Goal: Task Accomplishment & Management: Complete application form

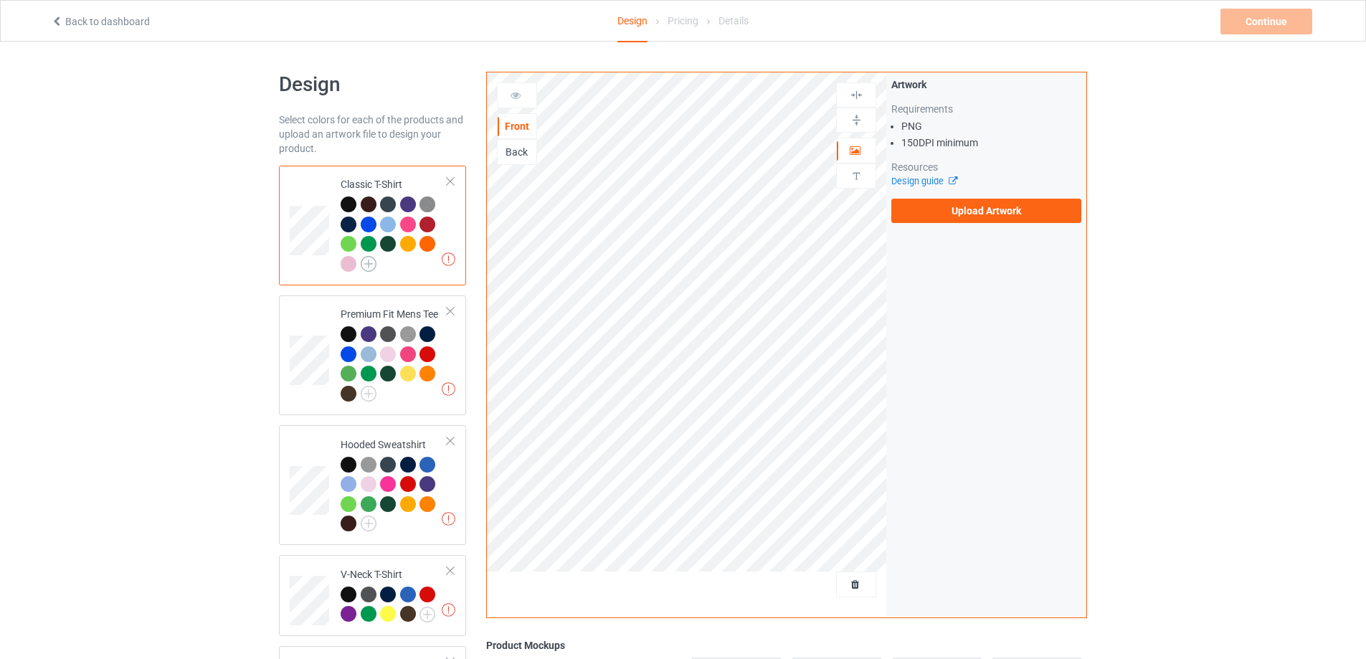
click at [366, 264] on img at bounding box center [369, 264] width 16 height 16
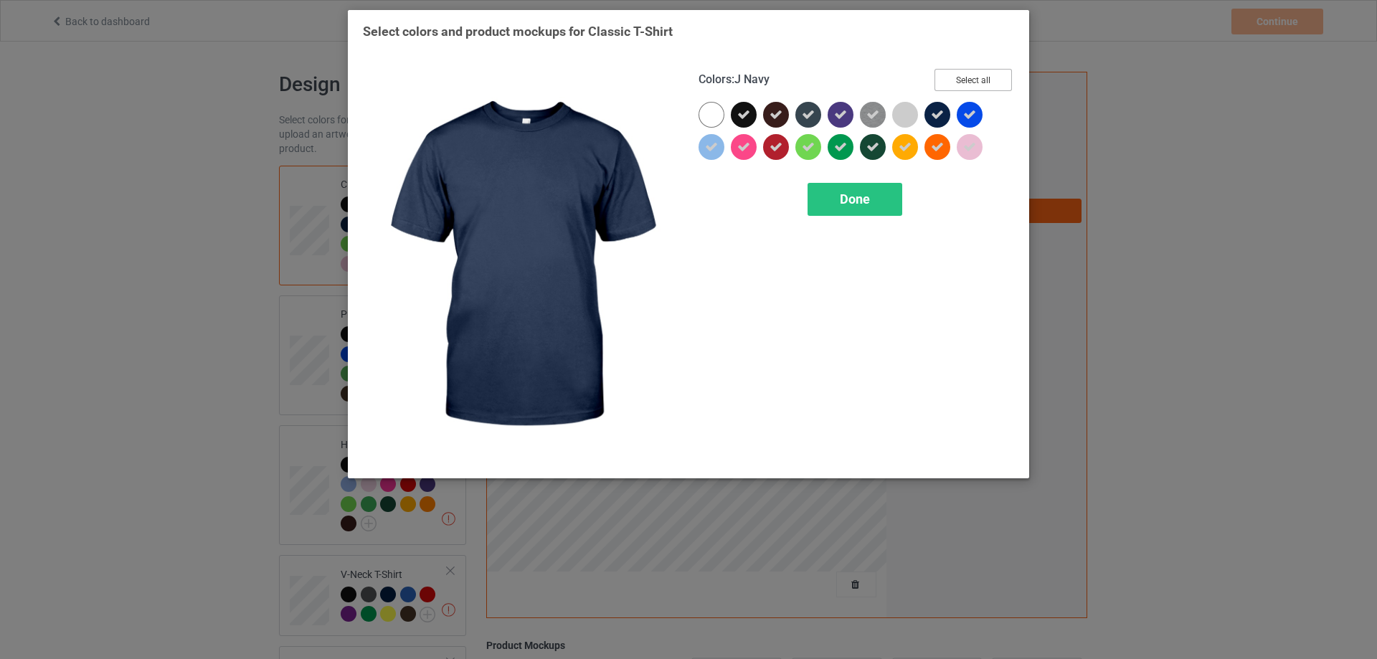
click at [959, 81] on button "Select all" at bounding box center [972, 80] width 77 height 22
click at [959, 81] on button "Reset to Default" at bounding box center [960, 80] width 104 height 22
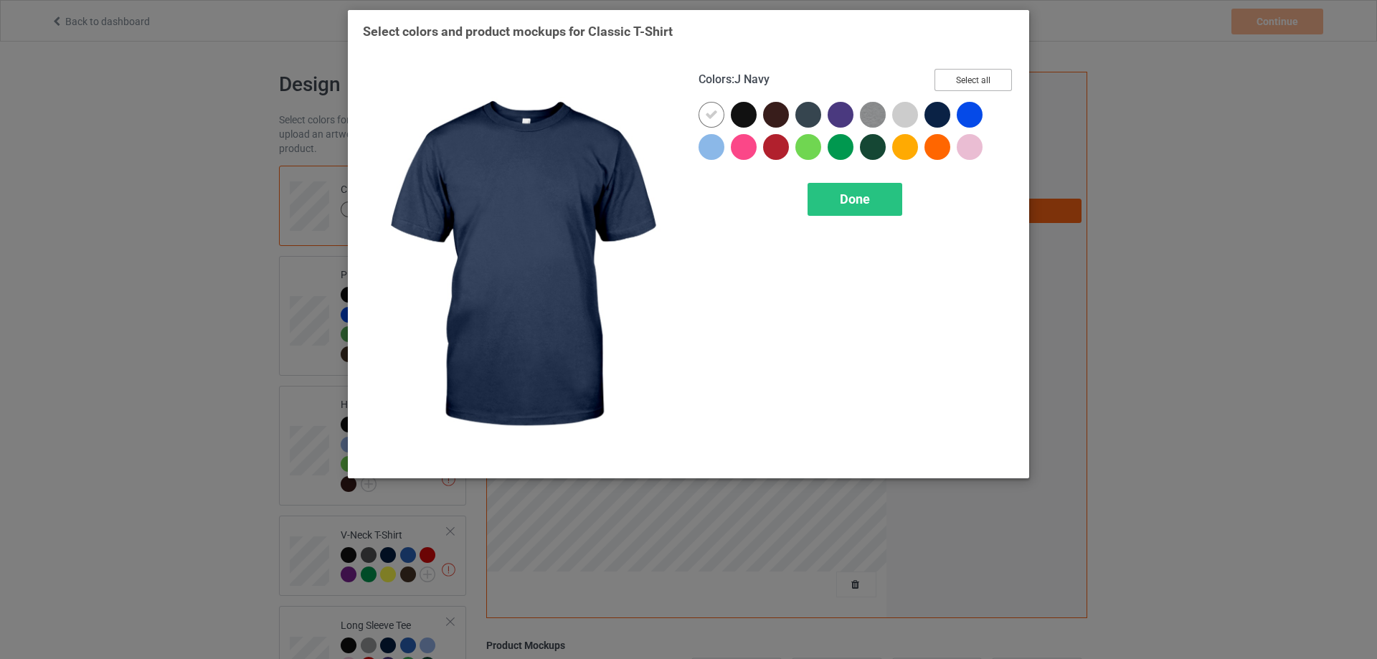
click at [959, 81] on button "Select all" at bounding box center [972, 80] width 77 height 22
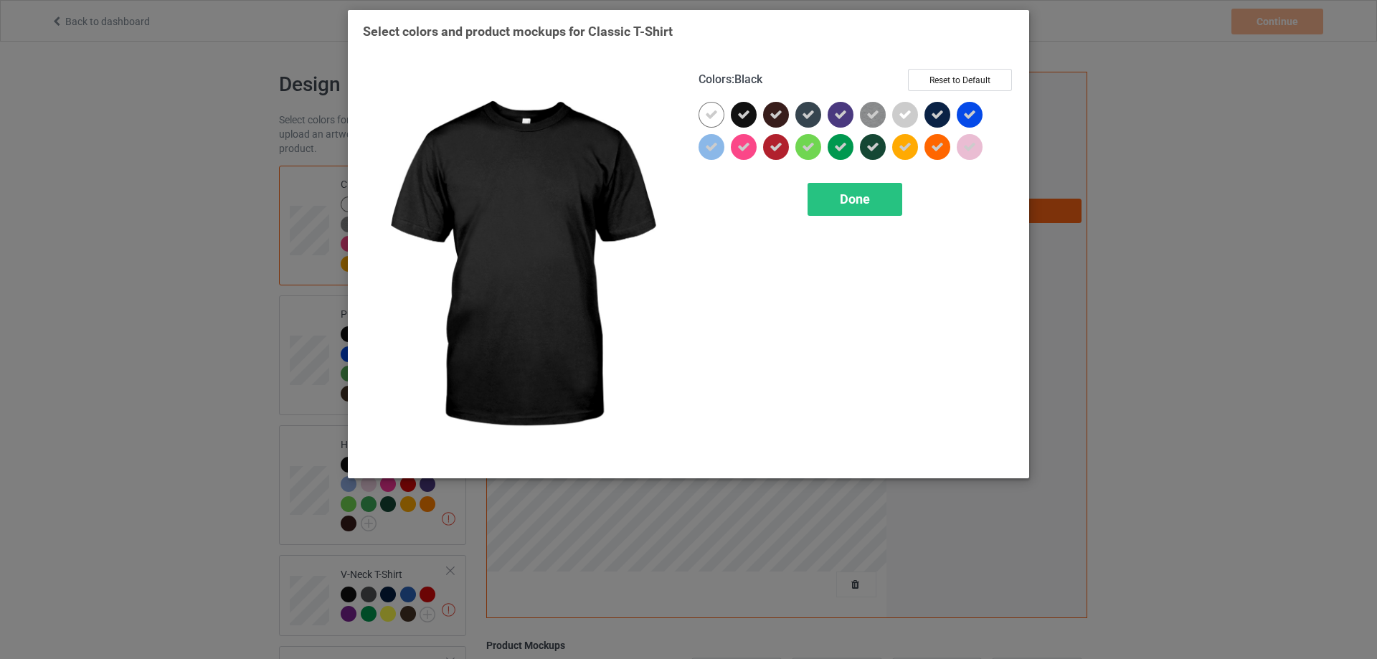
click at [744, 120] on icon at bounding box center [743, 114] width 13 height 13
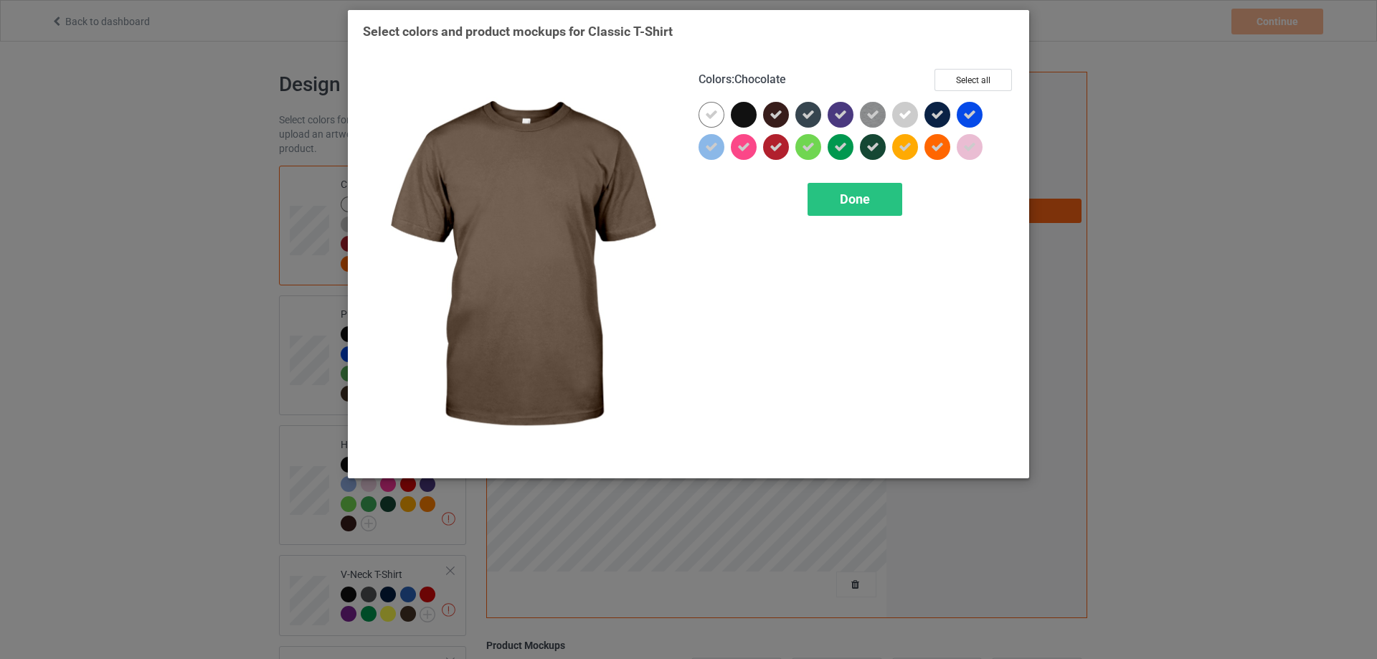
click at [773, 116] on icon at bounding box center [775, 114] width 13 height 13
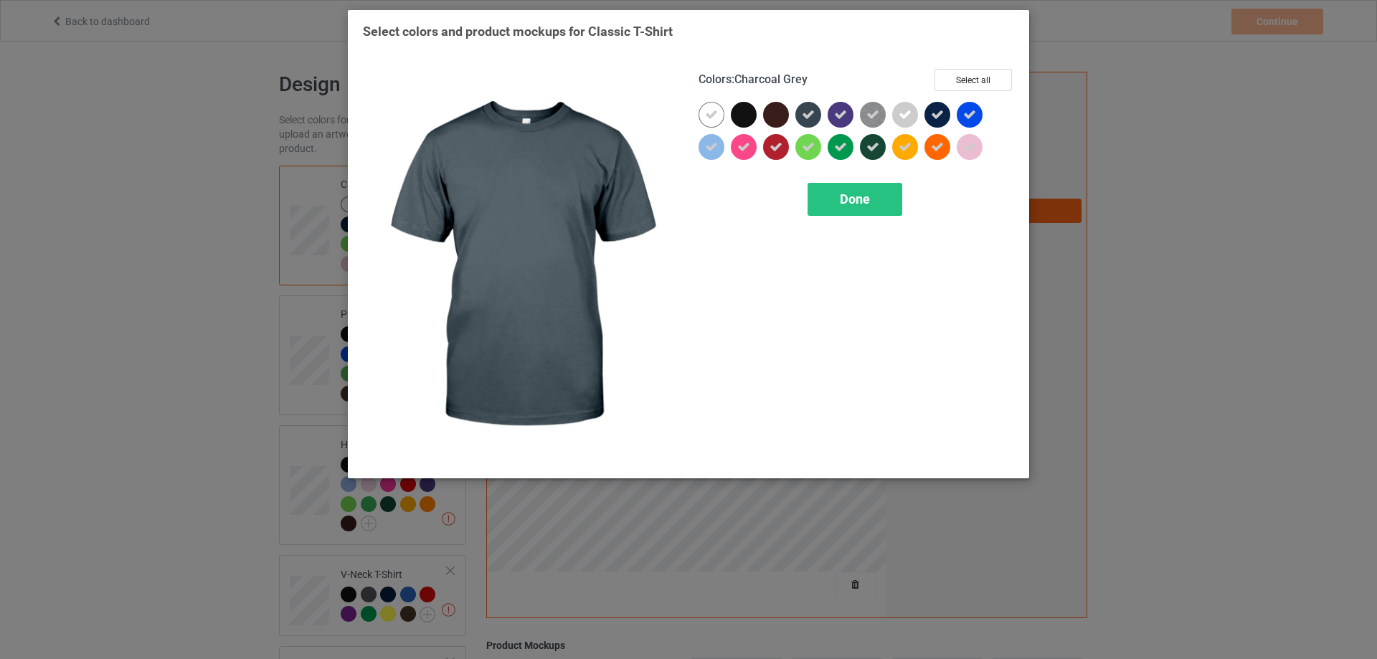
click at [807, 116] on icon at bounding box center [808, 114] width 13 height 13
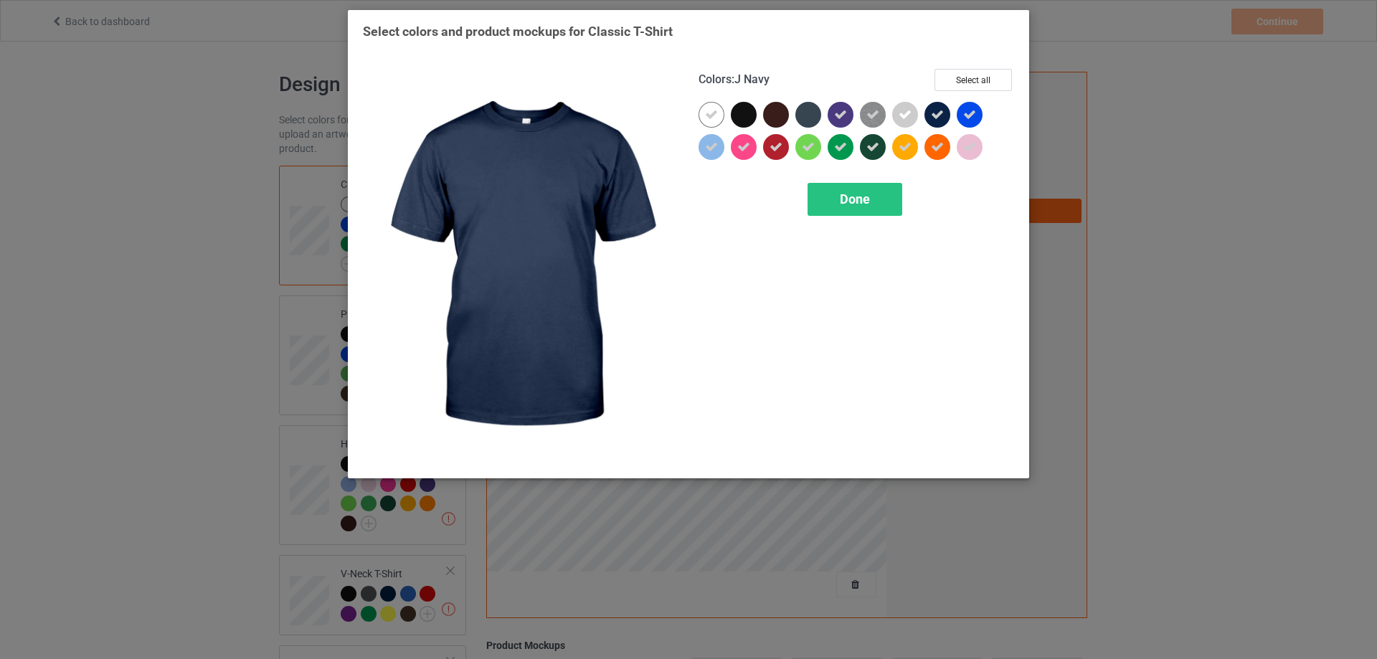
click at [938, 115] on icon at bounding box center [937, 114] width 13 height 13
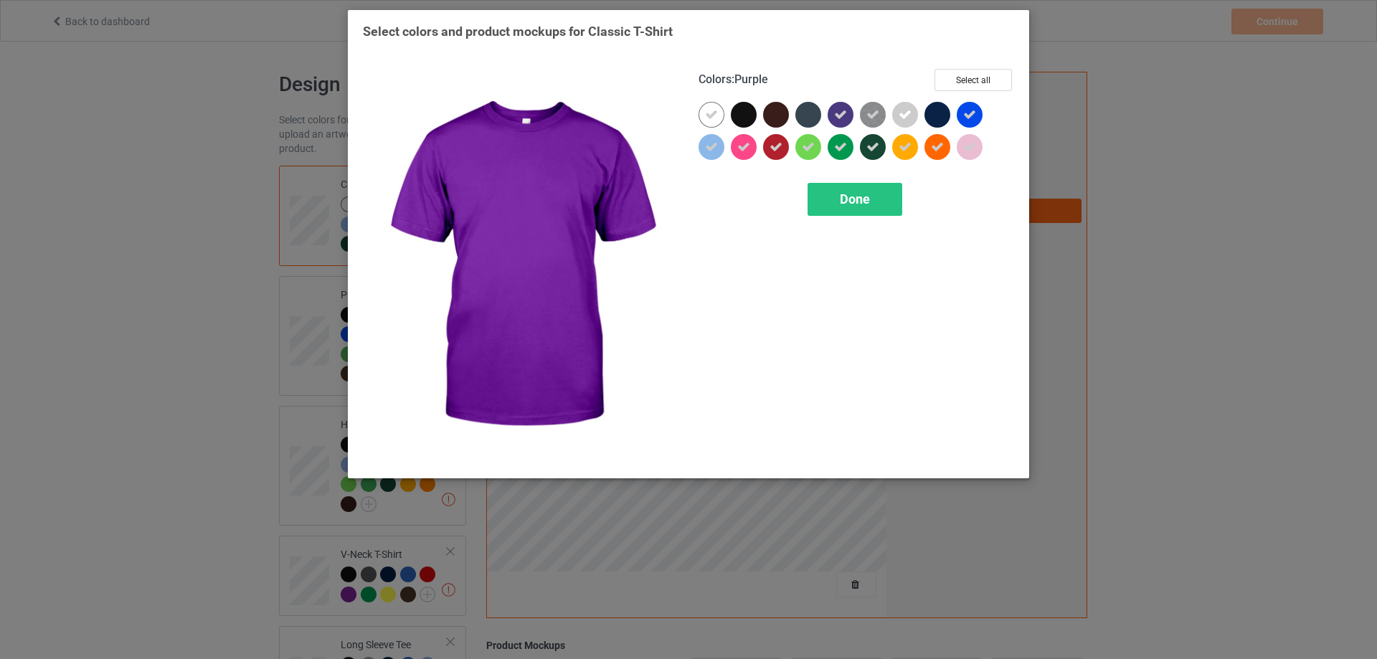
click at [830, 115] on div at bounding box center [840, 115] width 26 height 26
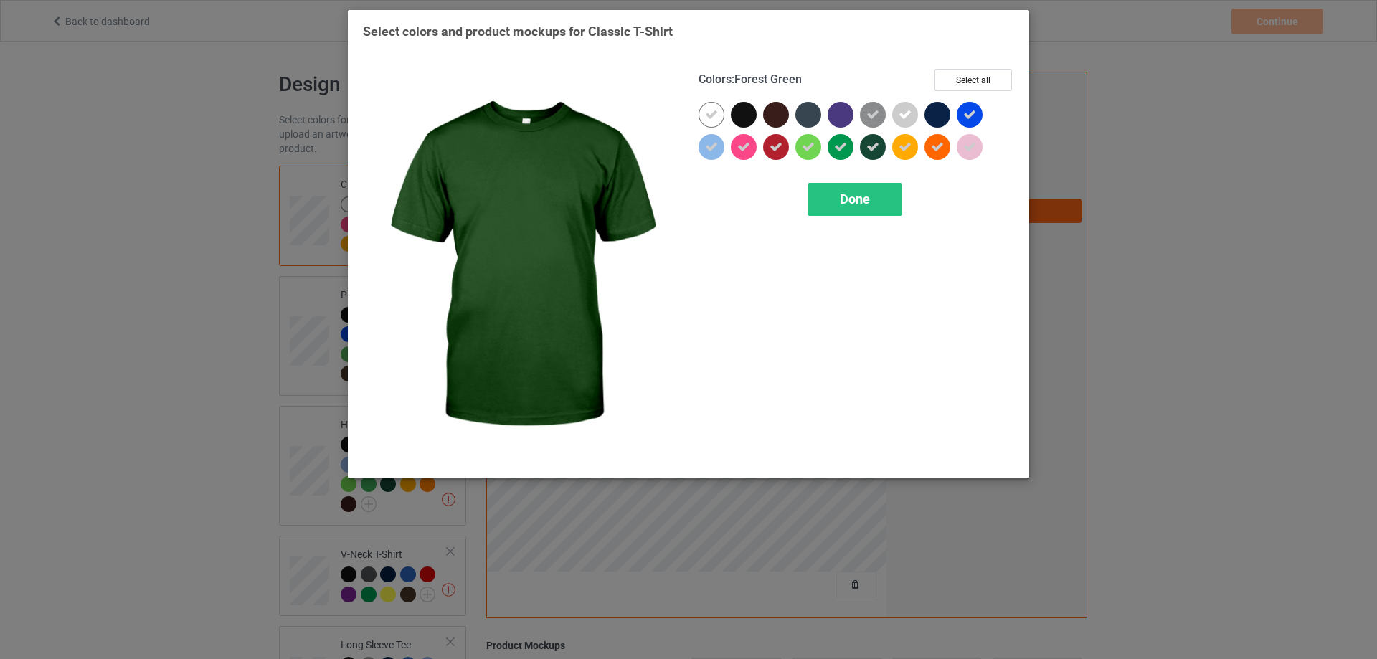
click at [873, 149] on icon at bounding box center [872, 147] width 13 height 13
click at [859, 195] on span "Done" at bounding box center [855, 198] width 30 height 15
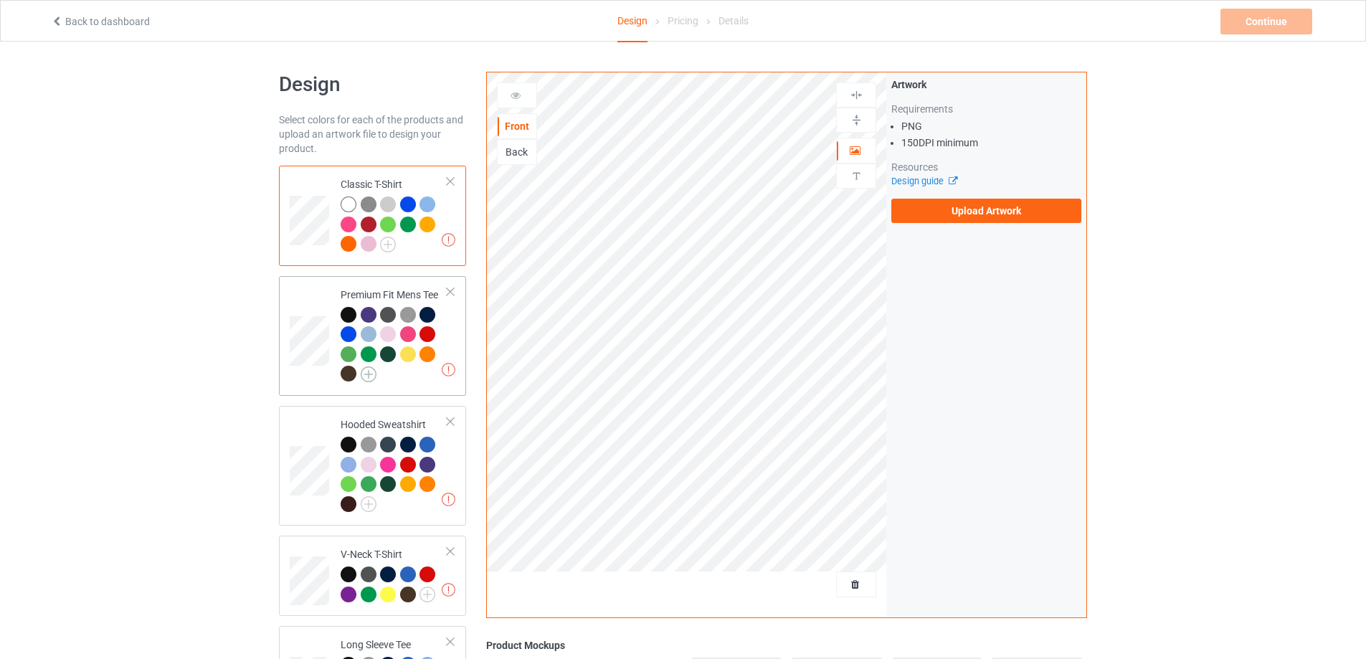
click at [370, 381] on img at bounding box center [369, 374] width 16 height 16
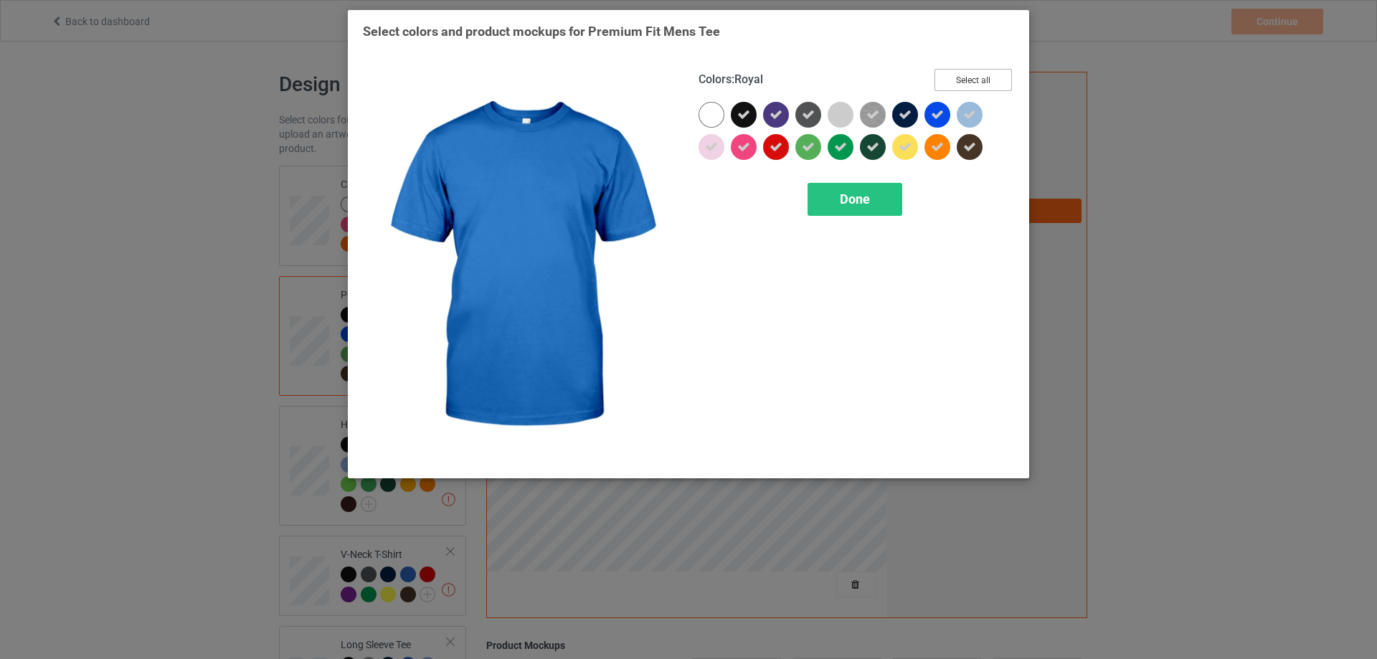
click at [983, 73] on button "Select all" at bounding box center [972, 80] width 77 height 22
click at [983, 73] on button "Reset to Default" at bounding box center [960, 80] width 104 height 22
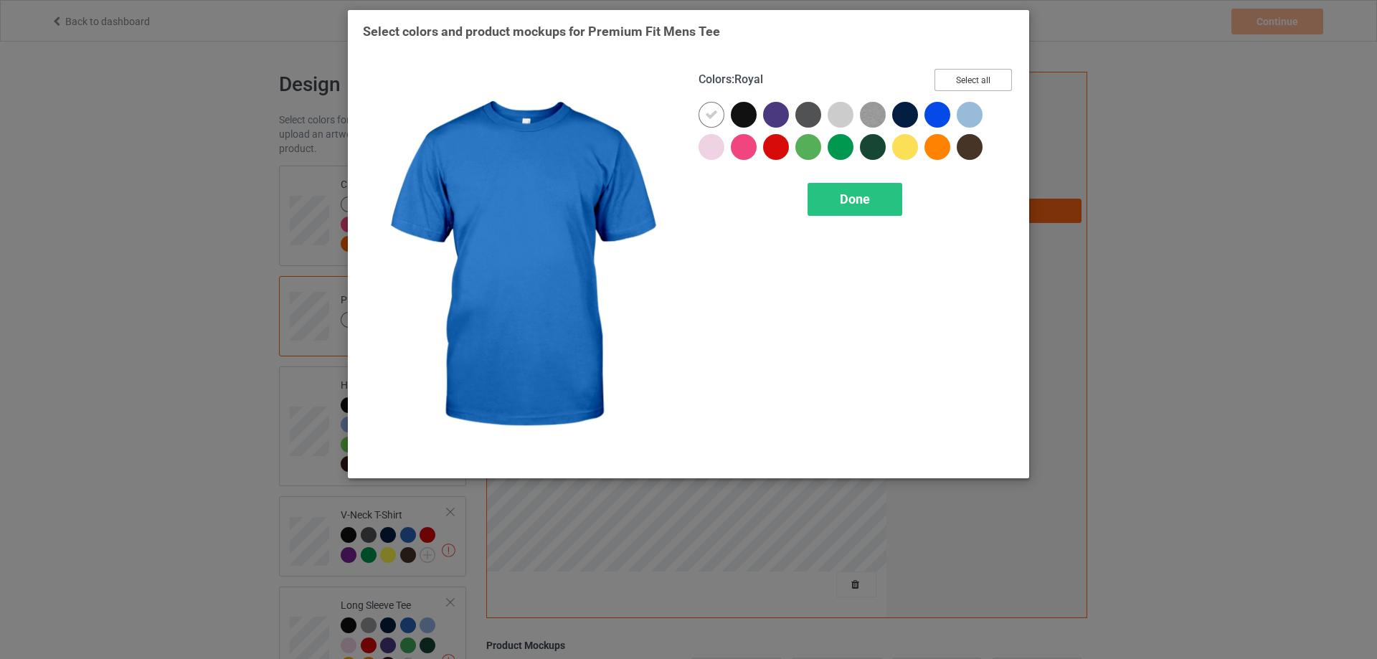
click at [952, 82] on button "Select all" at bounding box center [972, 80] width 77 height 22
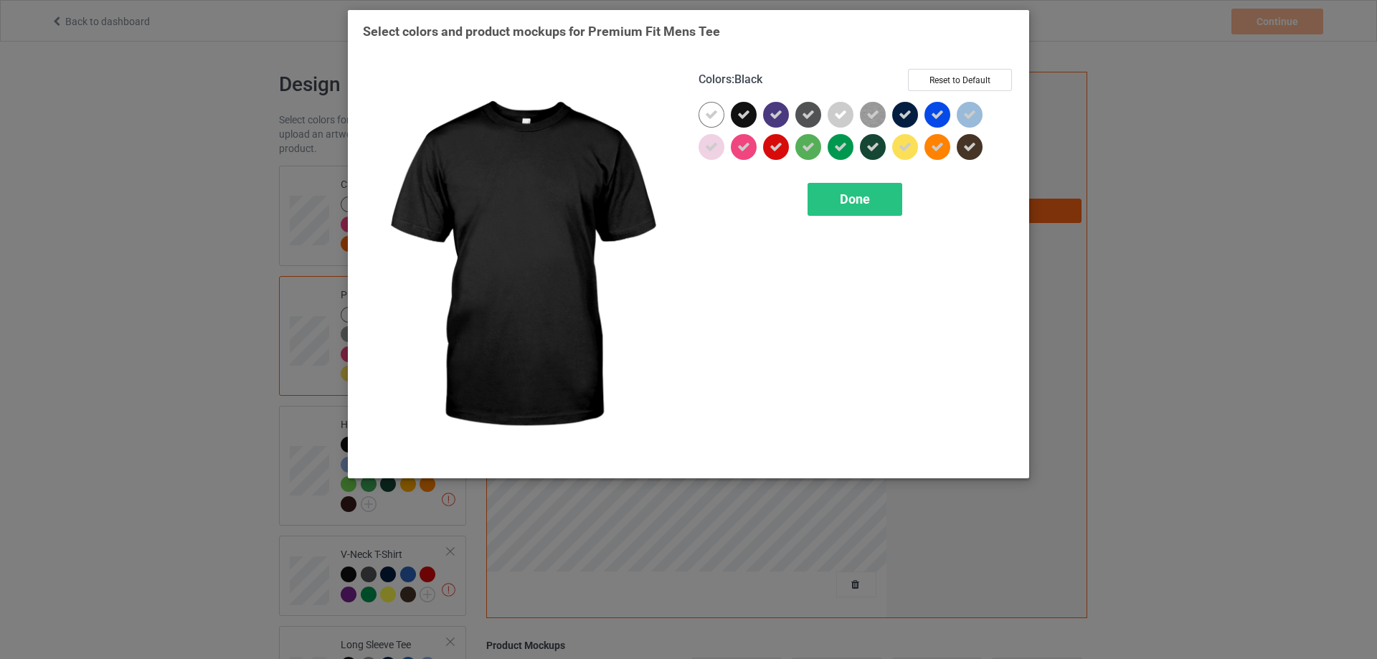
click at [743, 113] on icon at bounding box center [743, 114] width 13 height 13
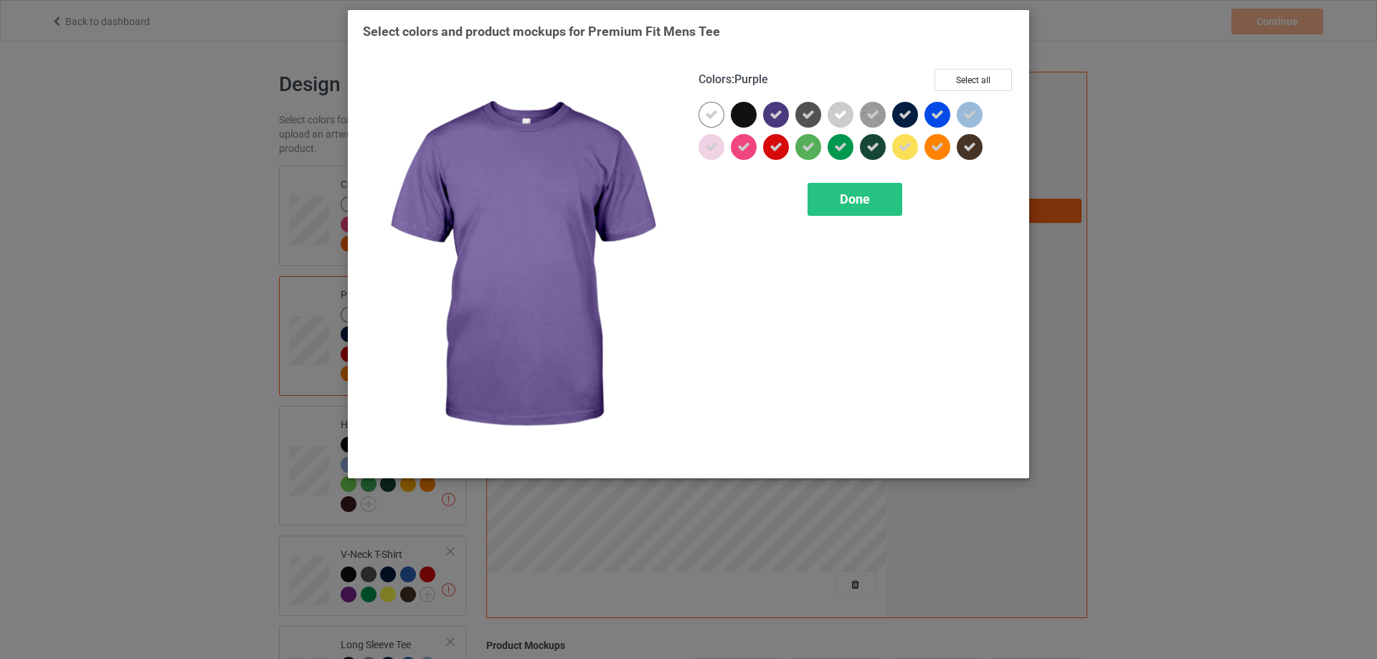
click at [778, 117] on icon at bounding box center [775, 114] width 13 height 13
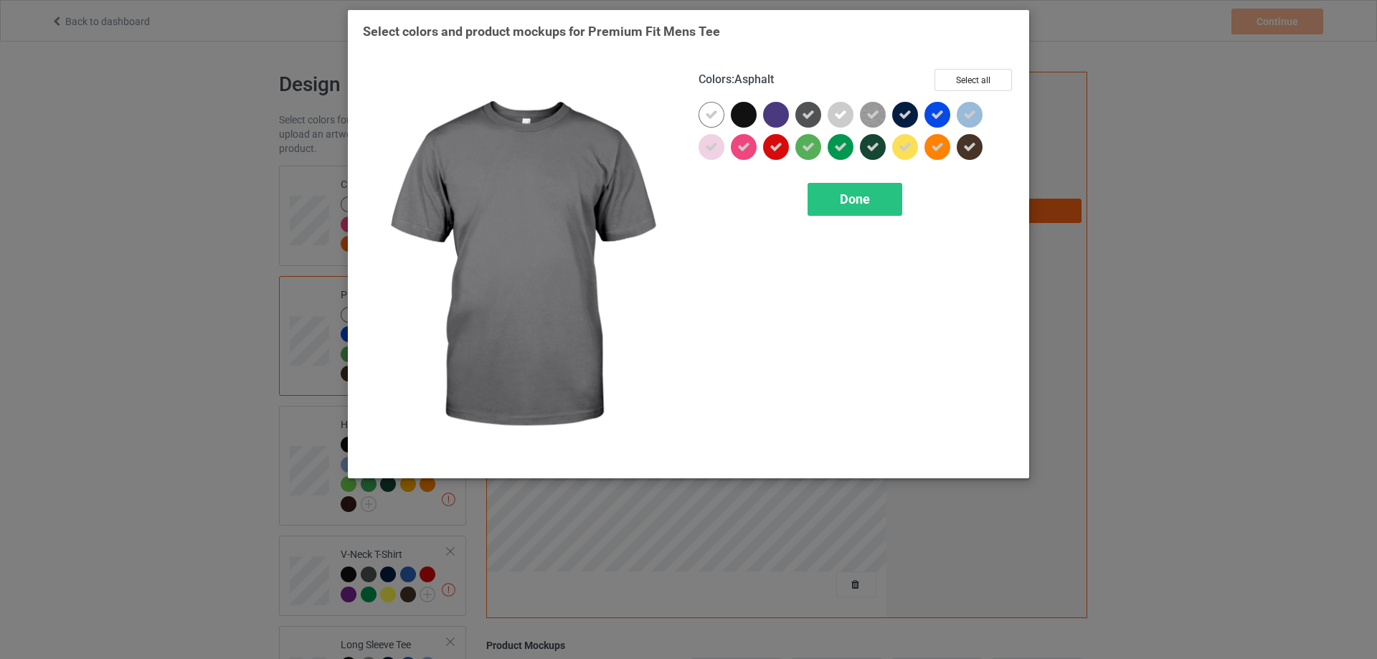
click at [802, 115] on icon at bounding box center [808, 114] width 13 height 13
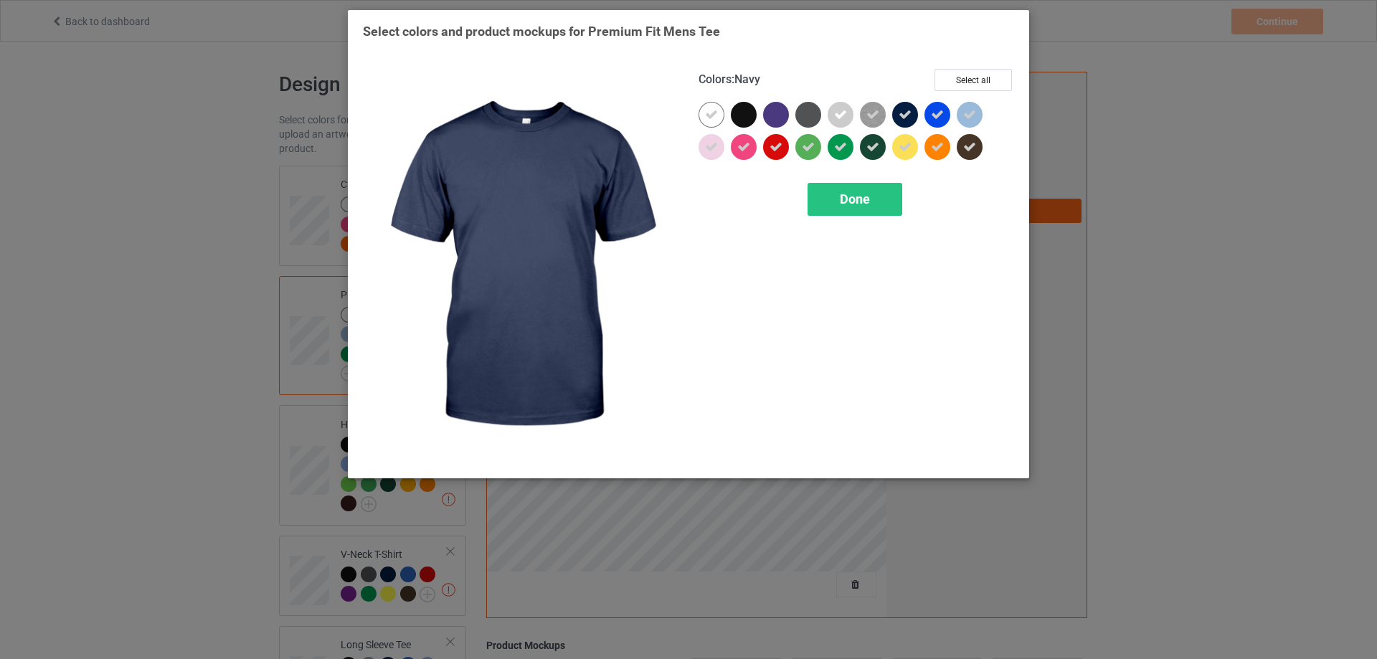
click at [903, 115] on icon at bounding box center [904, 114] width 13 height 13
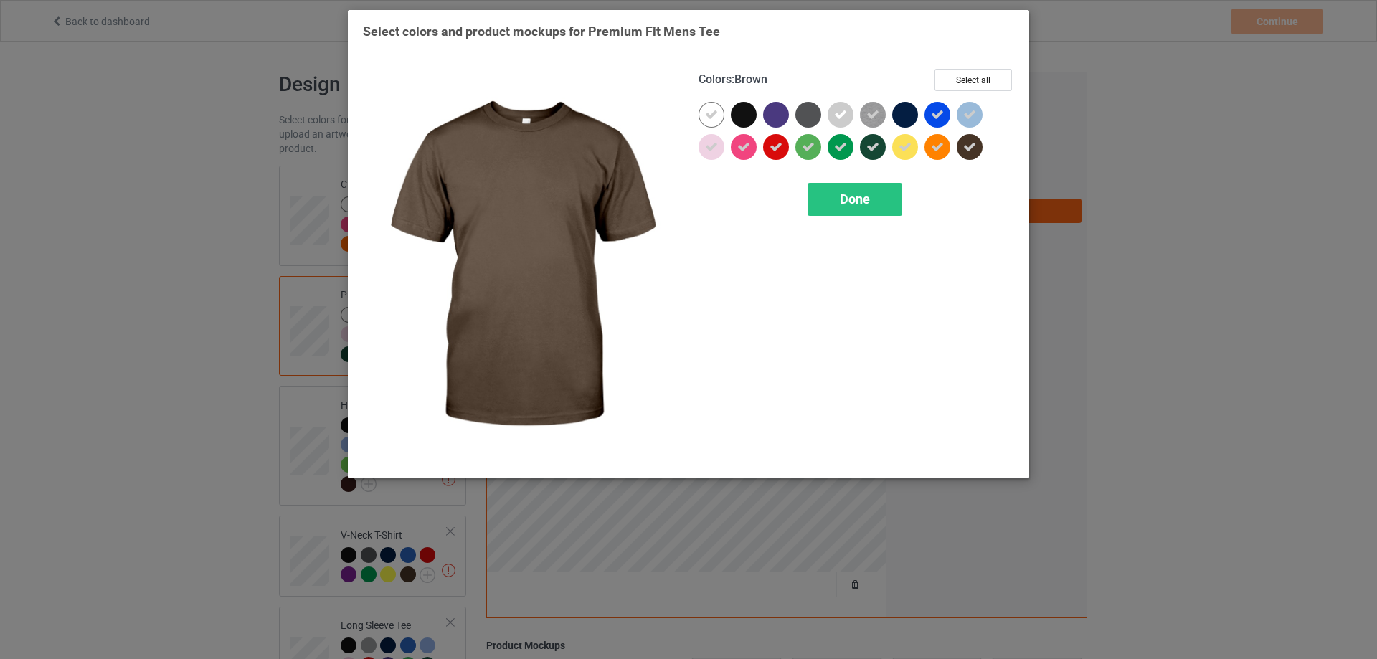
click at [978, 150] on div at bounding box center [969, 147] width 26 height 26
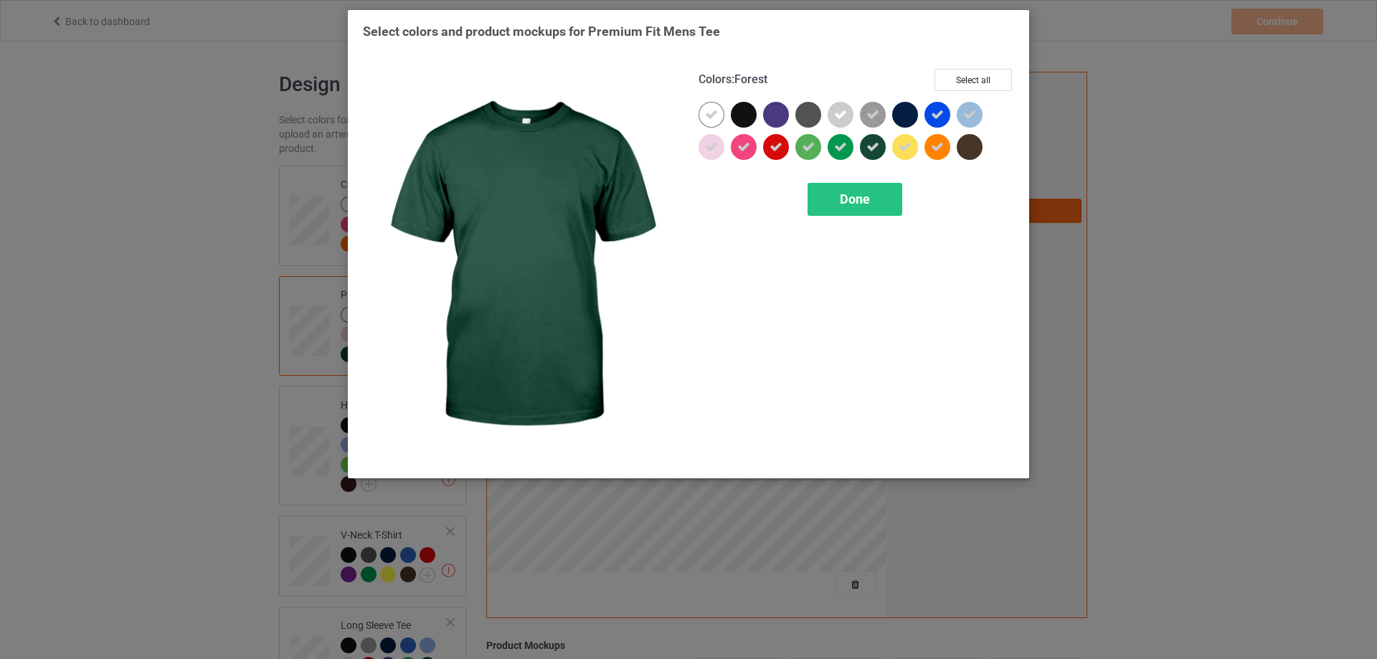
click at [877, 152] on icon at bounding box center [872, 147] width 13 height 13
click at [872, 191] on div "Done" at bounding box center [854, 199] width 95 height 33
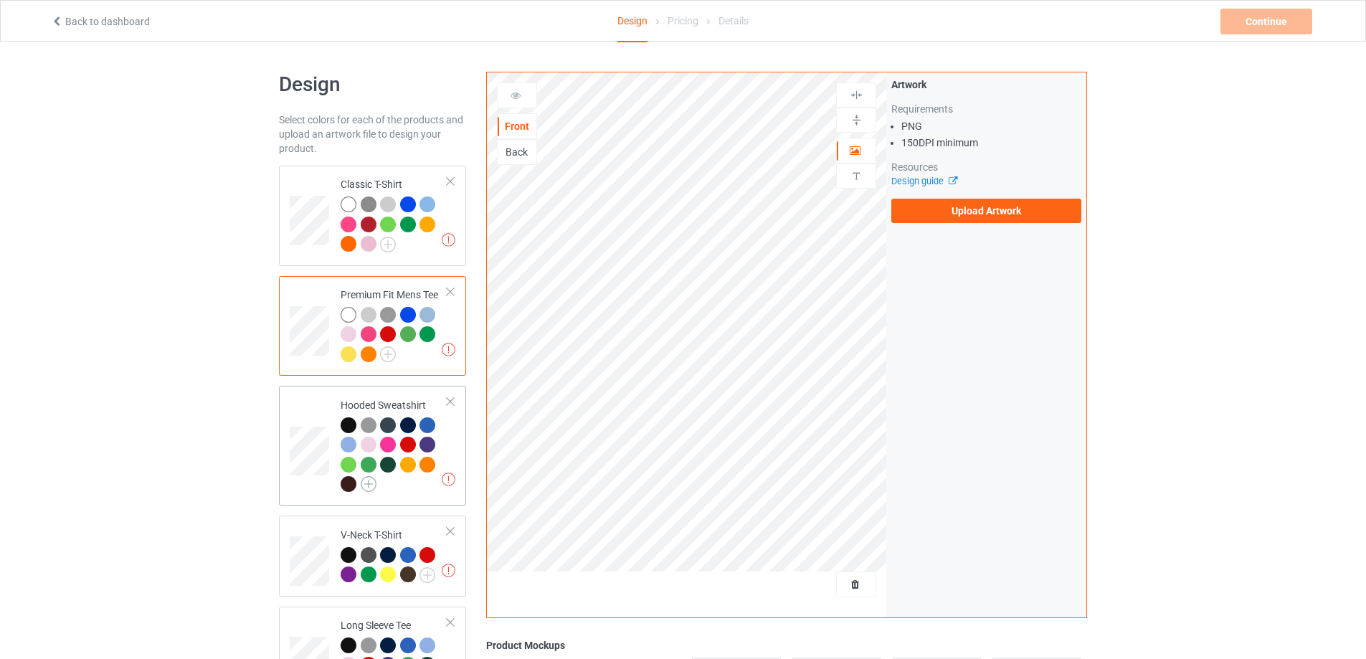
click at [369, 483] on img at bounding box center [369, 484] width 16 height 16
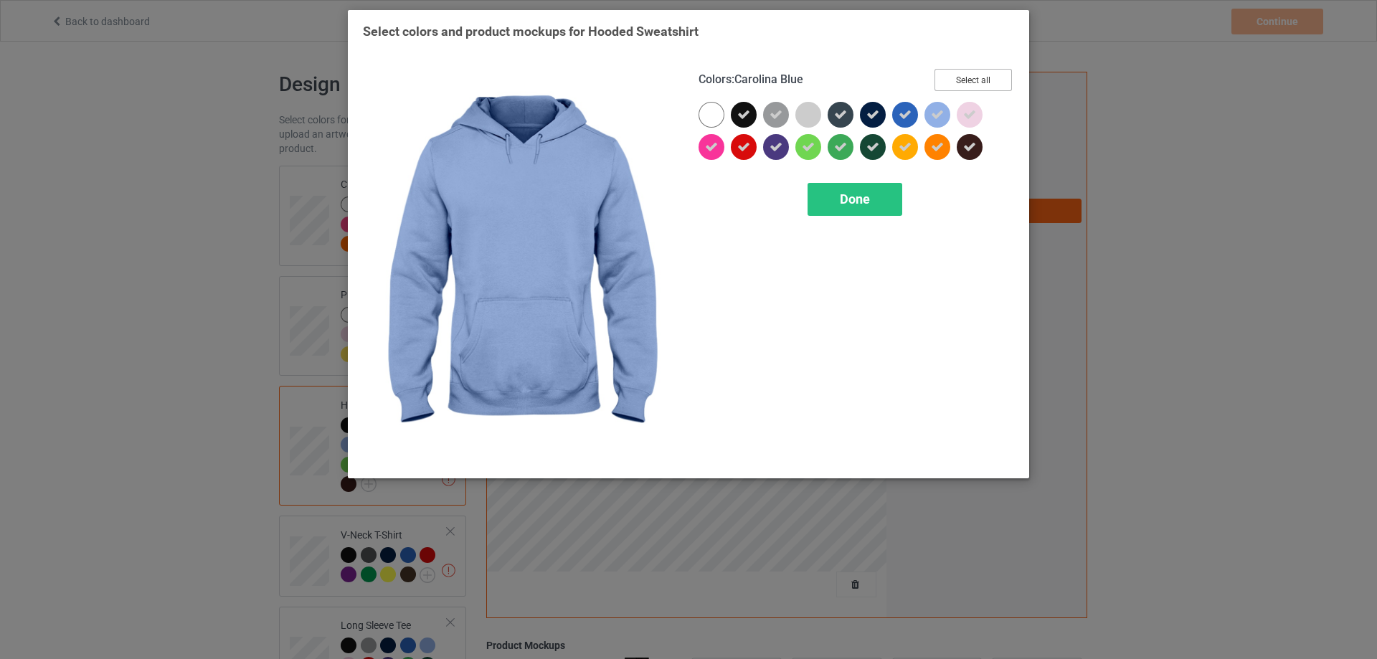
click at [958, 86] on button "Select all" at bounding box center [972, 80] width 77 height 22
click at [958, 86] on button "Reset to Default" at bounding box center [960, 80] width 104 height 22
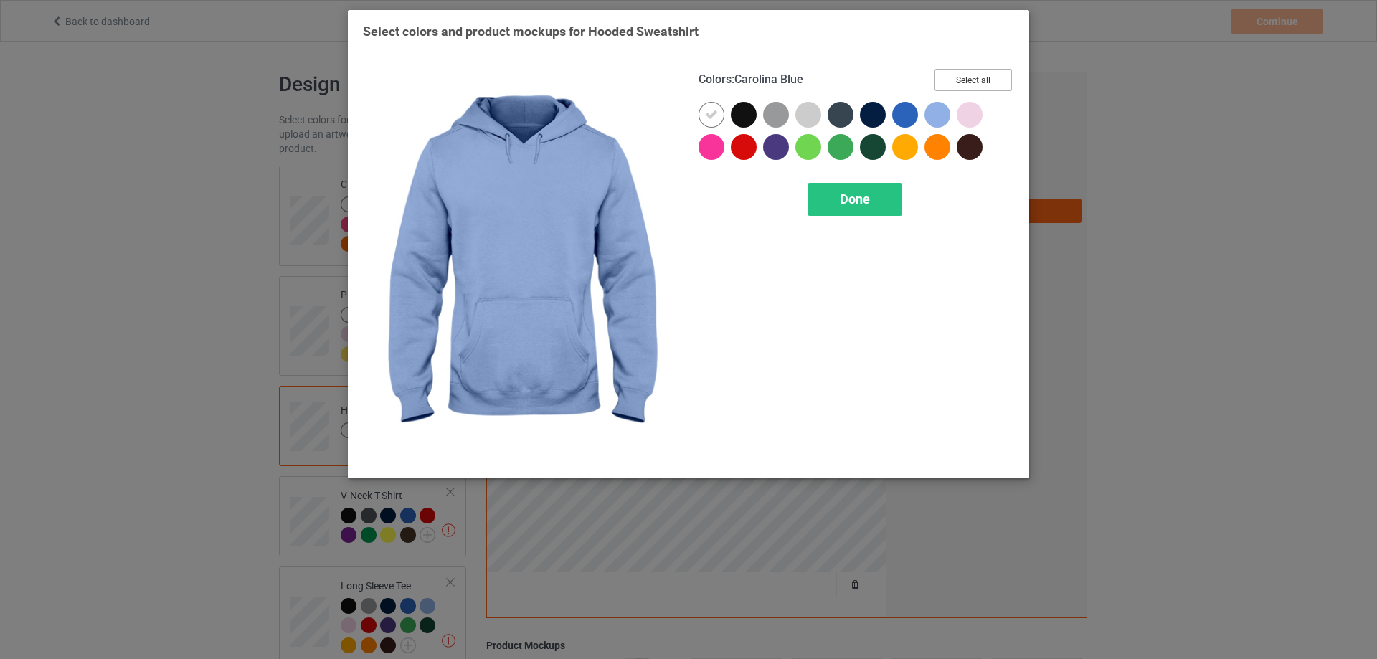
click at [958, 86] on button "Select all" at bounding box center [972, 80] width 77 height 22
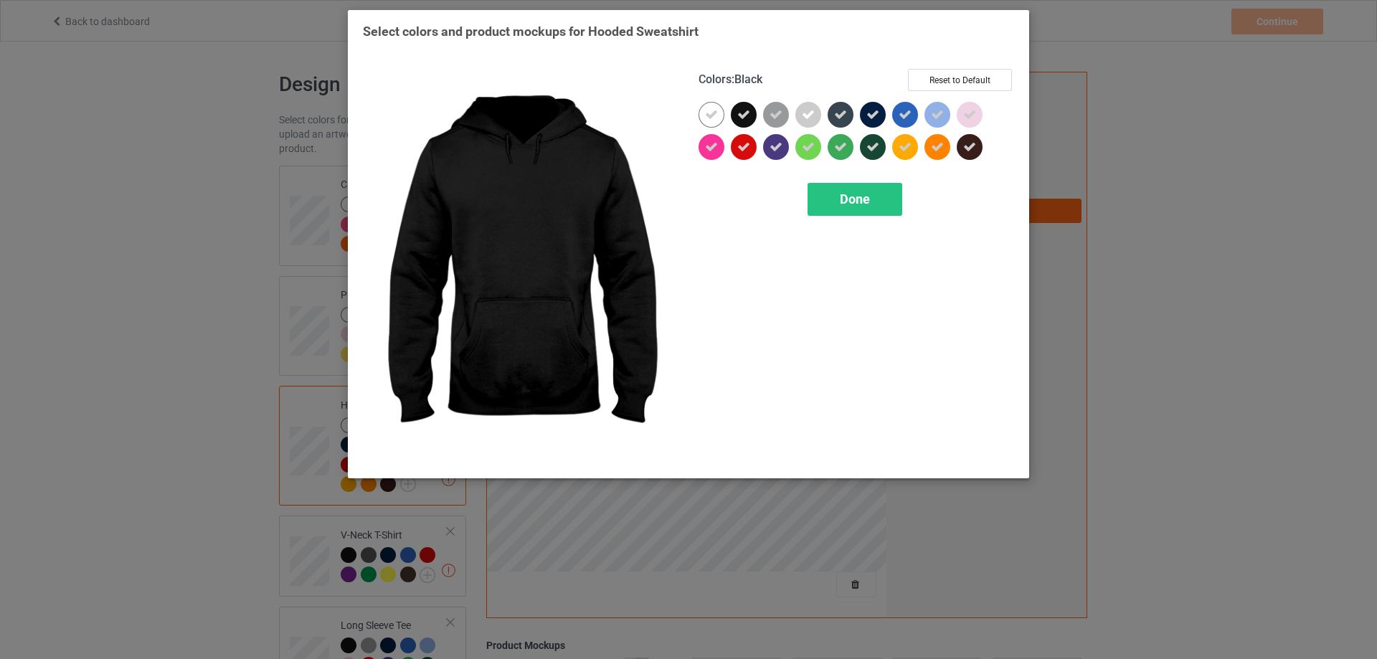
click at [747, 115] on icon at bounding box center [743, 114] width 13 height 13
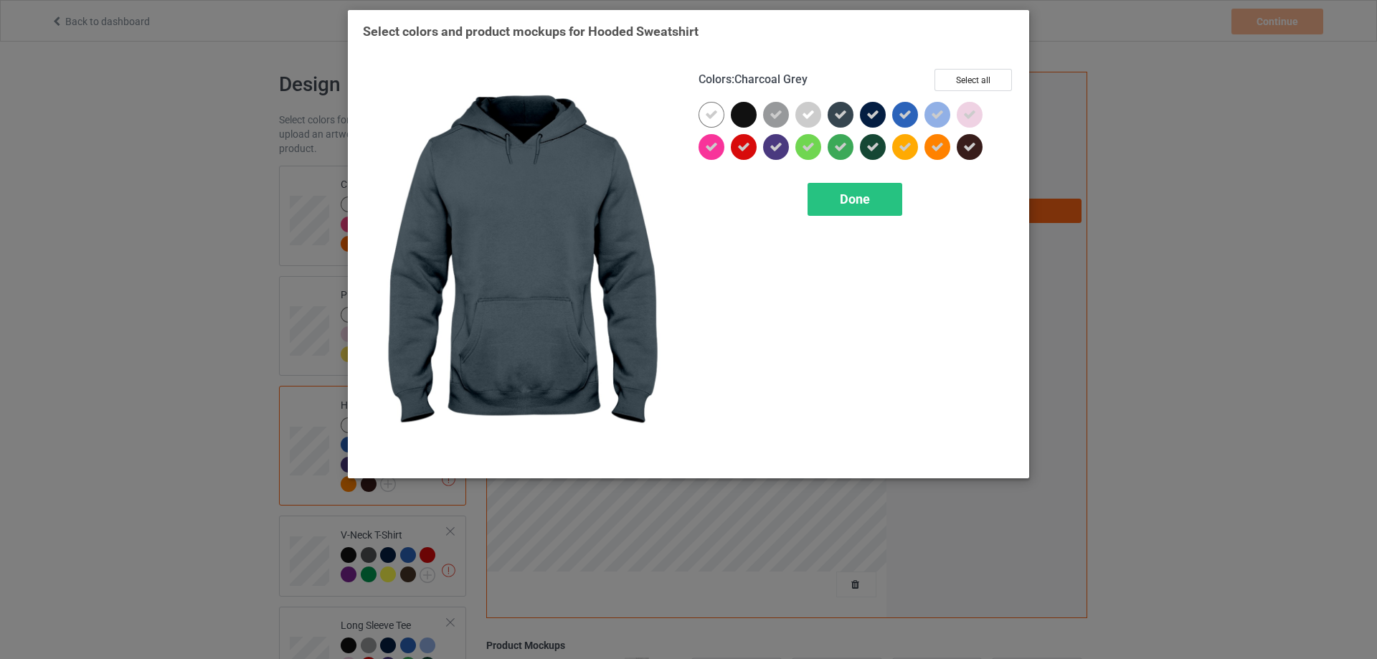
click at [847, 111] on div at bounding box center [840, 115] width 26 height 26
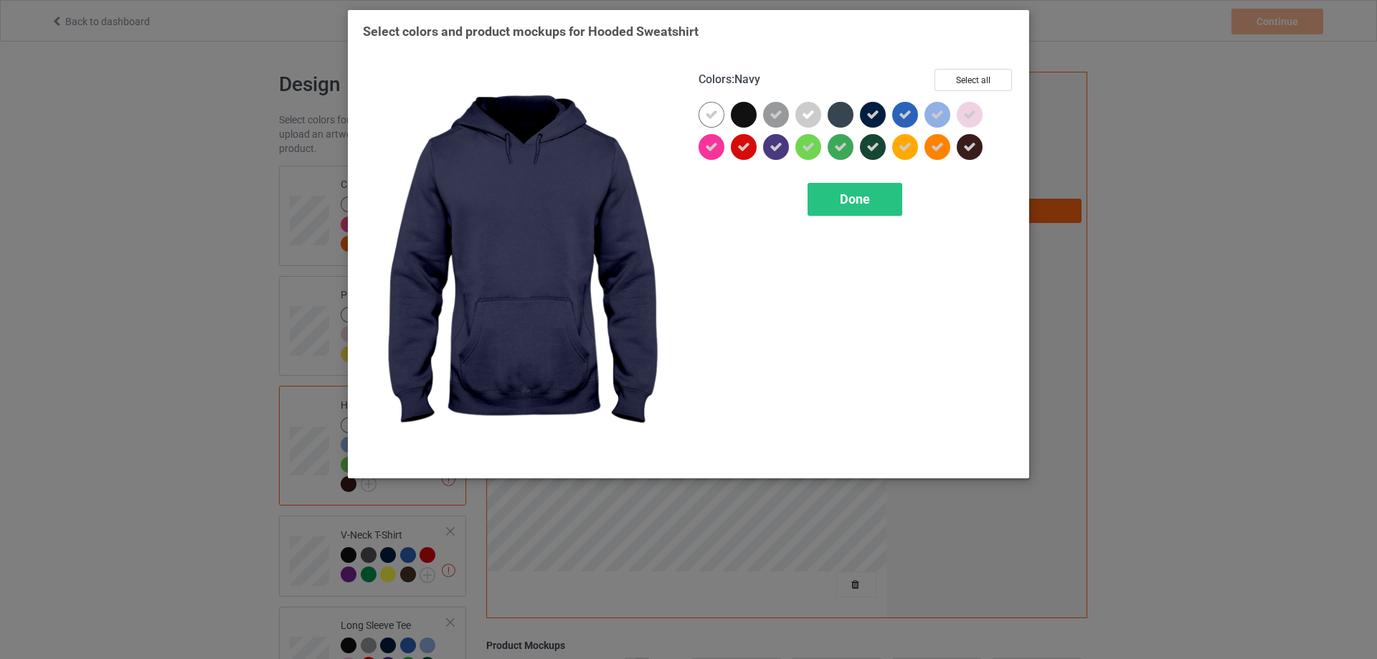
click at [869, 118] on icon at bounding box center [872, 114] width 13 height 13
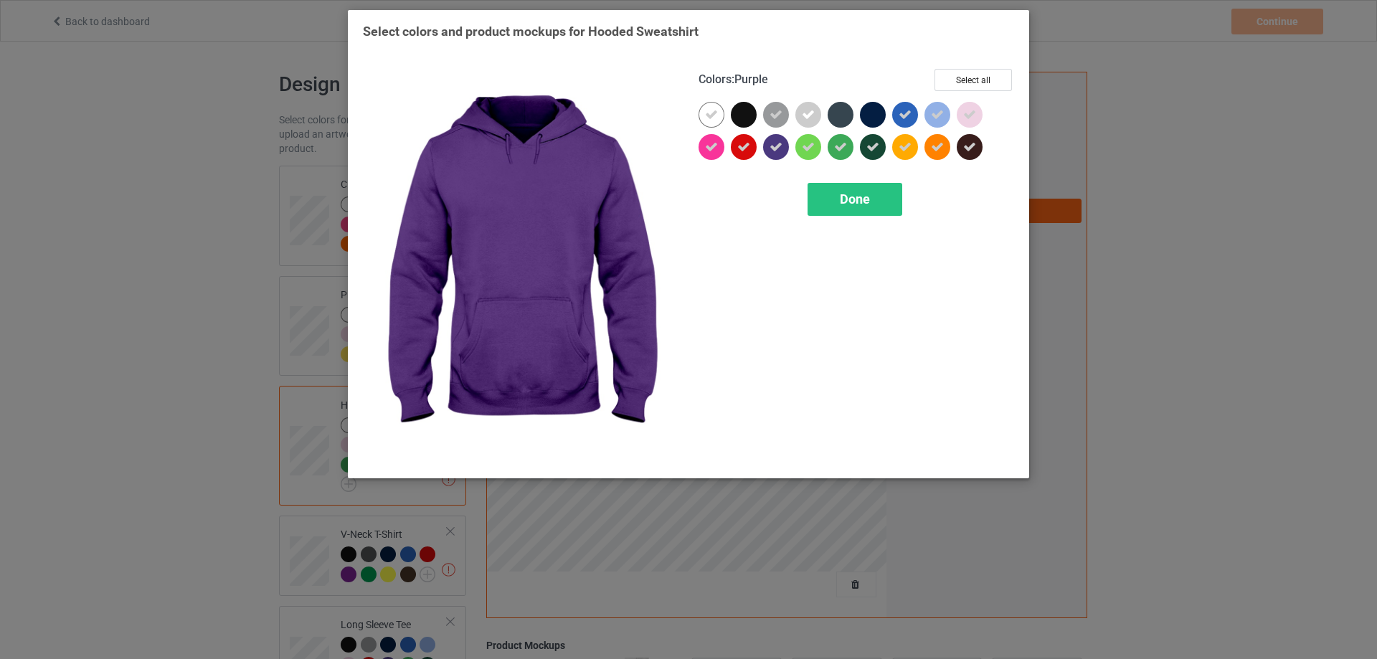
click at [783, 149] on div at bounding box center [776, 147] width 26 height 26
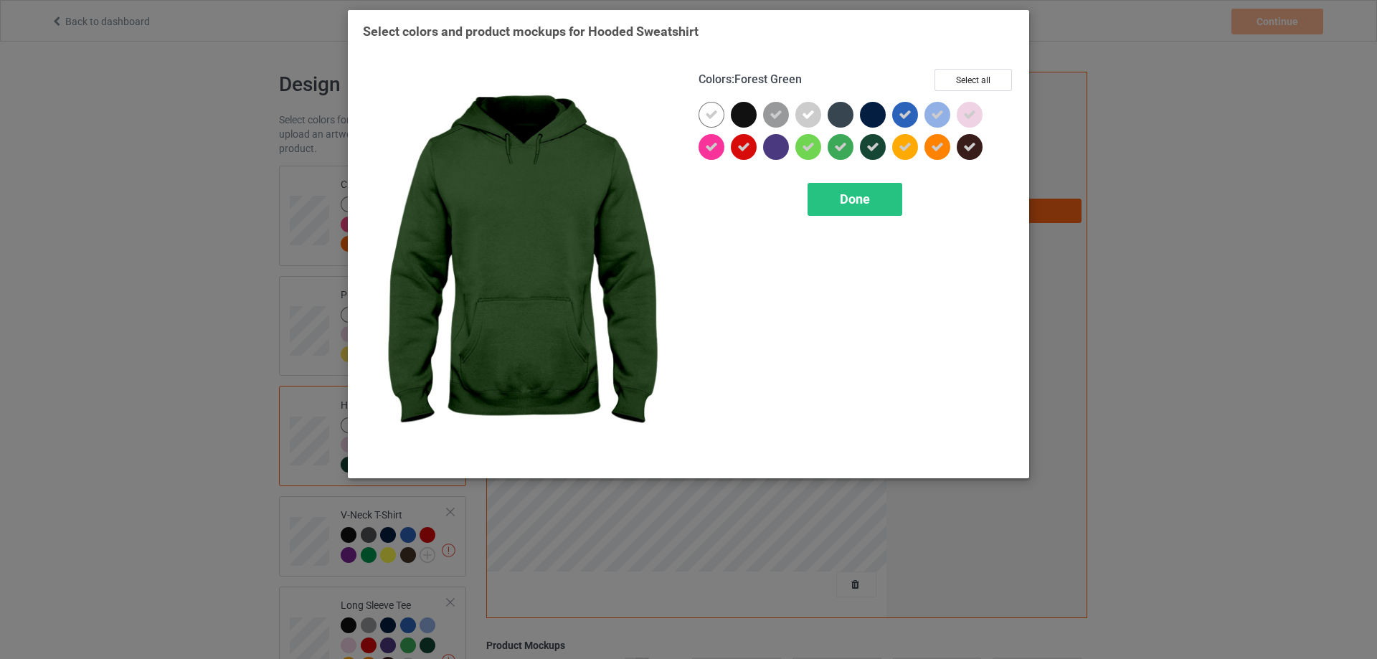
click at [870, 153] on icon at bounding box center [872, 147] width 13 height 13
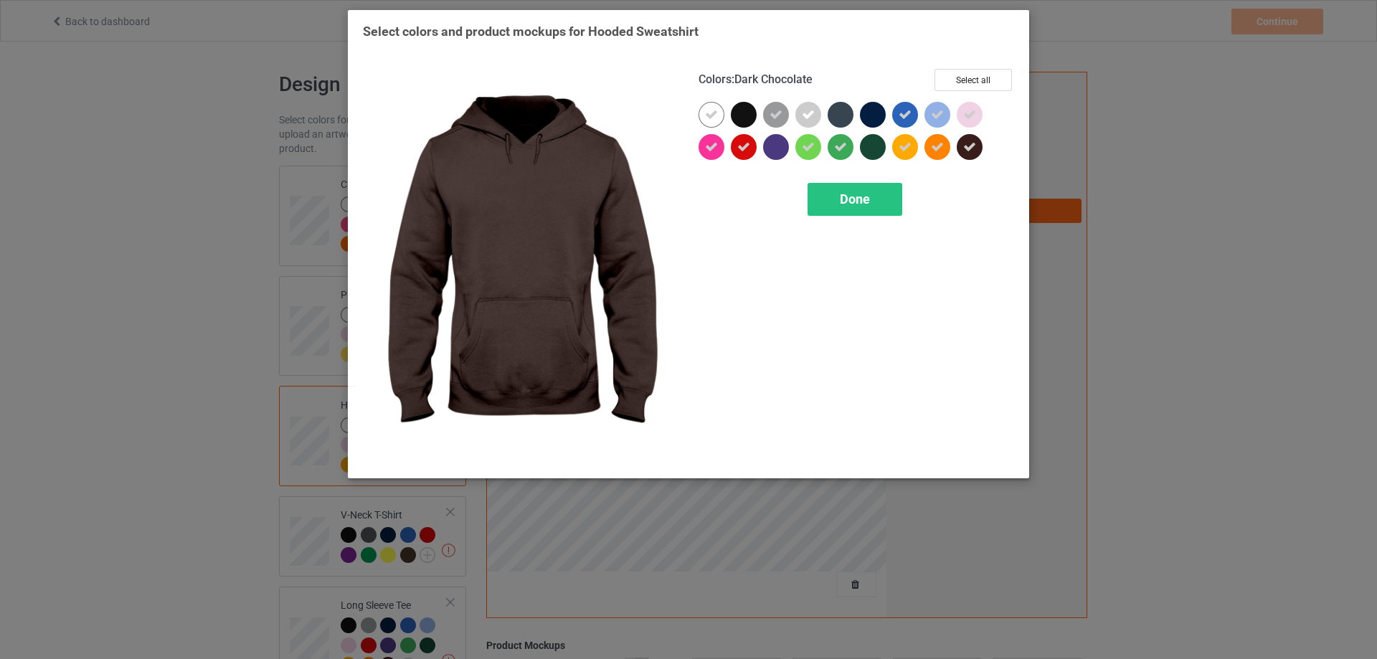
click at [972, 153] on icon at bounding box center [969, 147] width 13 height 13
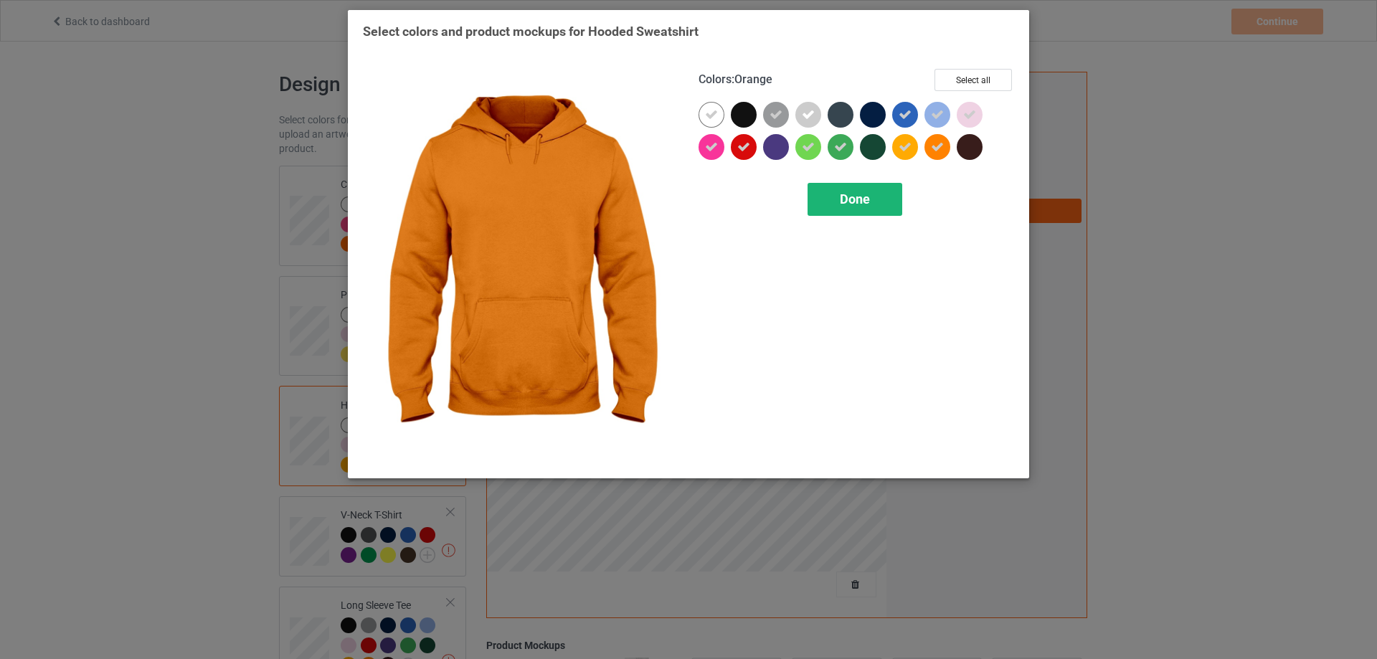
click at [870, 189] on div "Done" at bounding box center [854, 199] width 95 height 33
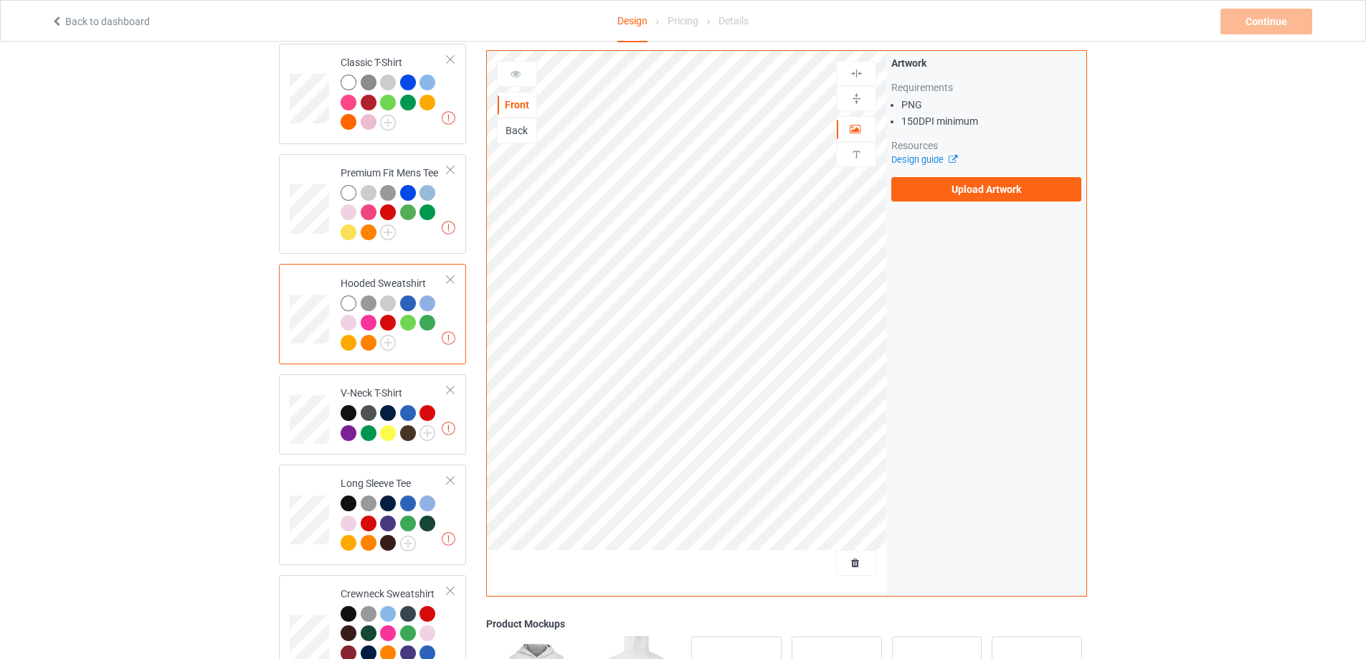
scroll to position [239, 0]
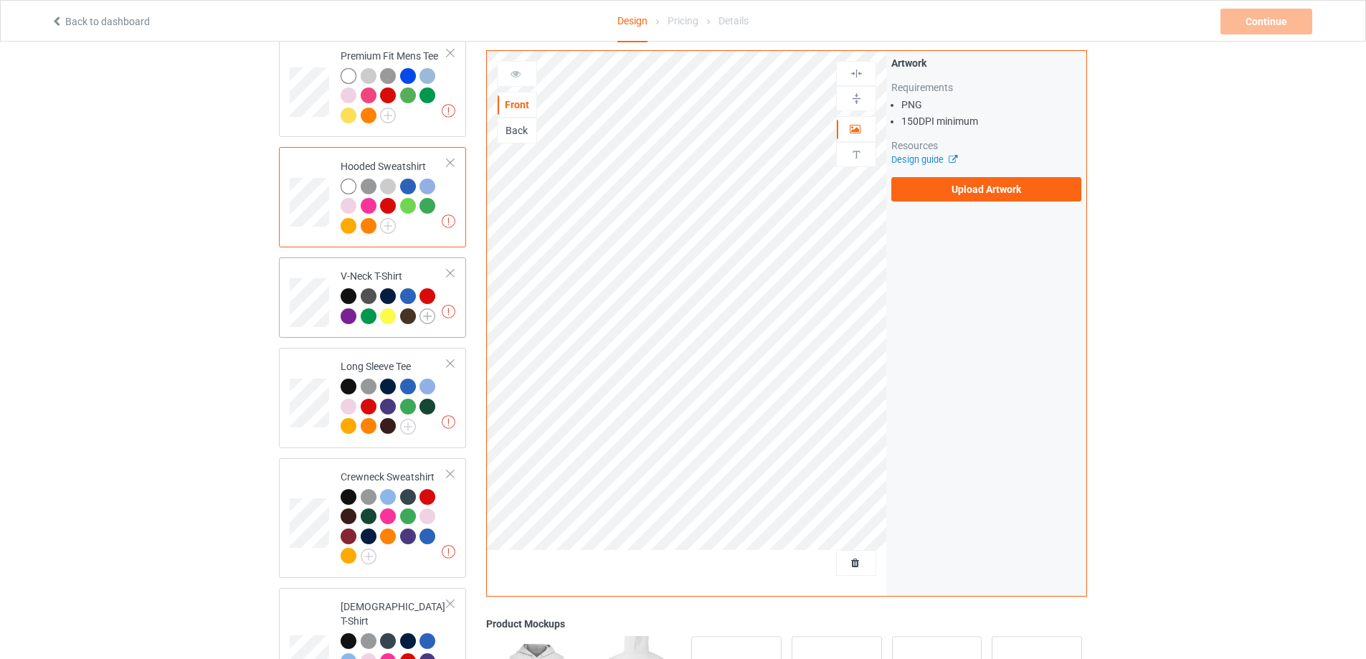
click at [427, 320] on img at bounding box center [427, 316] width 16 height 16
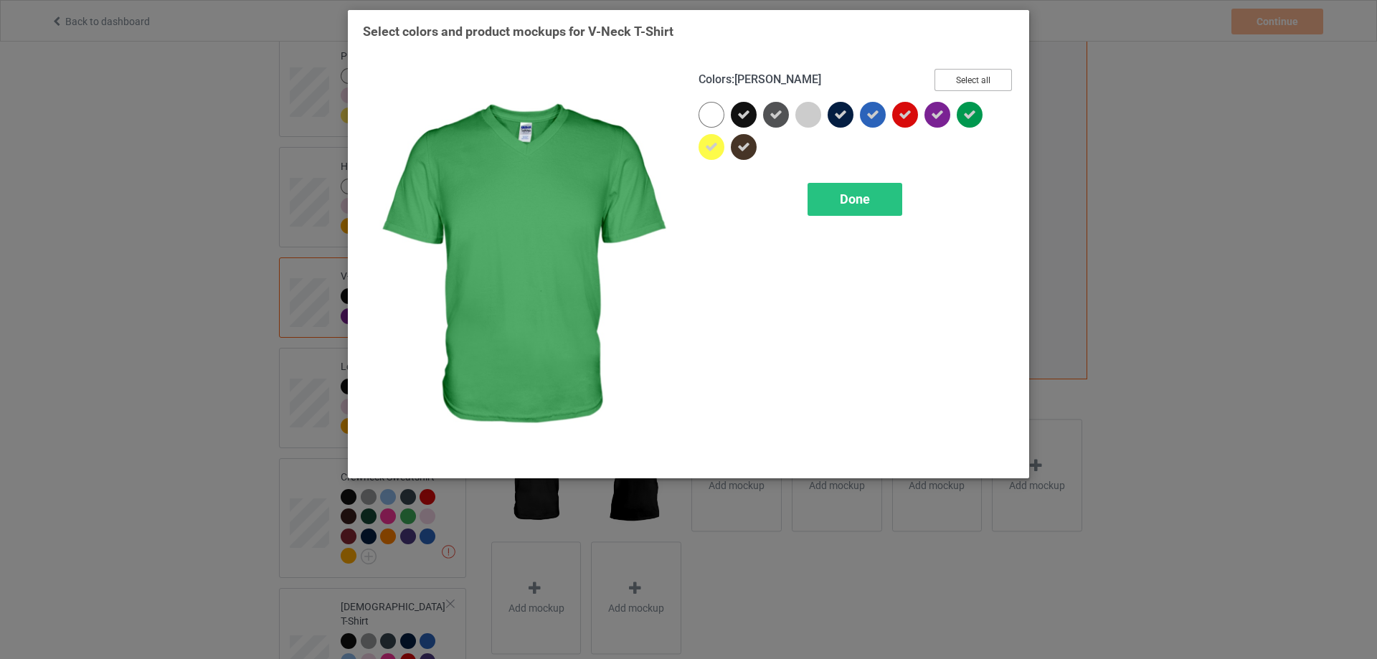
click at [962, 83] on button "Select all" at bounding box center [972, 80] width 77 height 22
click at [962, 83] on button "Reset to Default" at bounding box center [960, 80] width 104 height 22
click at [962, 83] on button "Select all" at bounding box center [972, 80] width 77 height 22
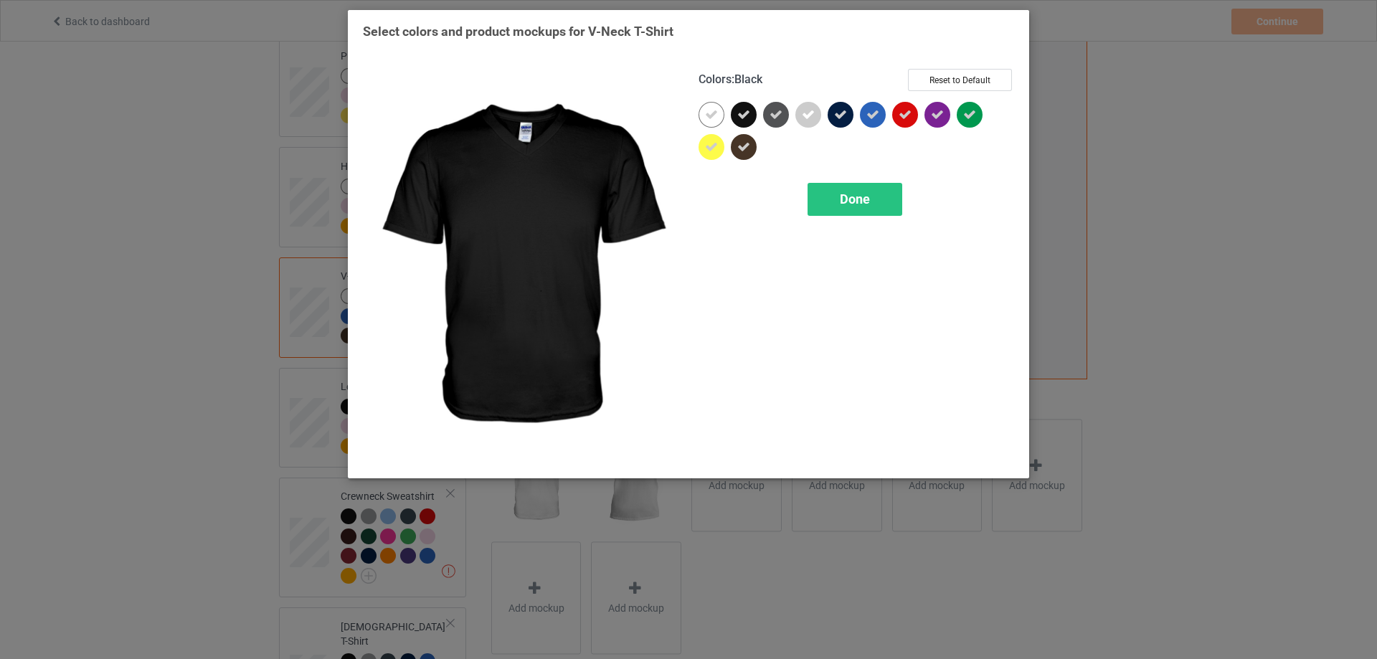
click at [749, 121] on icon at bounding box center [743, 114] width 13 height 13
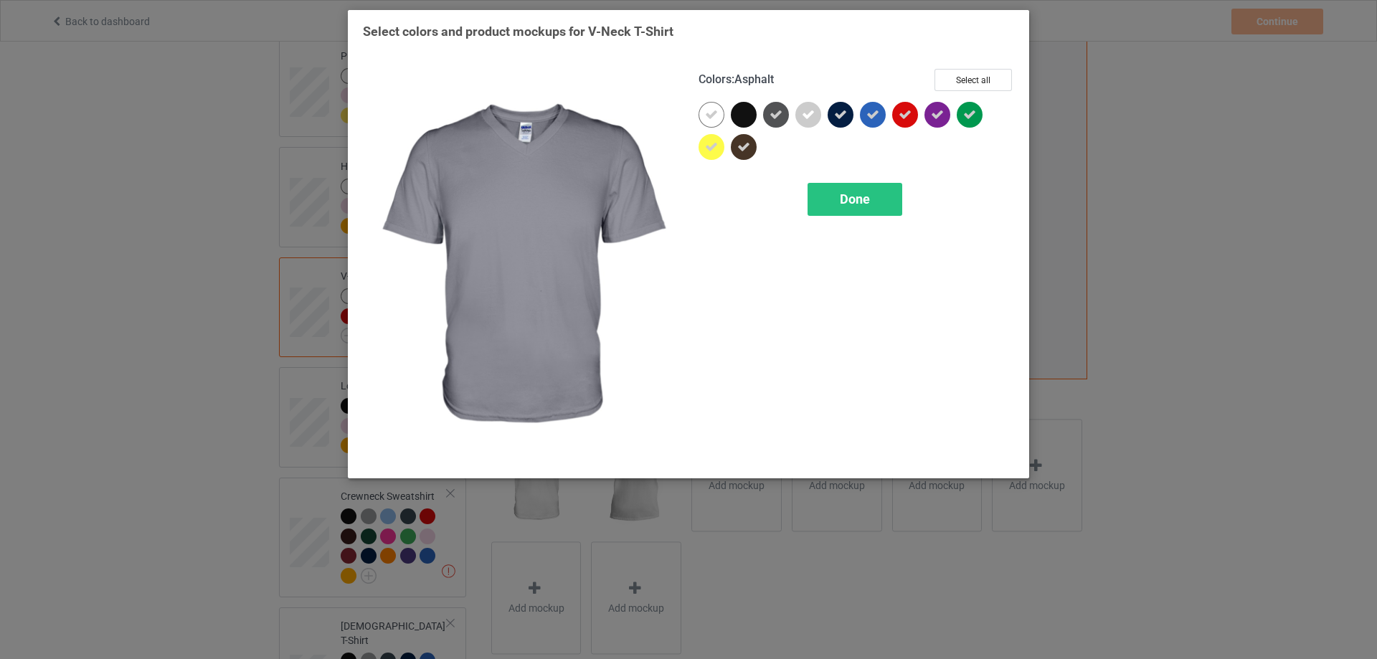
click at [768, 115] on div at bounding box center [776, 115] width 26 height 26
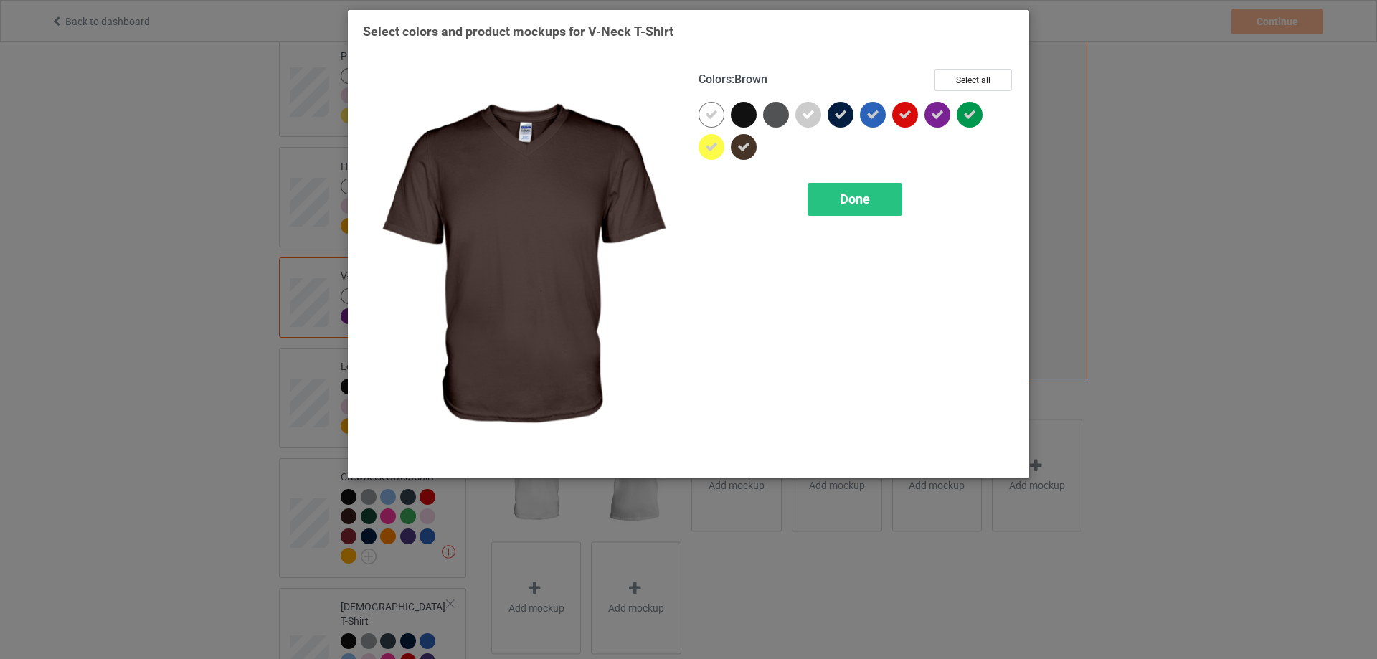
click at [746, 148] on icon at bounding box center [743, 147] width 13 height 13
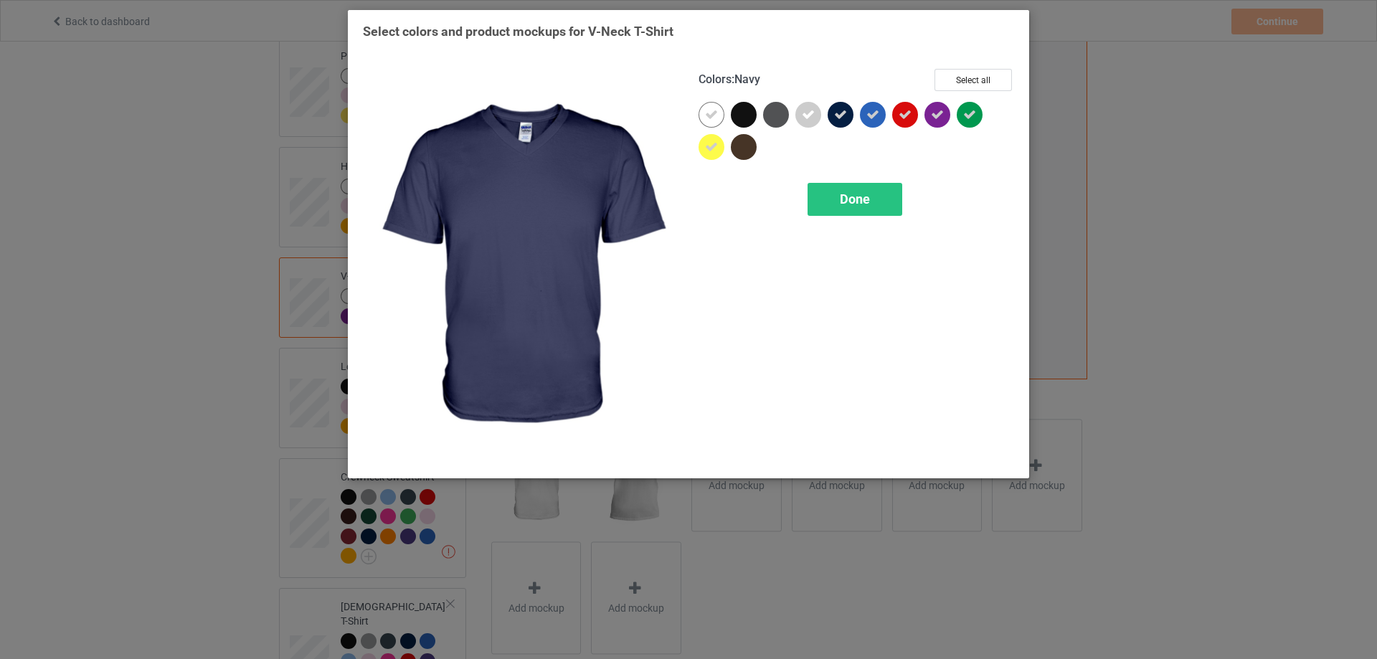
click at [834, 120] on icon at bounding box center [840, 114] width 13 height 13
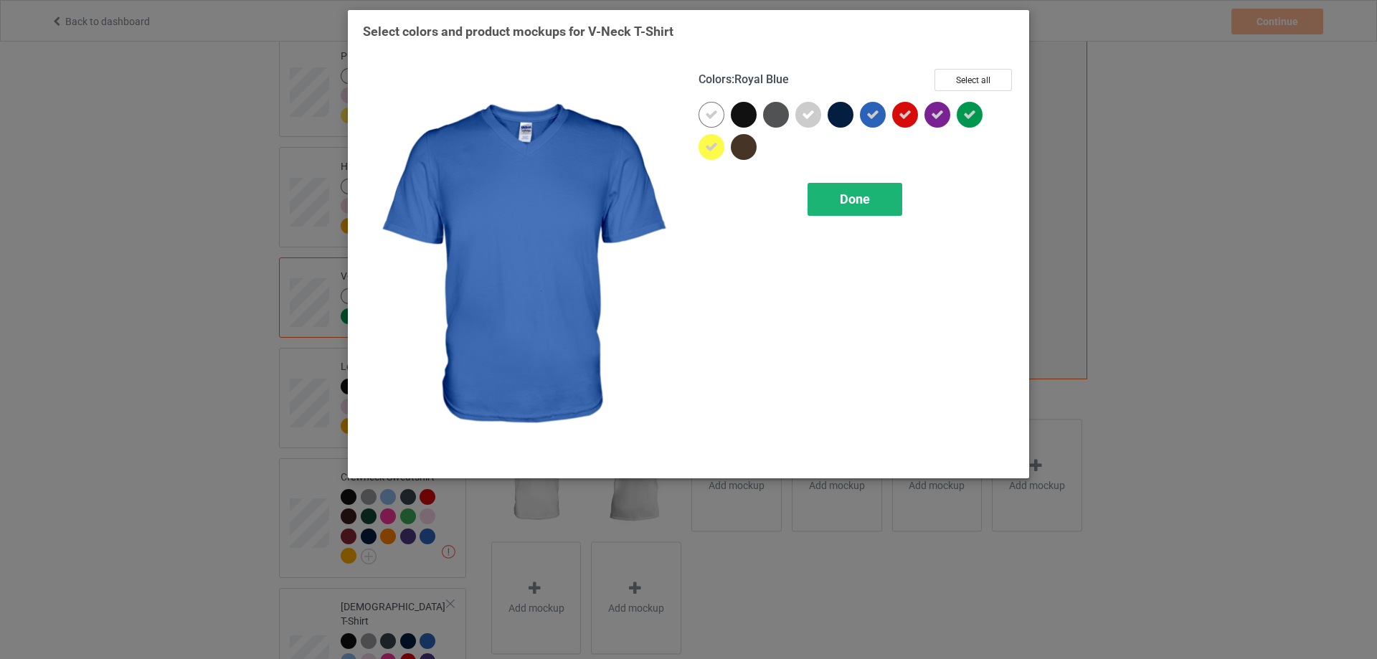
click at [887, 198] on div "Done" at bounding box center [854, 199] width 95 height 33
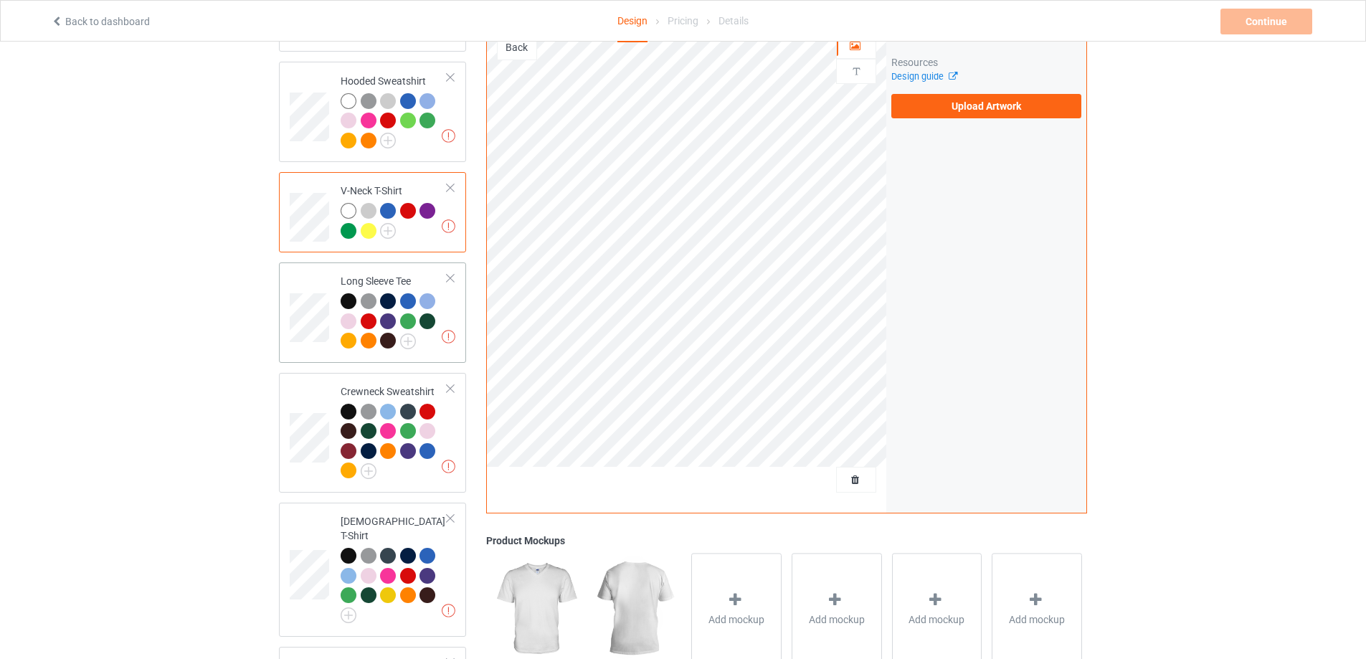
scroll to position [358, 0]
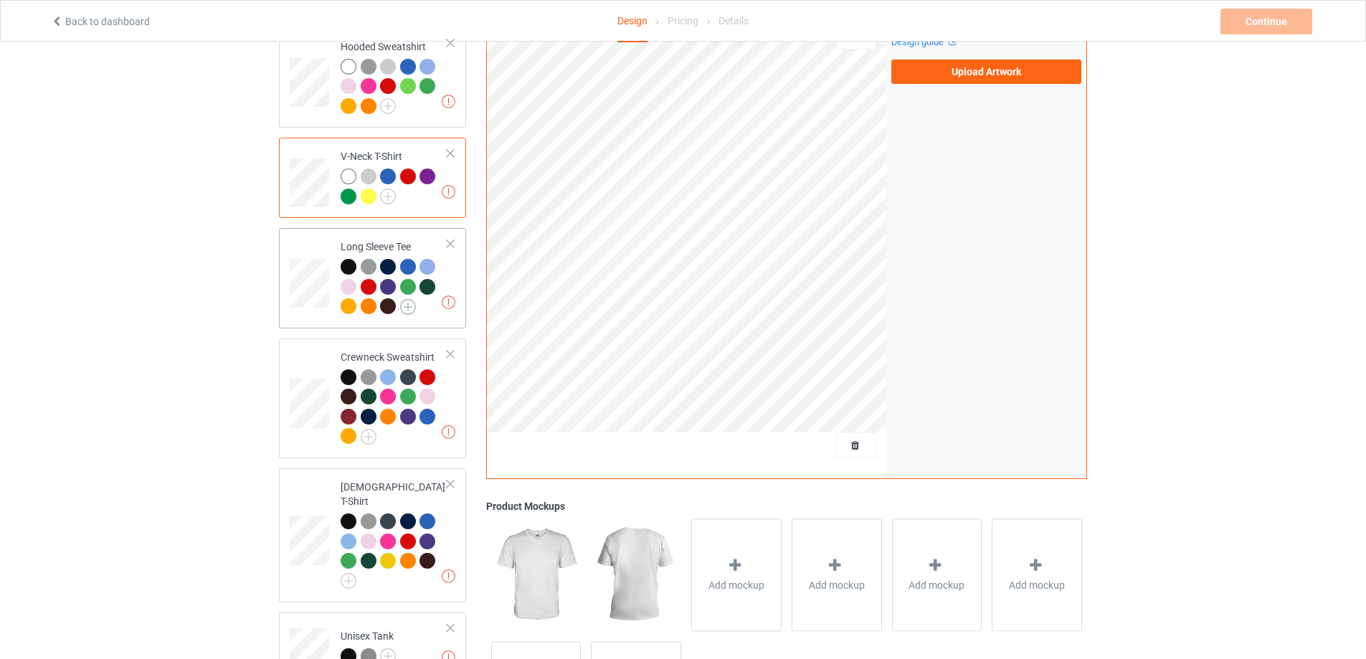
click at [409, 308] on img at bounding box center [408, 307] width 16 height 16
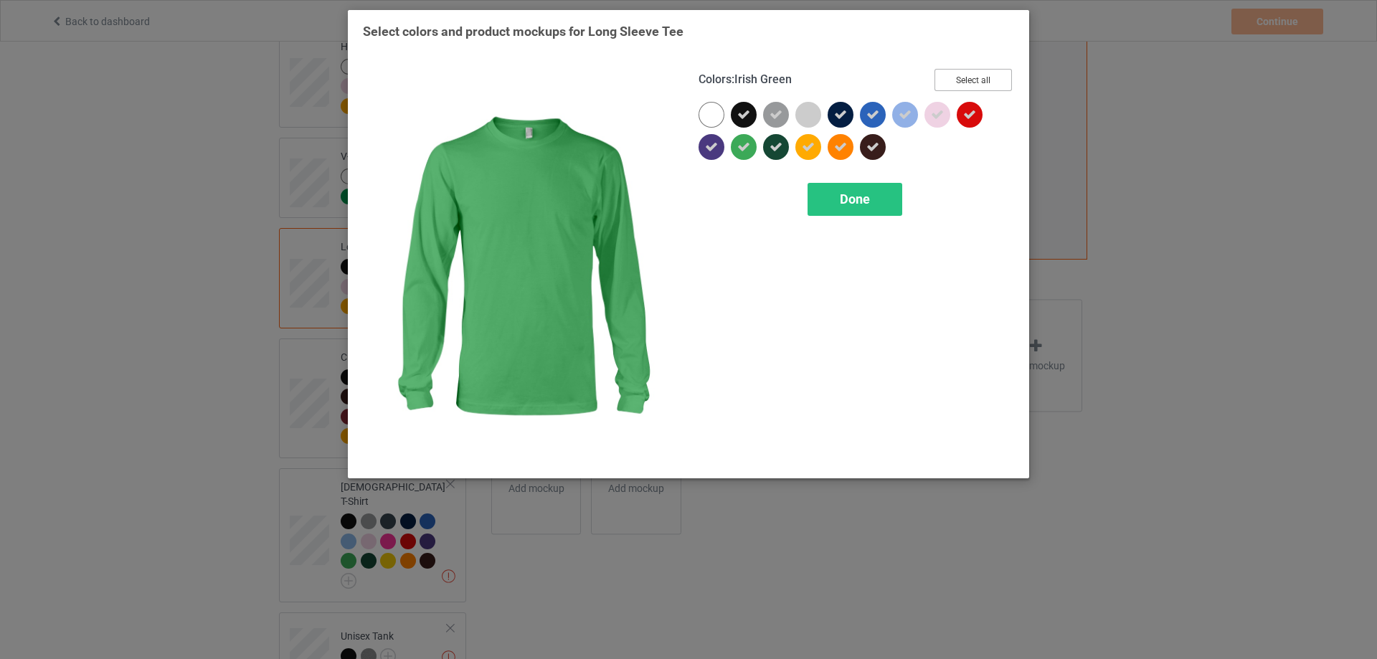
click at [963, 75] on button "Select all" at bounding box center [972, 80] width 77 height 22
click at [963, 75] on button "Reset to Default" at bounding box center [960, 80] width 104 height 22
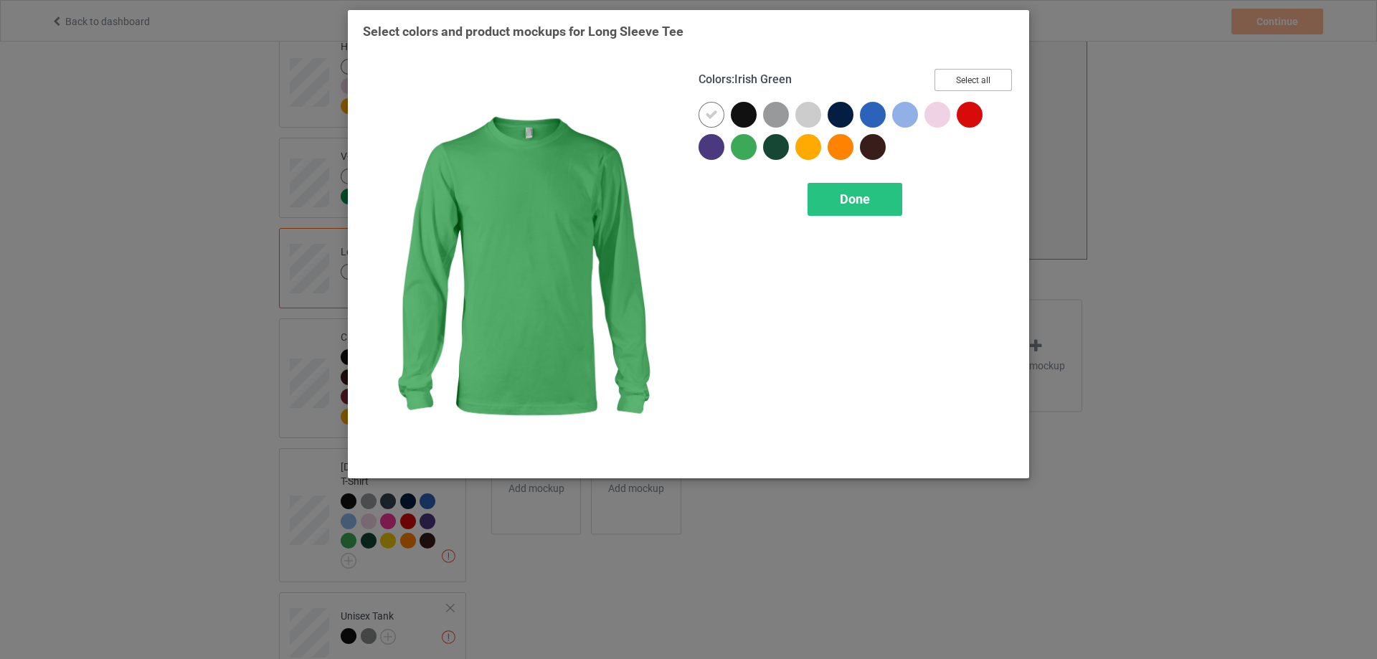
click at [963, 75] on button "Select all" at bounding box center [972, 80] width 77 height 22
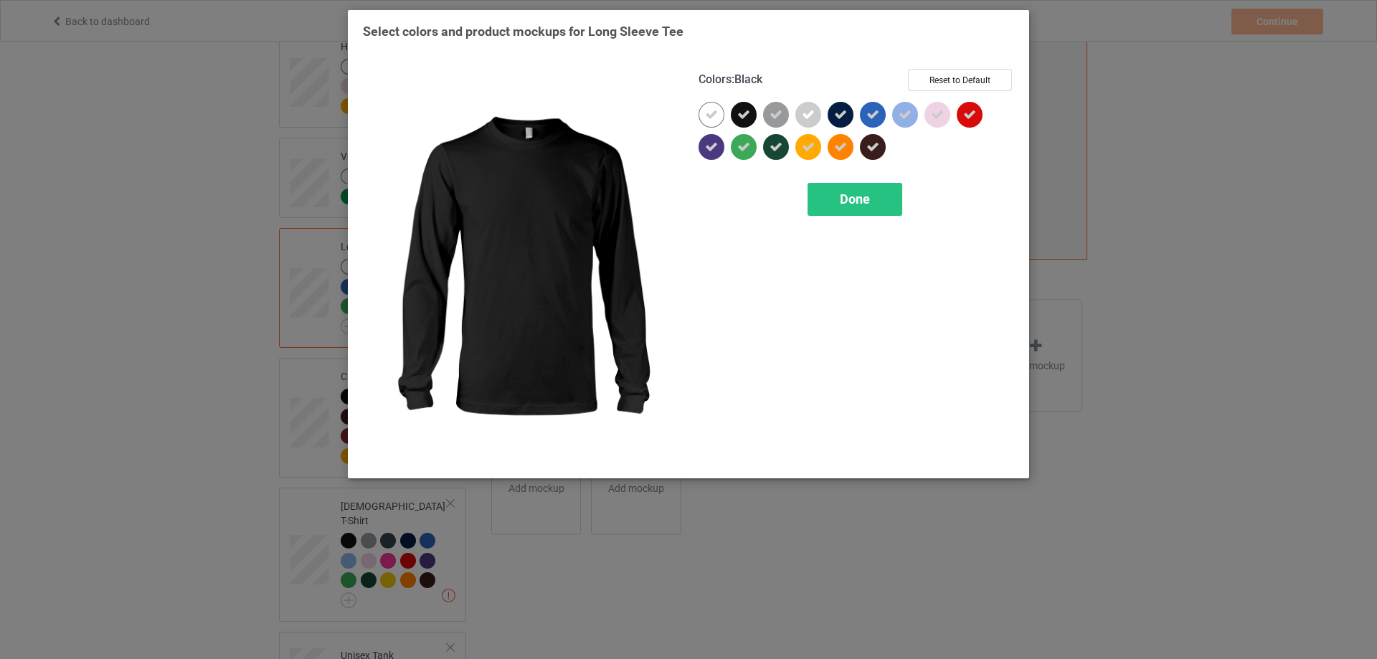
click at [739, 112] on icon at bounding box center [743, 114] width 13 height 13
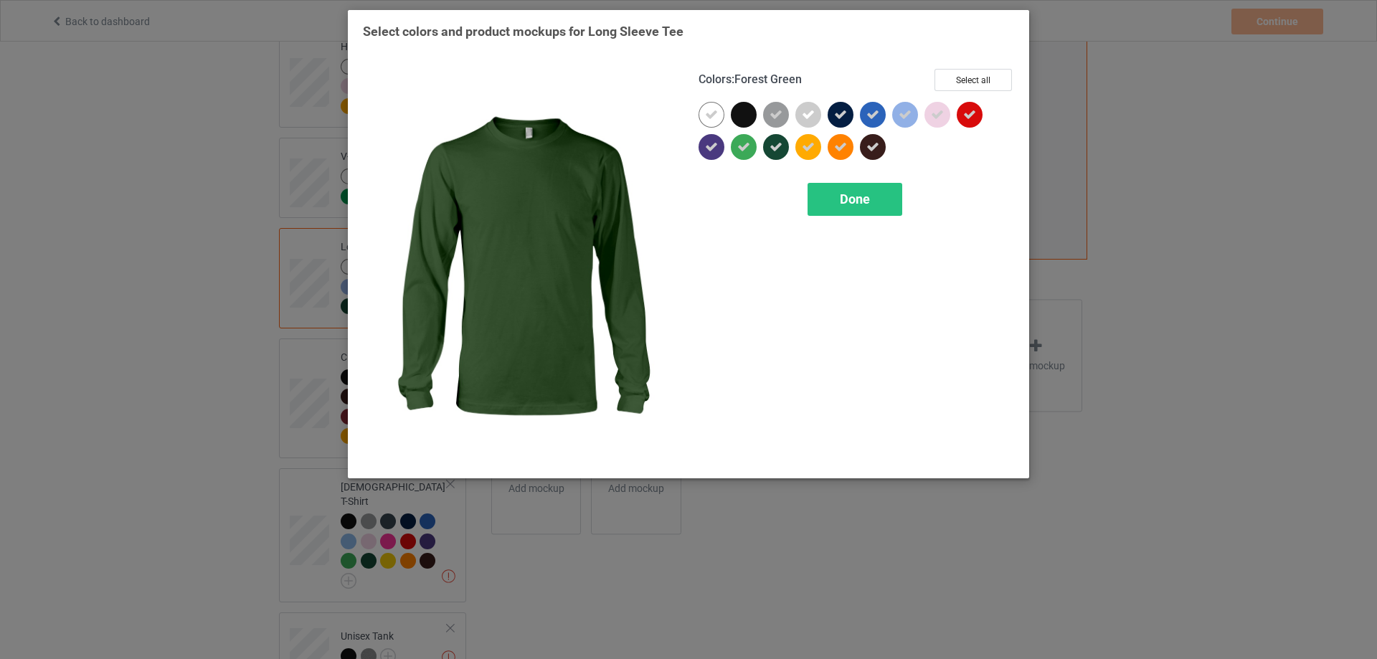
click at [771, 146] on icon at bounding box center [775, 147] width 13 height 13
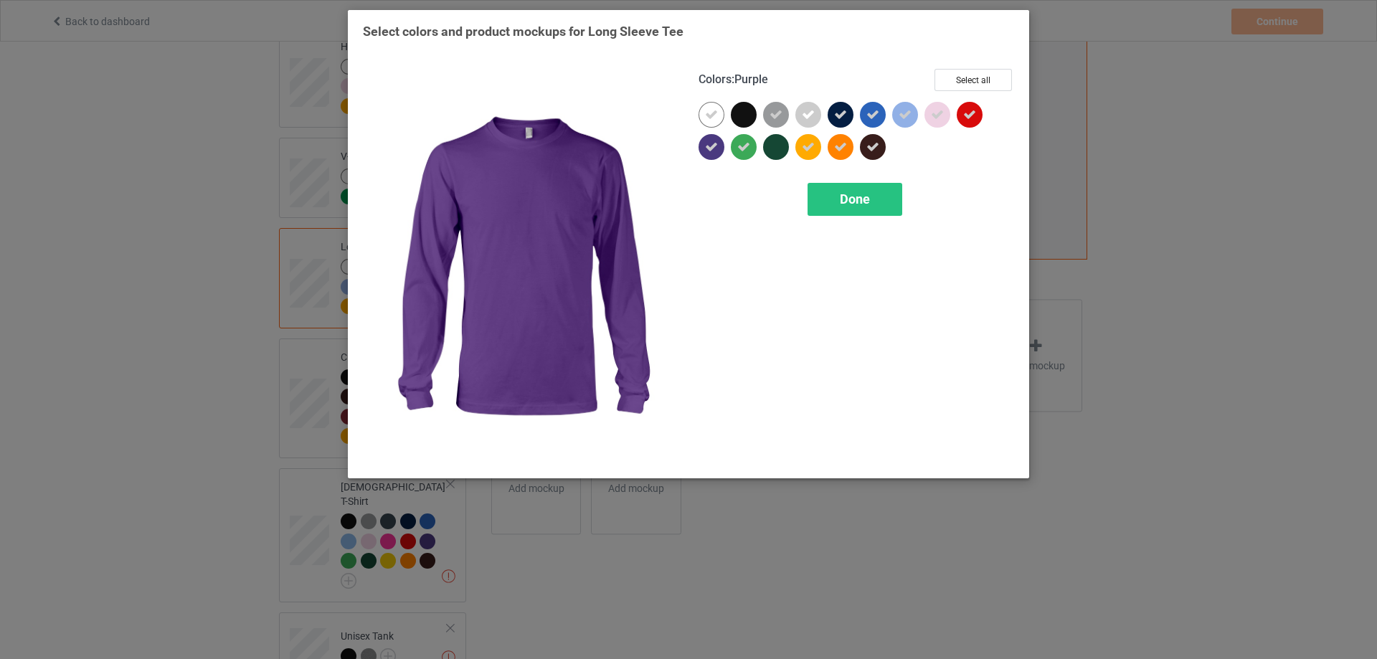
click at [709, 152] on icon at bounding box center [711, 147] width 13 height 13
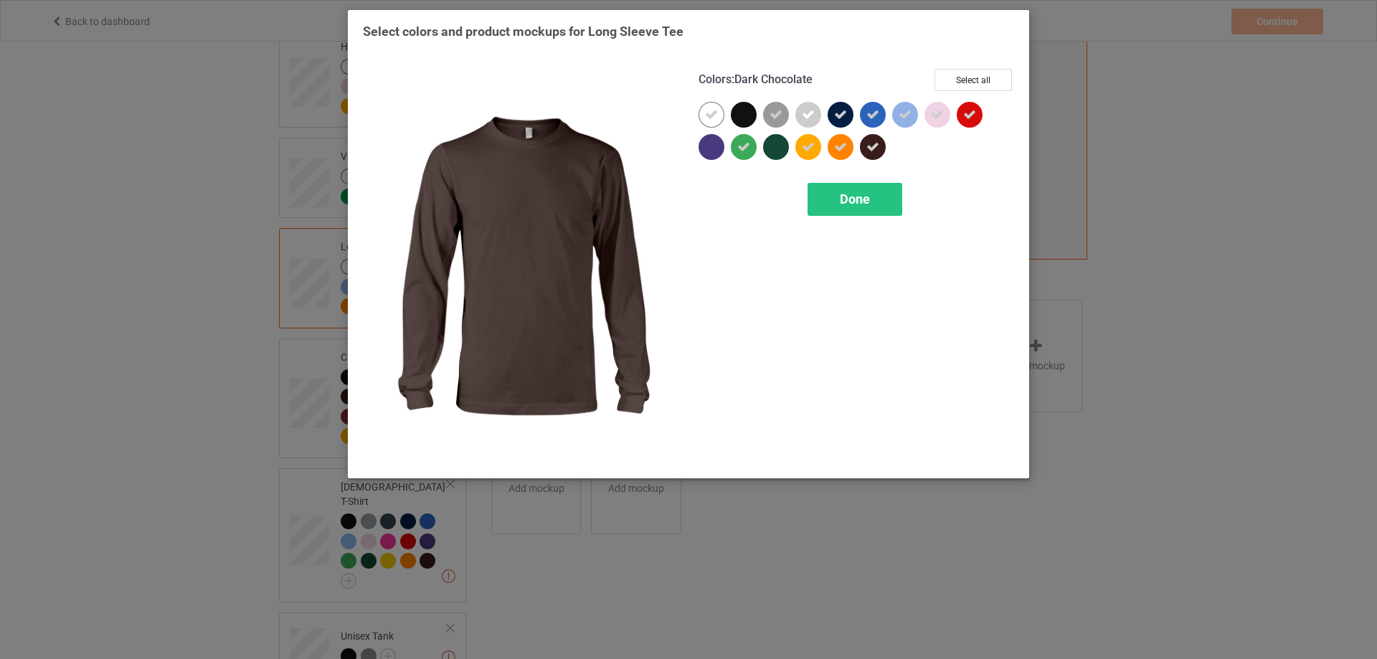
click at [868, 151] on icon at bounding box center [872, 147] width 13 height 13
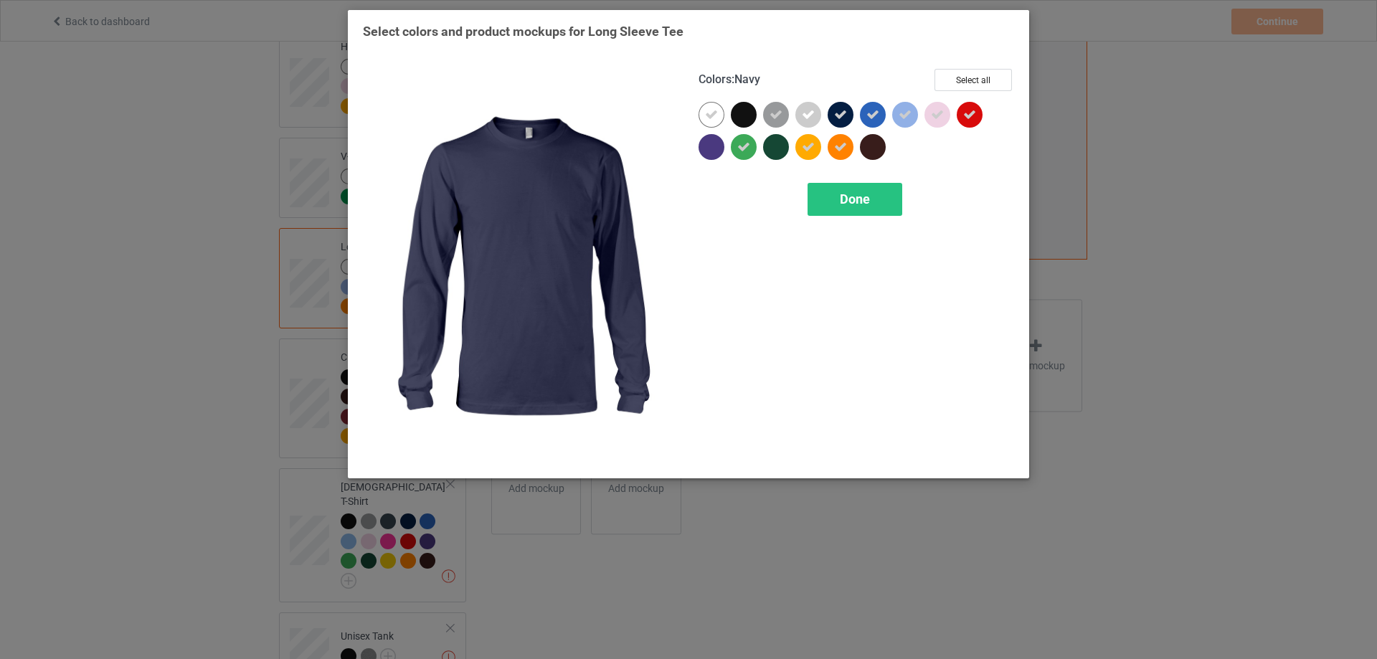
click at [833, 112] on div at bounding box center [840, 115] width 26 height 26
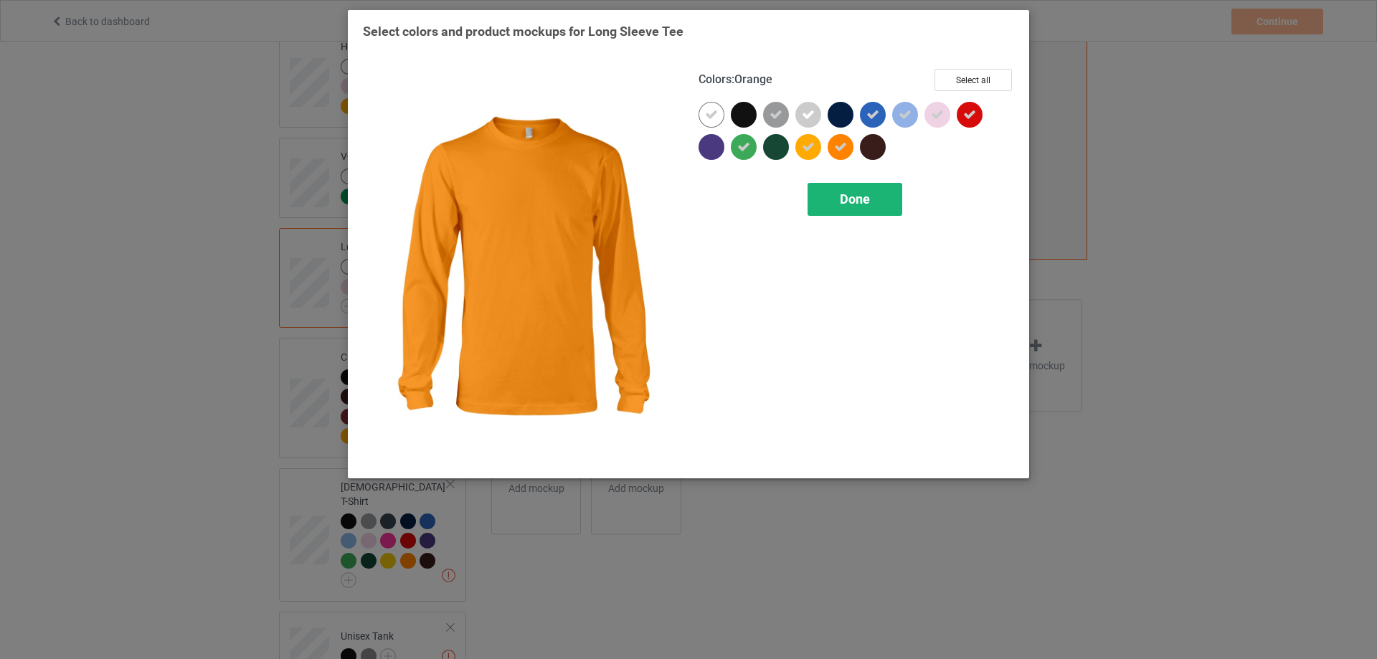
click at [838, 198] on div "Done" at bounding box center [854, 199] width 95 height 33
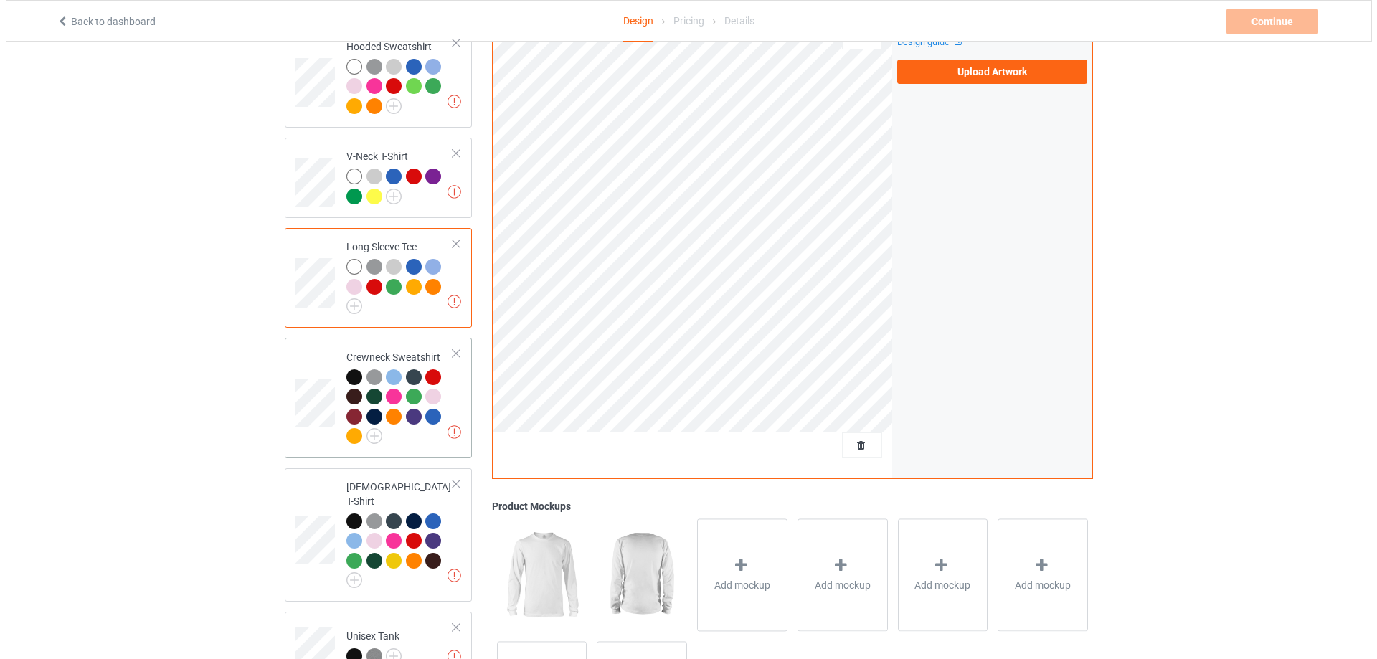
scroll to position [478, 0]
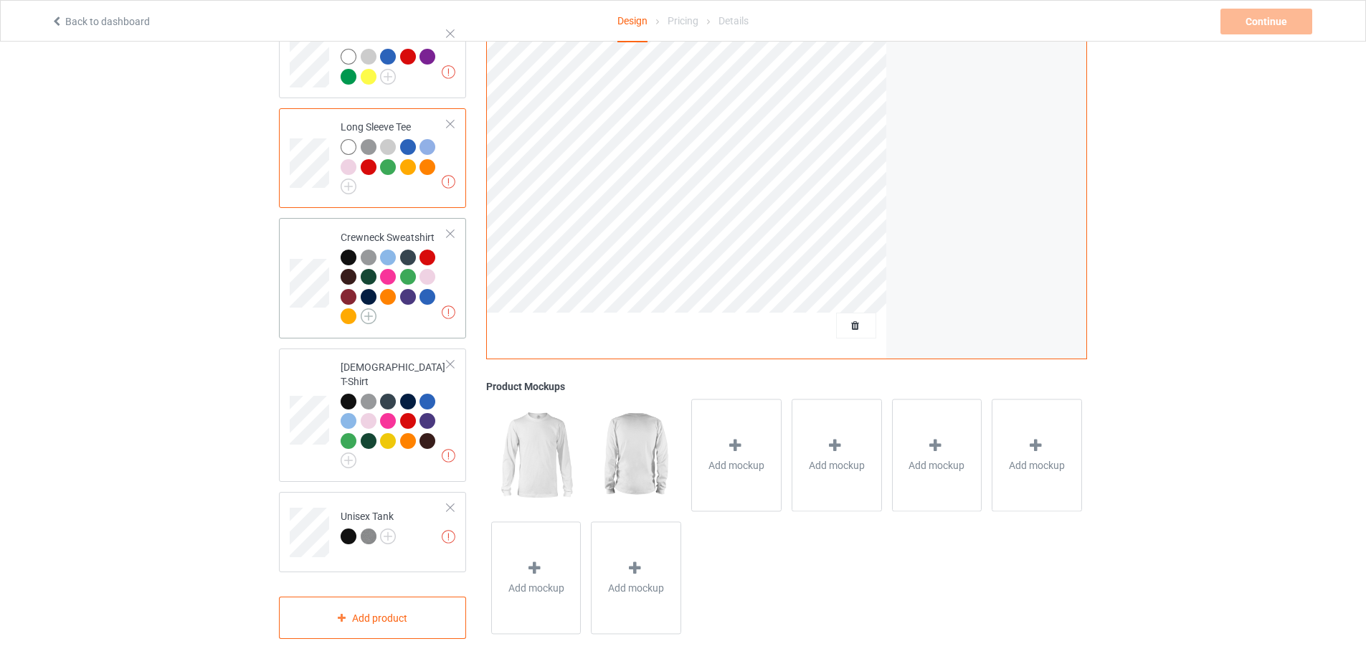
click at [372, 320] on img at bounding box center [369, 316] width 16 height 16
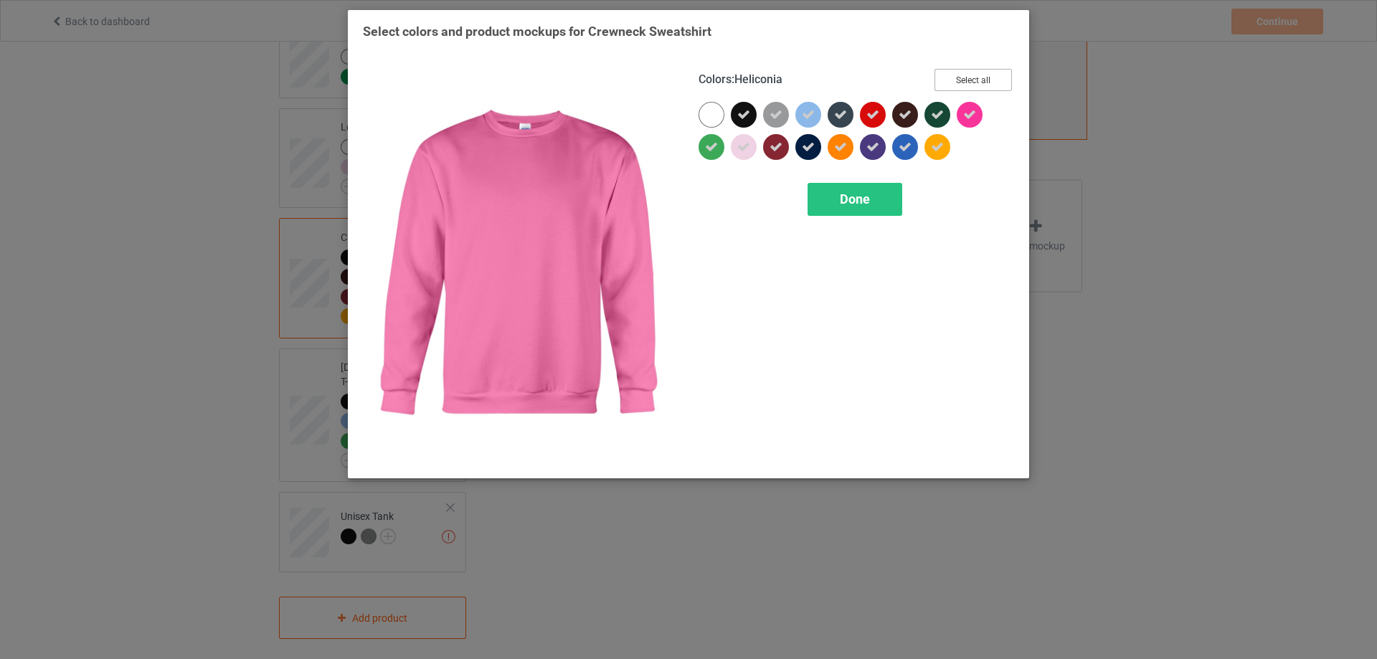
click at [969, 87] on button "Select all" at bounding box center [972, 80] width 77 height 22
click at [969, 87] on button "Reset to Default" at bounding box center [960, 80] width 104 height 22
click at [969, 87] on button "Select all" at bounding box center [972, 80] width 77 height 22
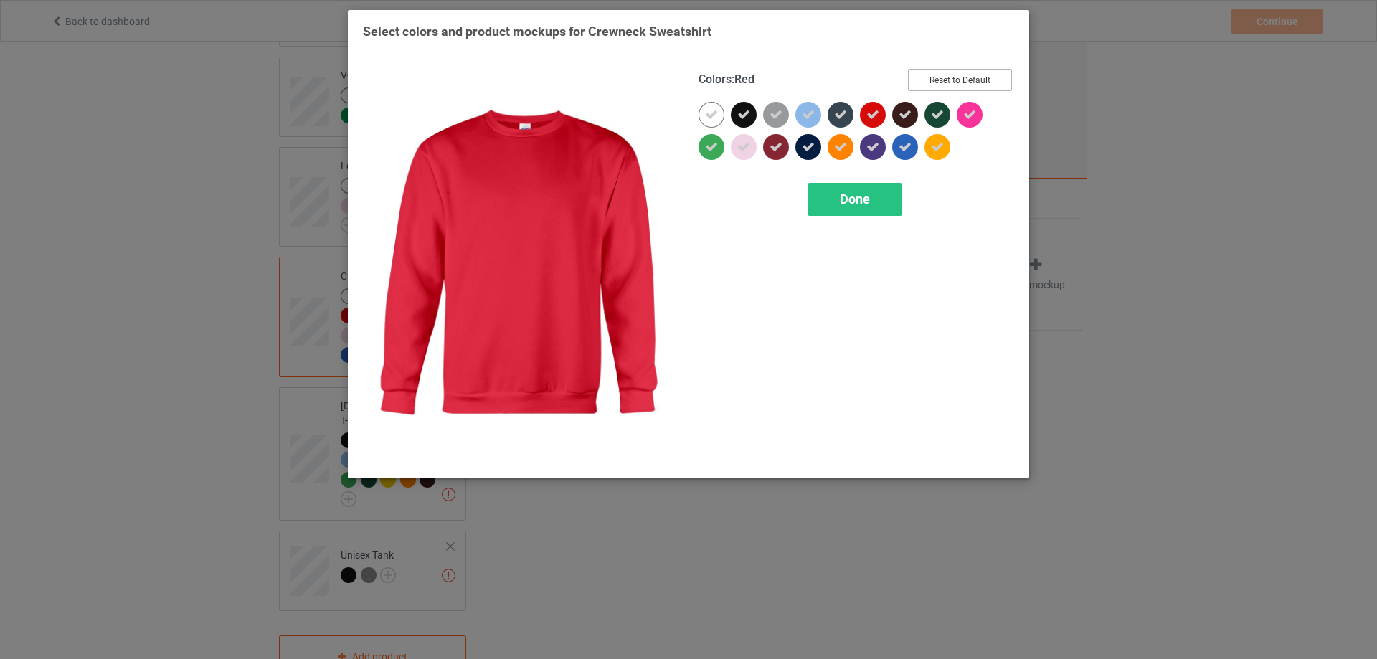
scroll to position [478, 0]
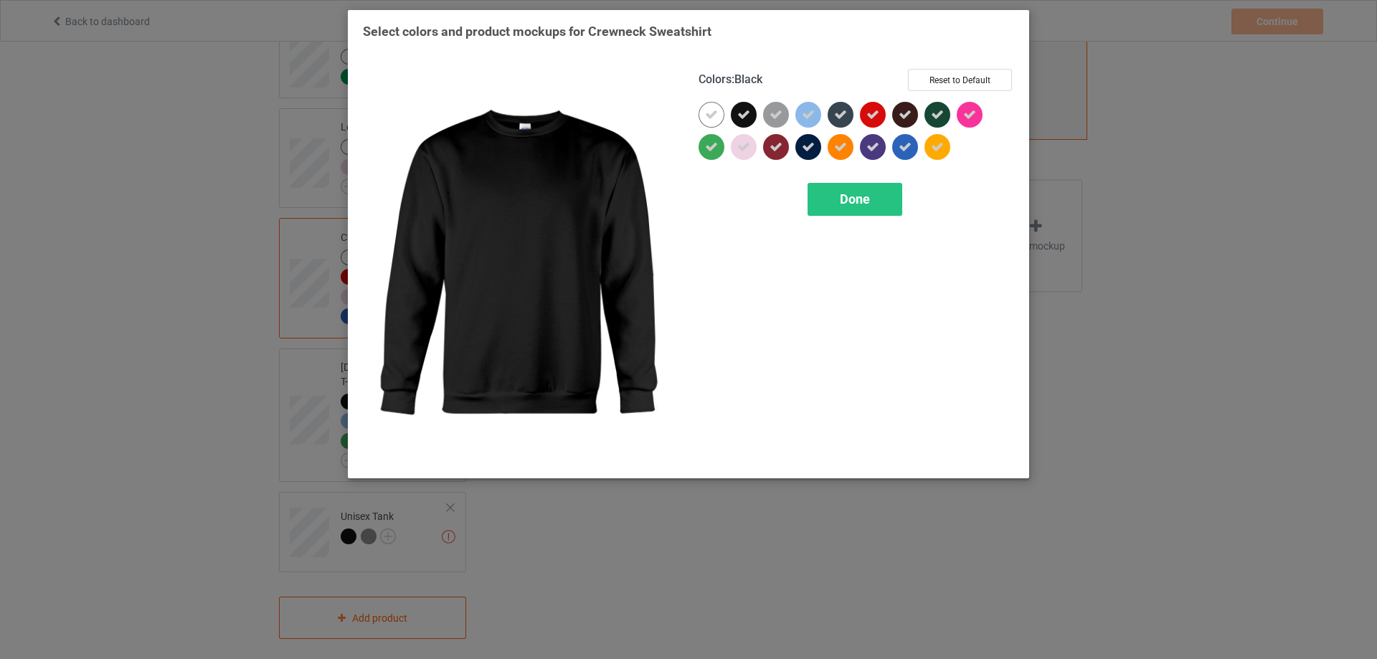
click at [746, 123] on div at bounding box center [744, 115] width 26 height 26
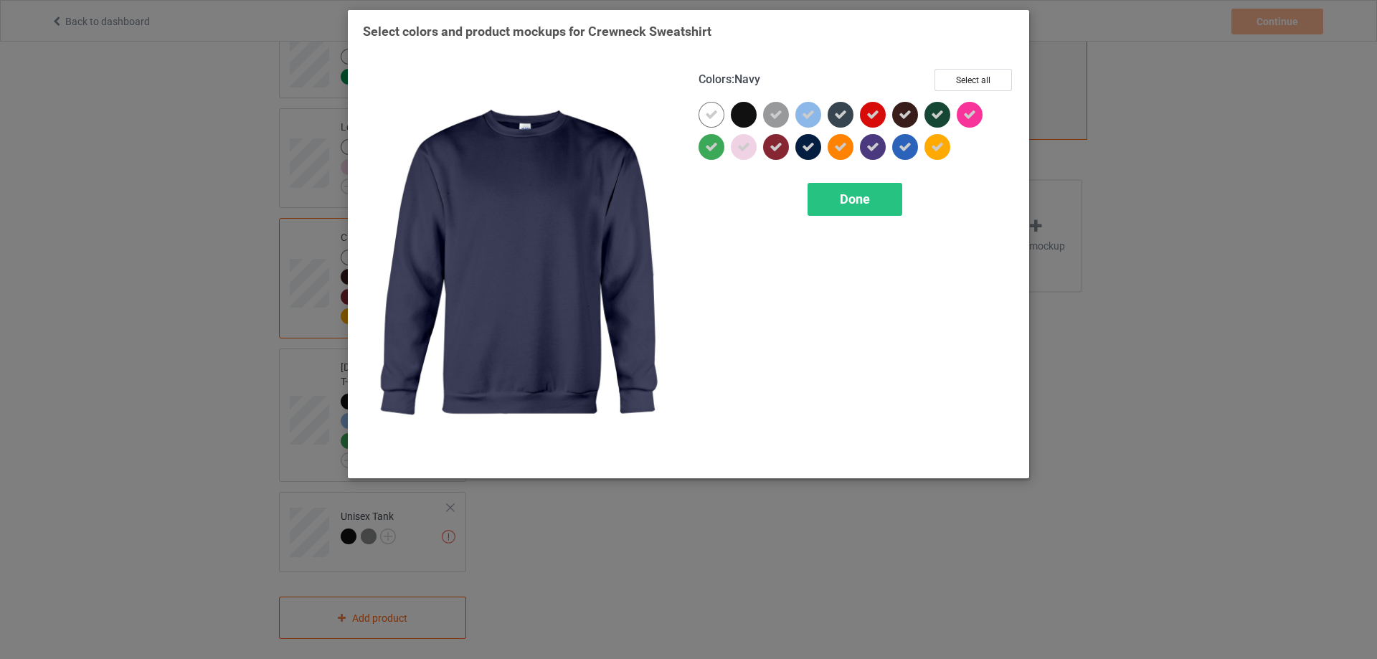
click at [811, 146] on icon at bounding box center [808, 147] width 13 height 13
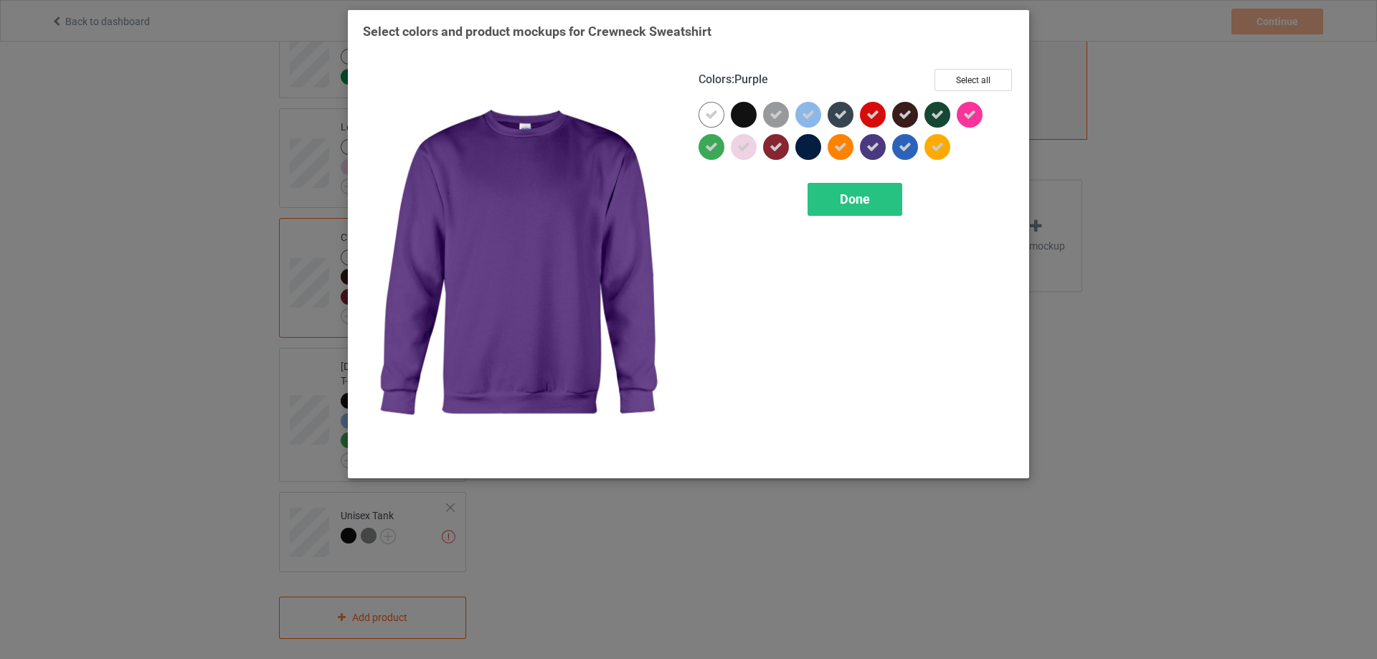
click at [874, 155] on div at bounding box center [873, 147] width 26 height 26
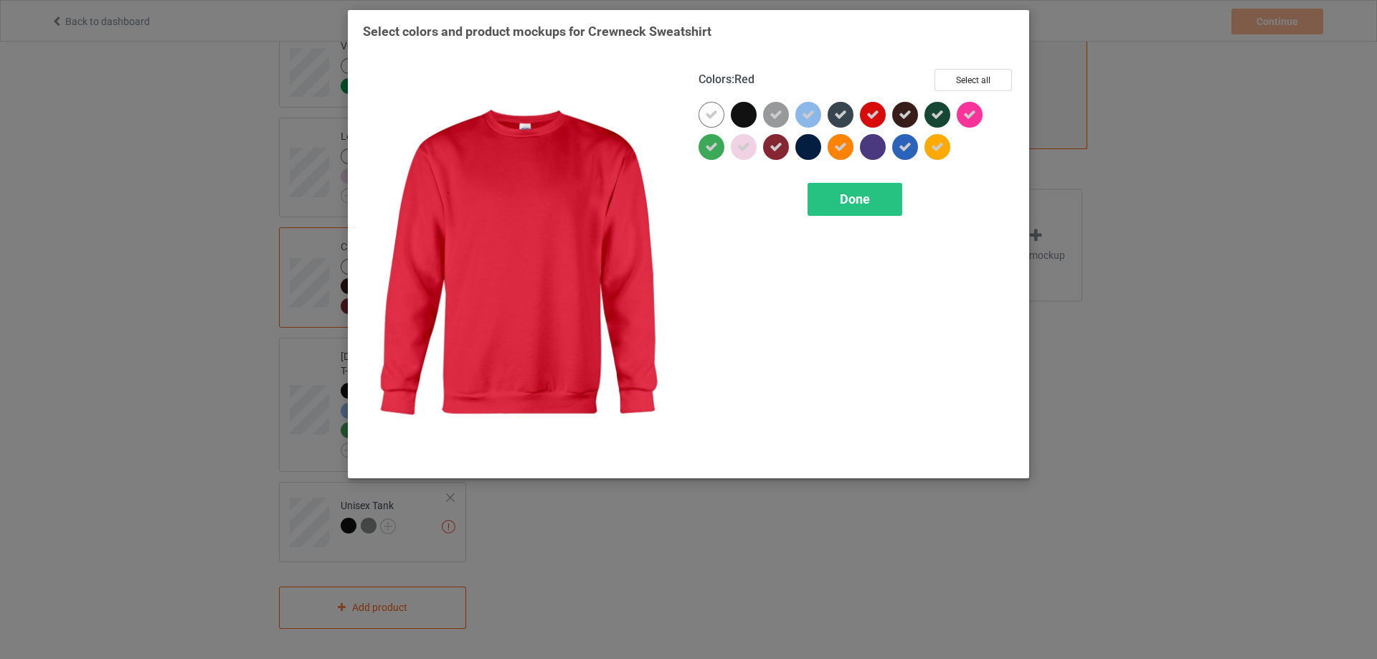
scroll to position [460, 0]
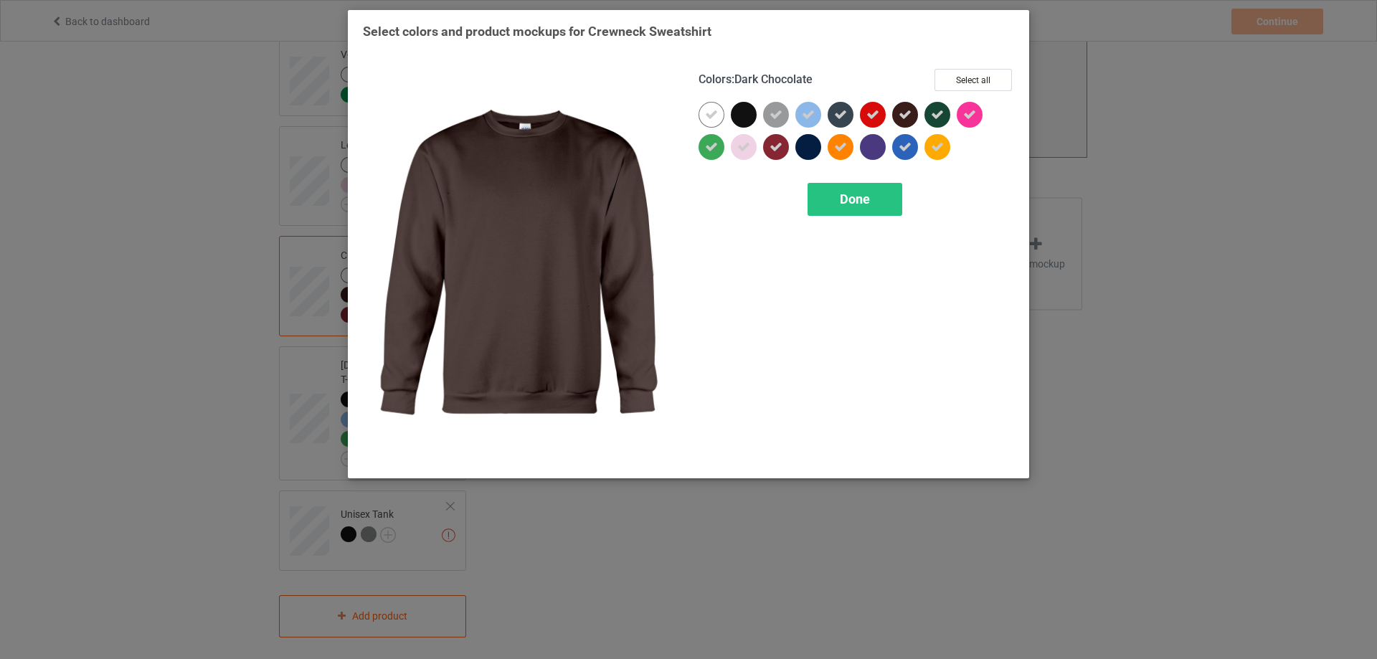
click at [907, 117] on icon at bounding box center [904, 114] width 13 height 13
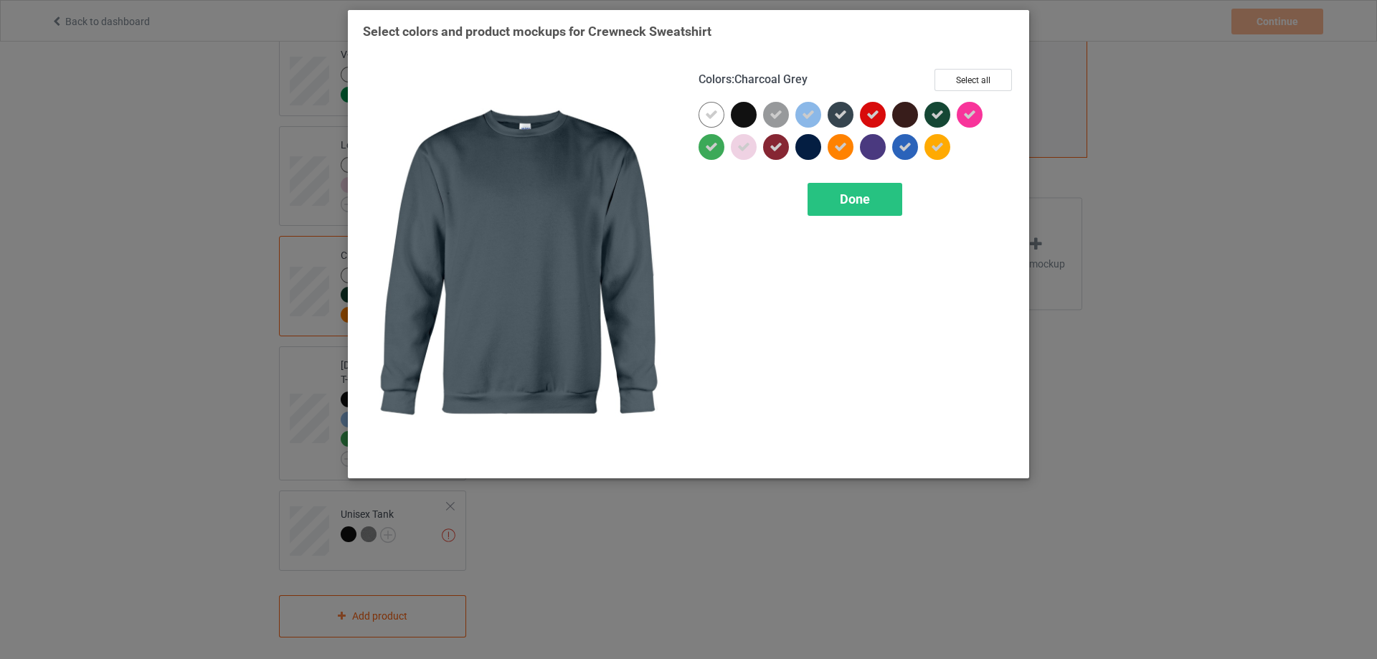
click at [845, 116] on icon at bounding box center [840, 114] width 13 height 13
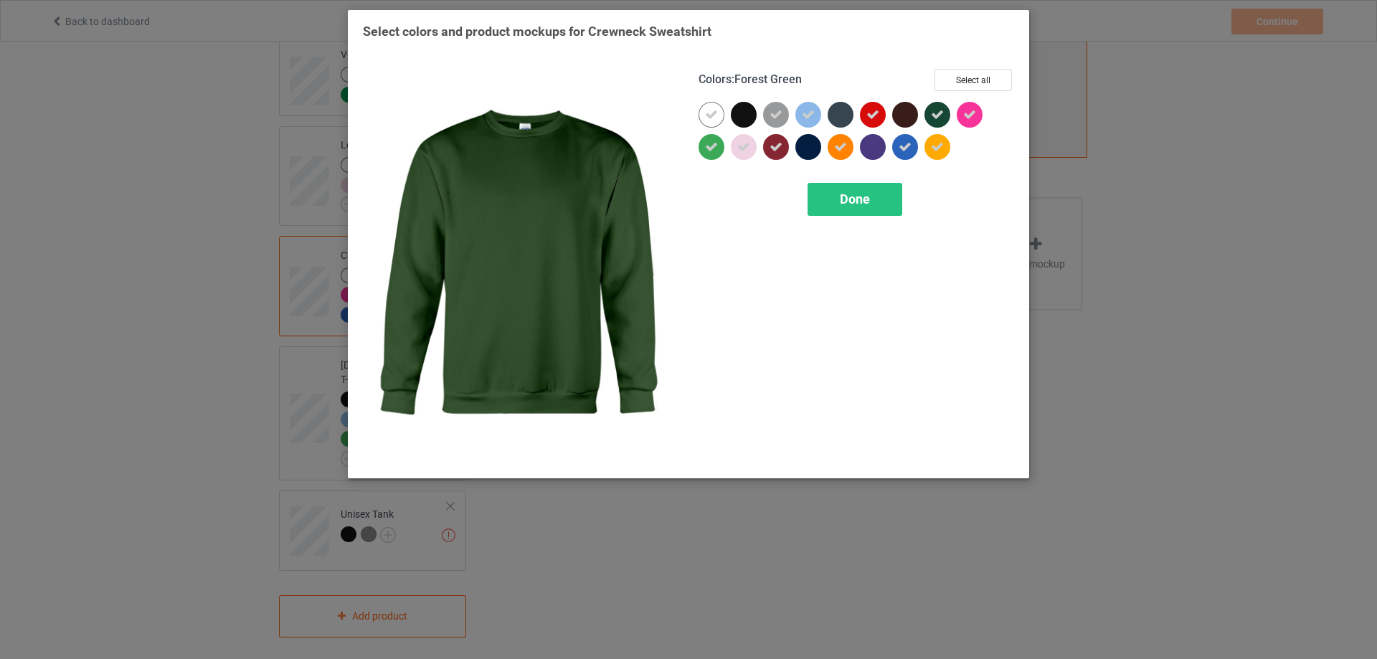
click at [939, 118] on icon at bounding box center [937, 114] width 13 height 13
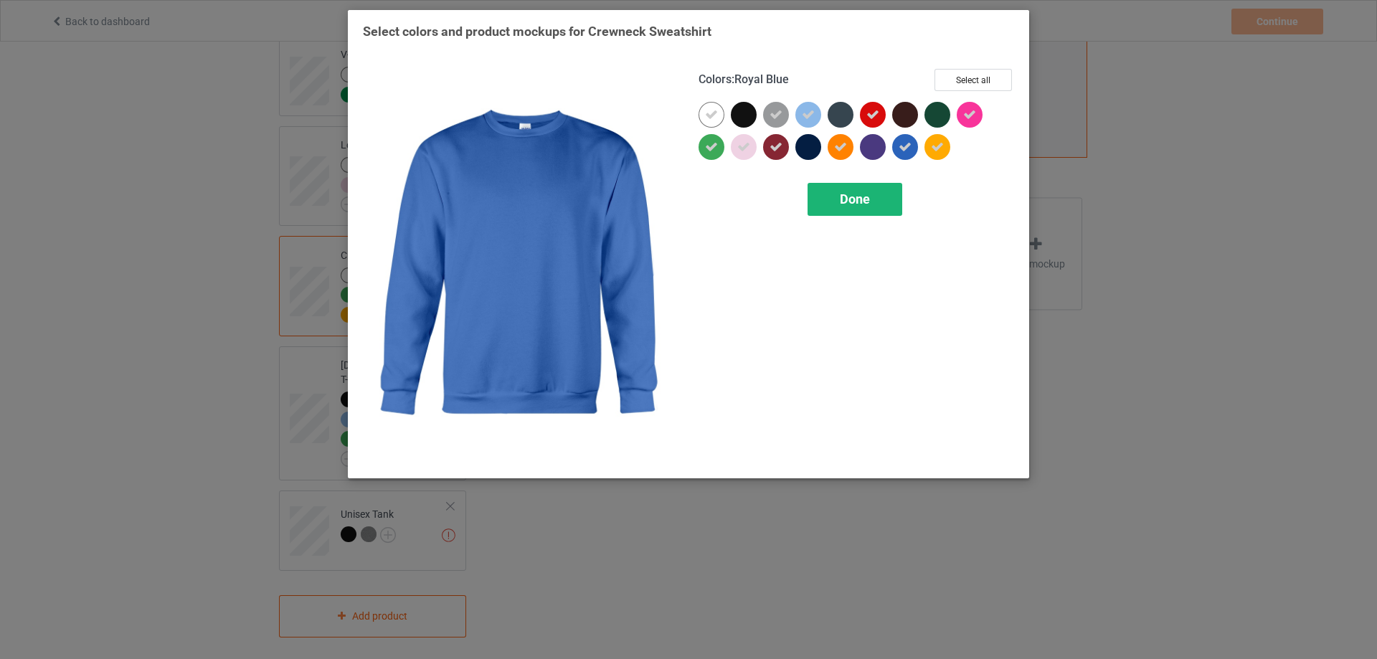
click at [874, 189] on div "Done" at bounding box center [854, 199] width 95 height 33
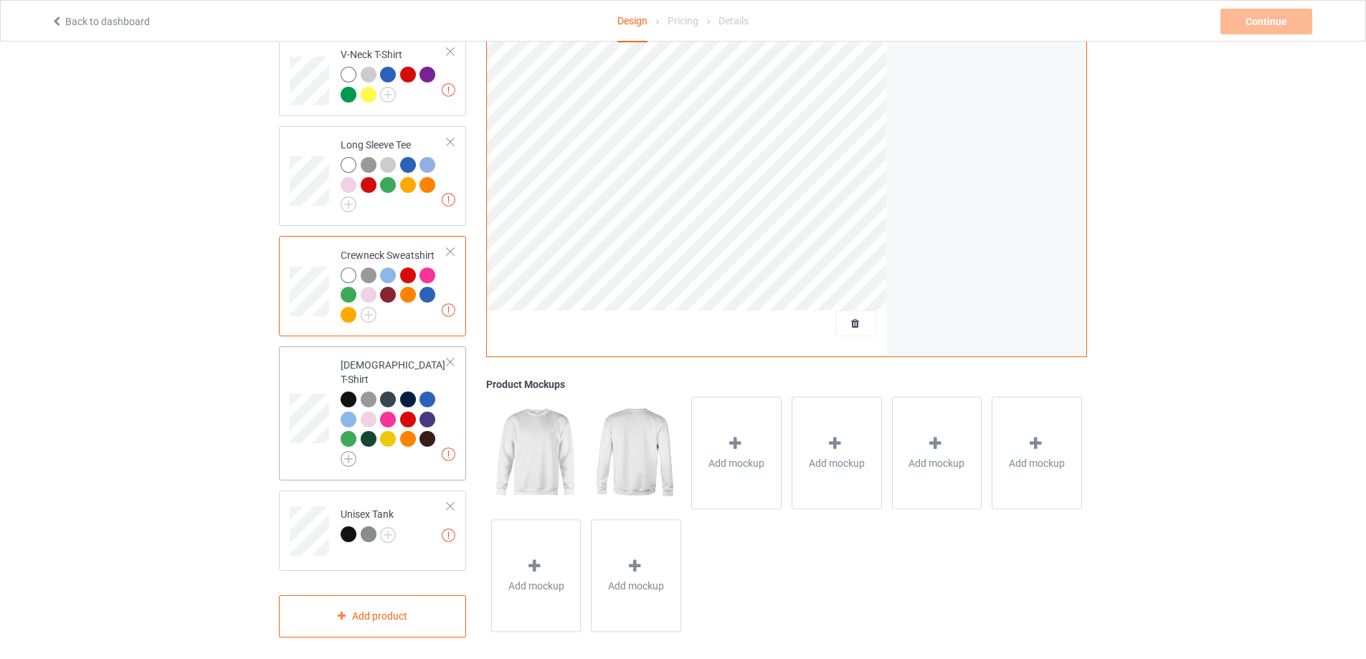
click at [346, 451] on img at bounding box center [349, 459] width 16 height 16
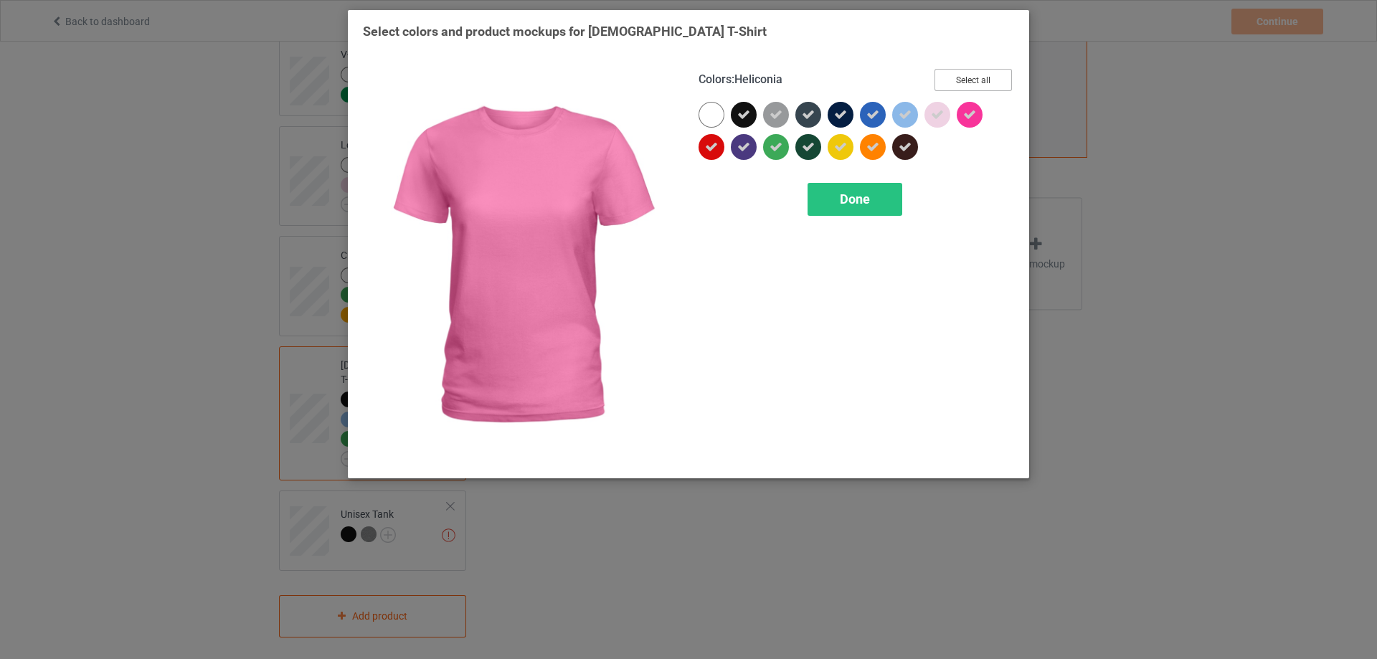
click at [976, 85] on button "Select all" at bounding box center [972, 80] width 77 height 22
click at [976, 85] on button "Reset to Default" at bounding box center [960, 80] width 104 height 22
click at [976, 85] on button "Select all" at bounding box center [972, 80] width 77 height 22
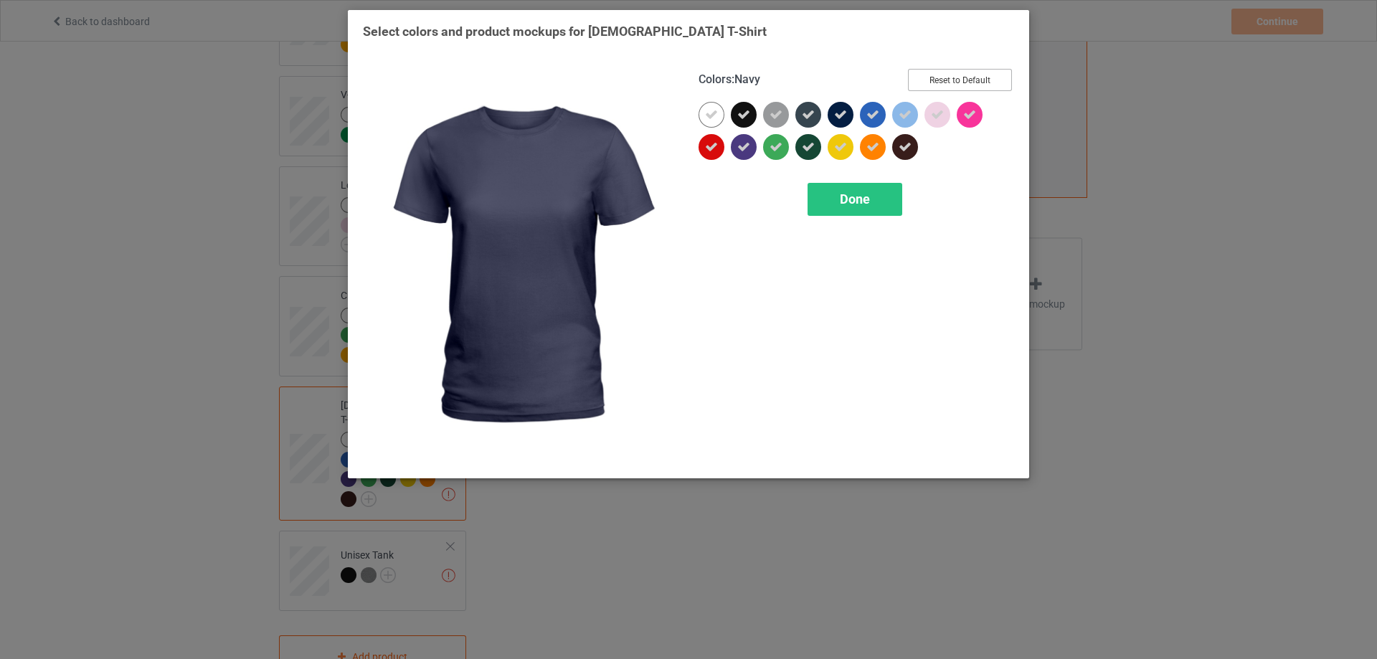
scroll to position [460, 0]
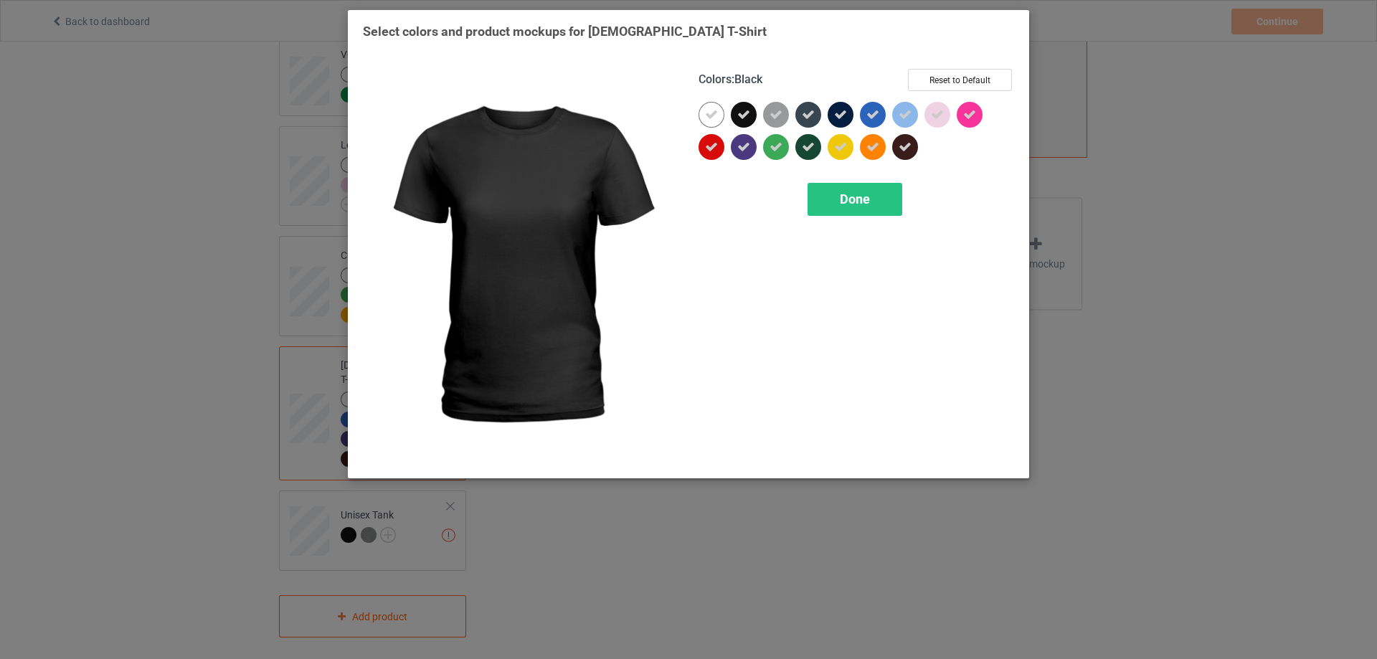
click at [749, 113] on icon at bounding box center [743, 114] width 13 height 13
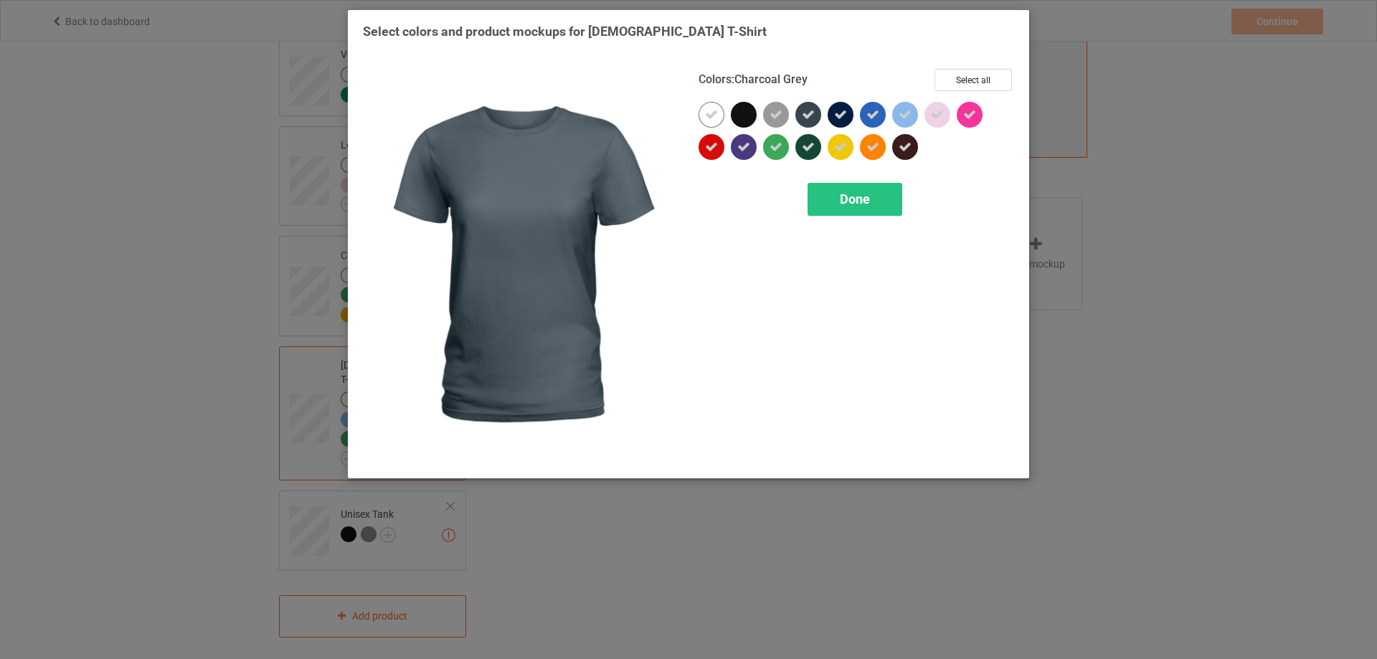
click at [814, 116] on div at bounding box center [808, 115] width 26 height 26
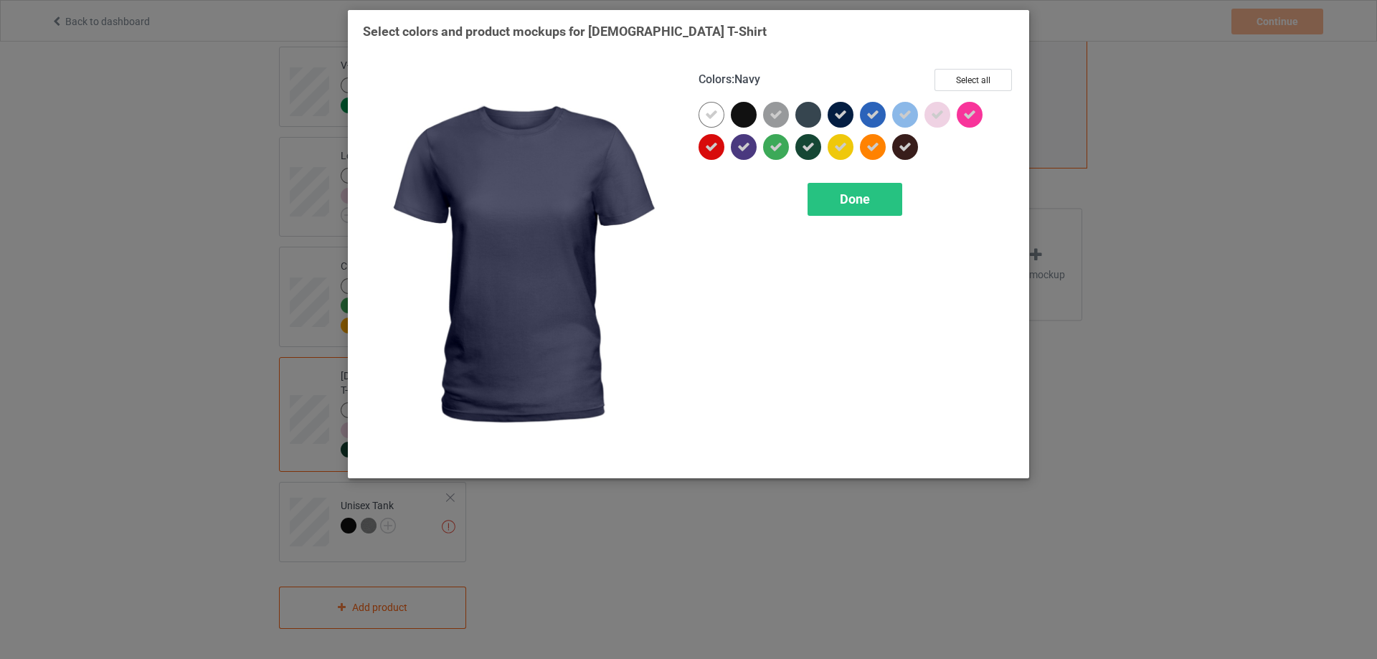
scroll to position [441, 0]
click at [835, 116] on icon at bounding box center [840, 114] width 13 height 13
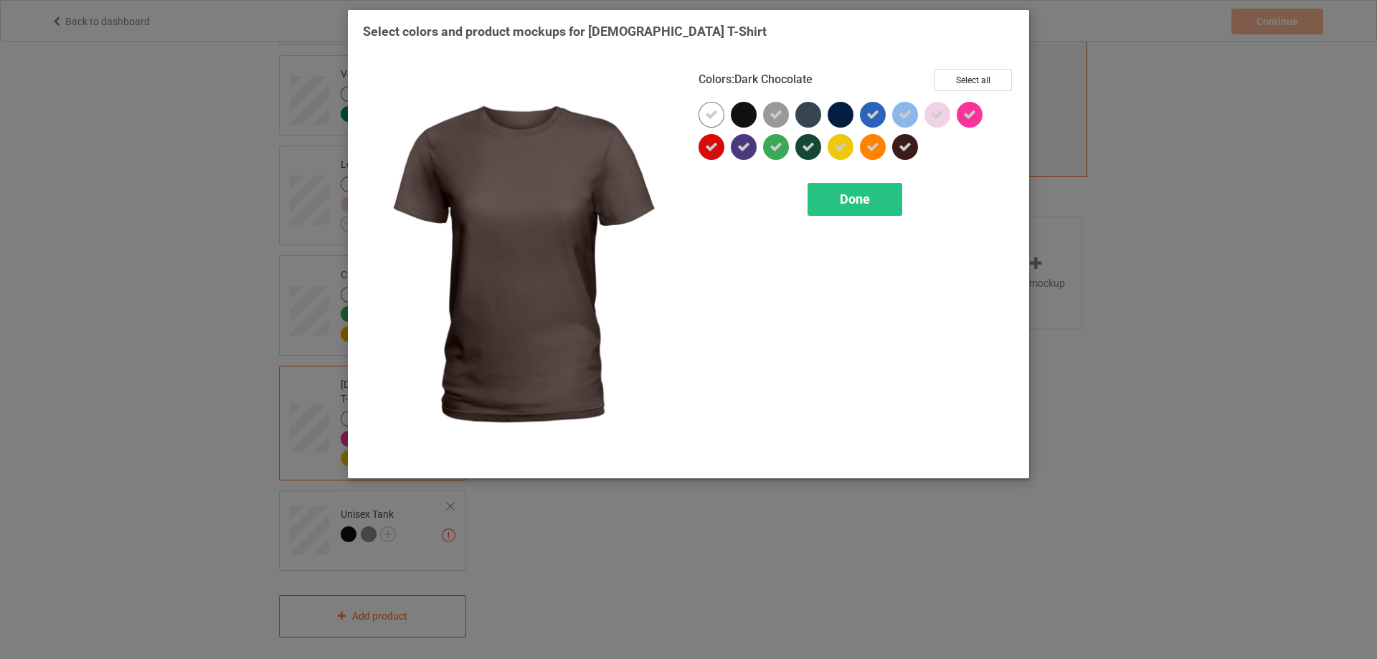
click at [911, 152] on div at bounding box center [905, 147] width 26 height 26
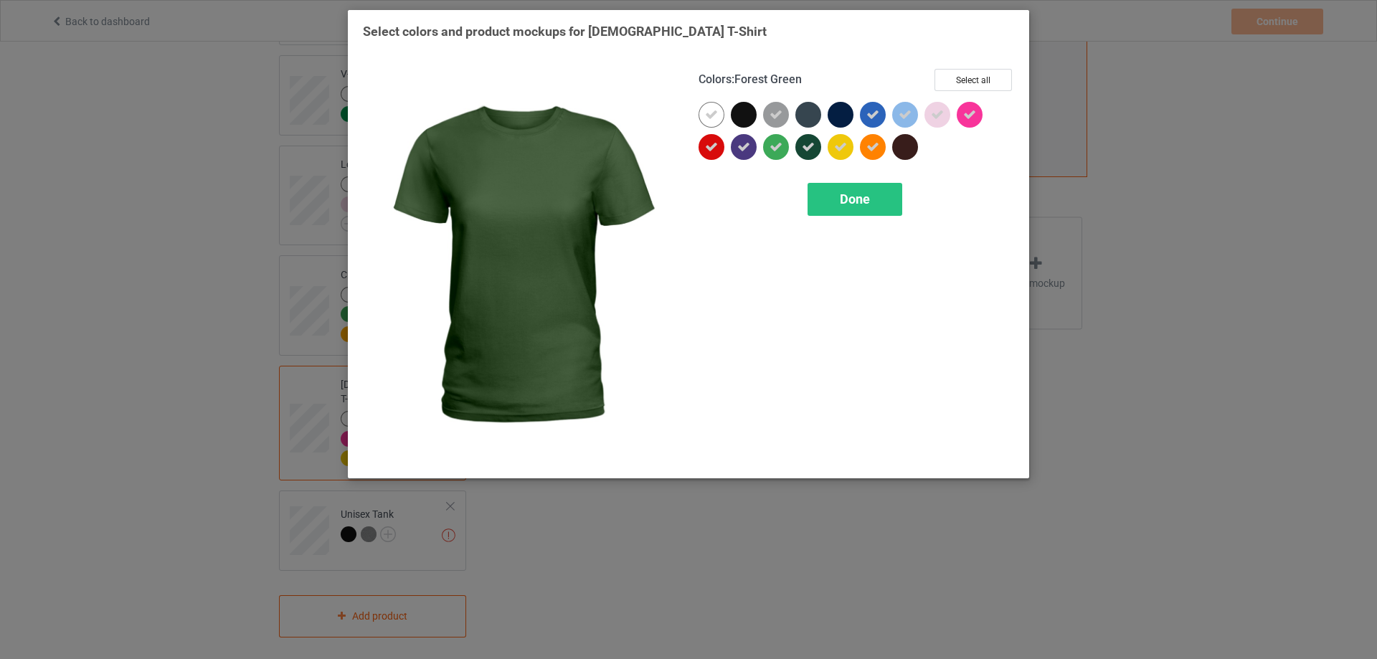
click at [806, 144] on icon at bounding box center [808, 147] width 13 height 13
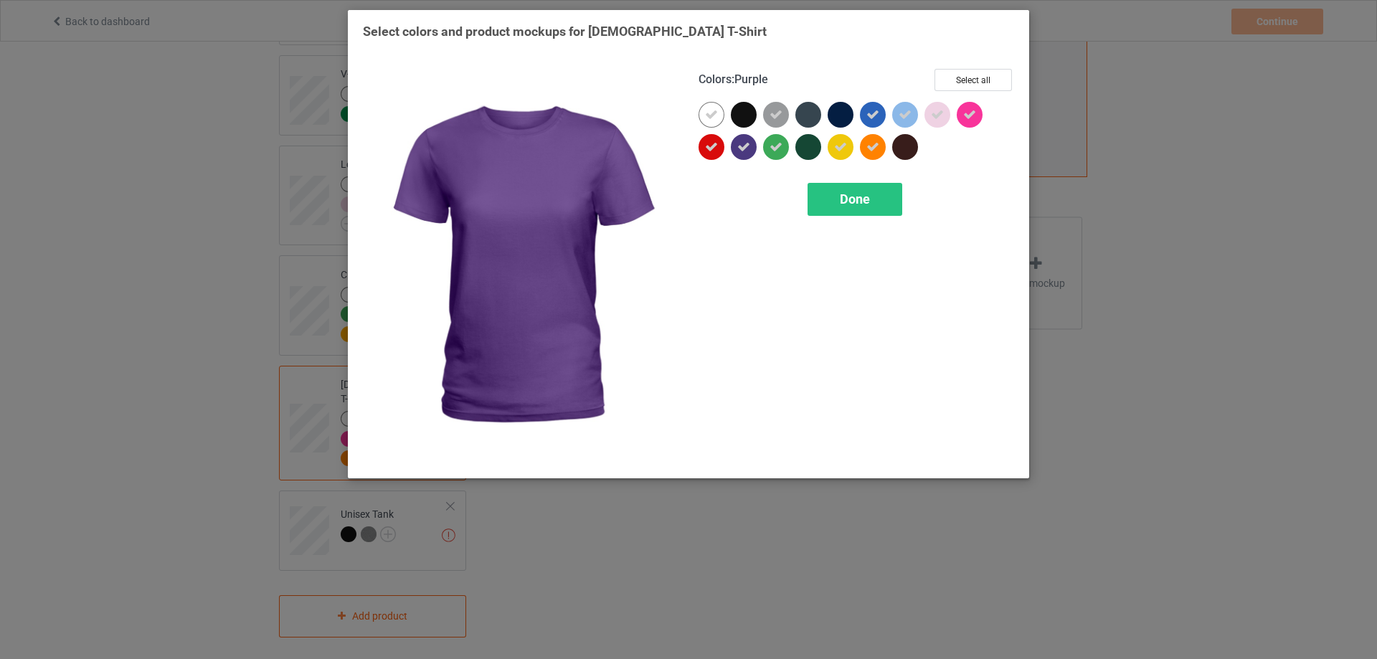
click at [738, 151] on icon at bounding box center [743, 147] width 13 height 13
click at [848, 191] on span "Done" at bounding box center [855, 198] width 30 height 15
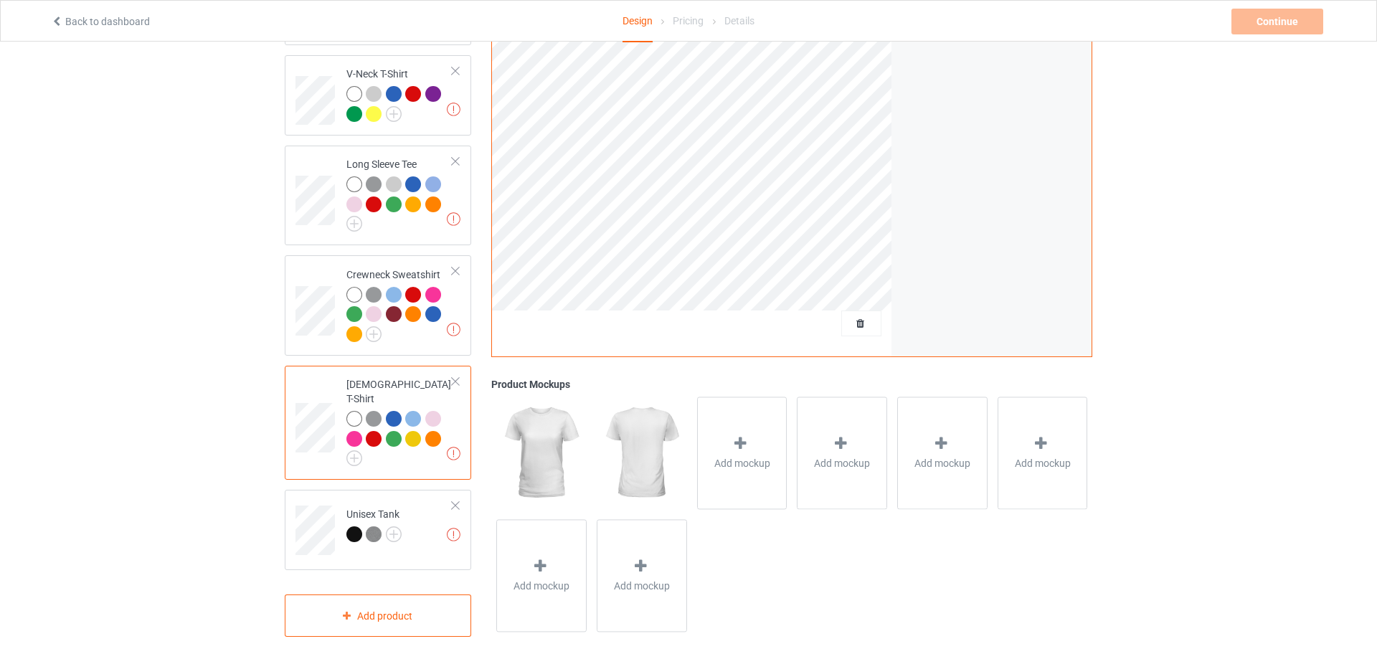
scroll to position [440, 0]
click at [389, 529] on img at bounding box center [388, 535] width 16 height 16
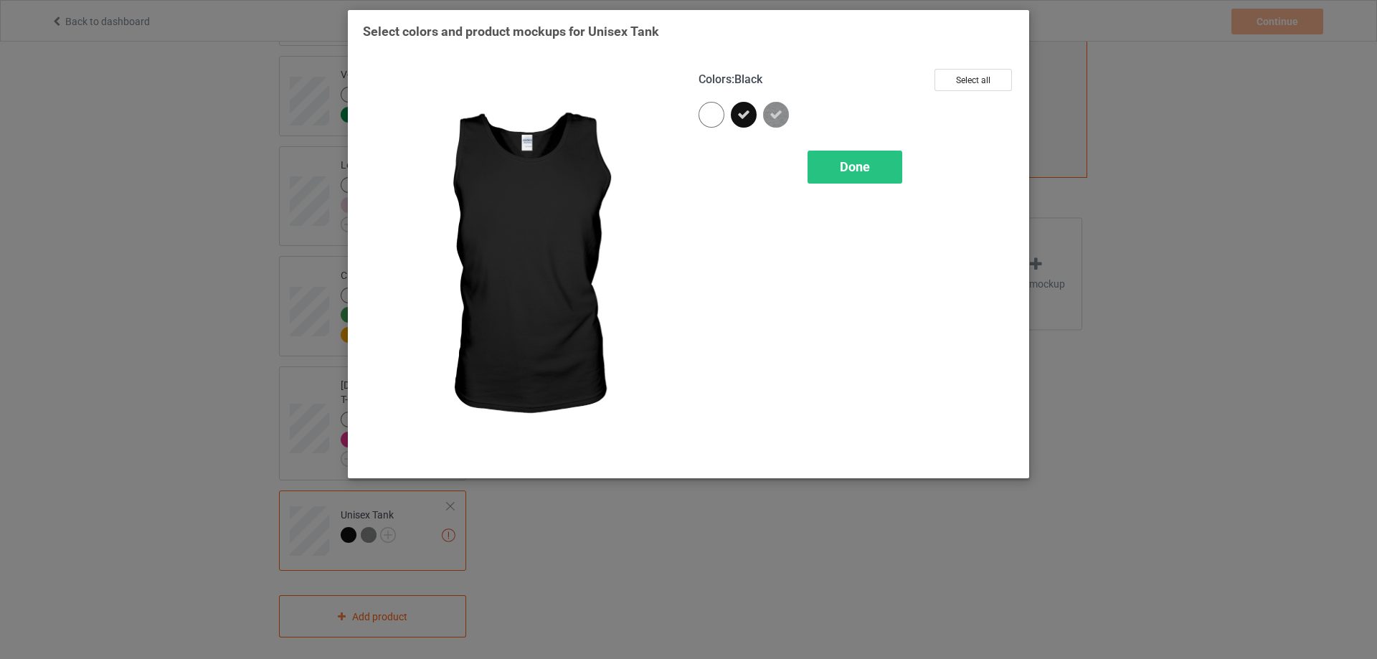
click at [741, 113] on icon at bounding box center [743, 114] width 13 height 13
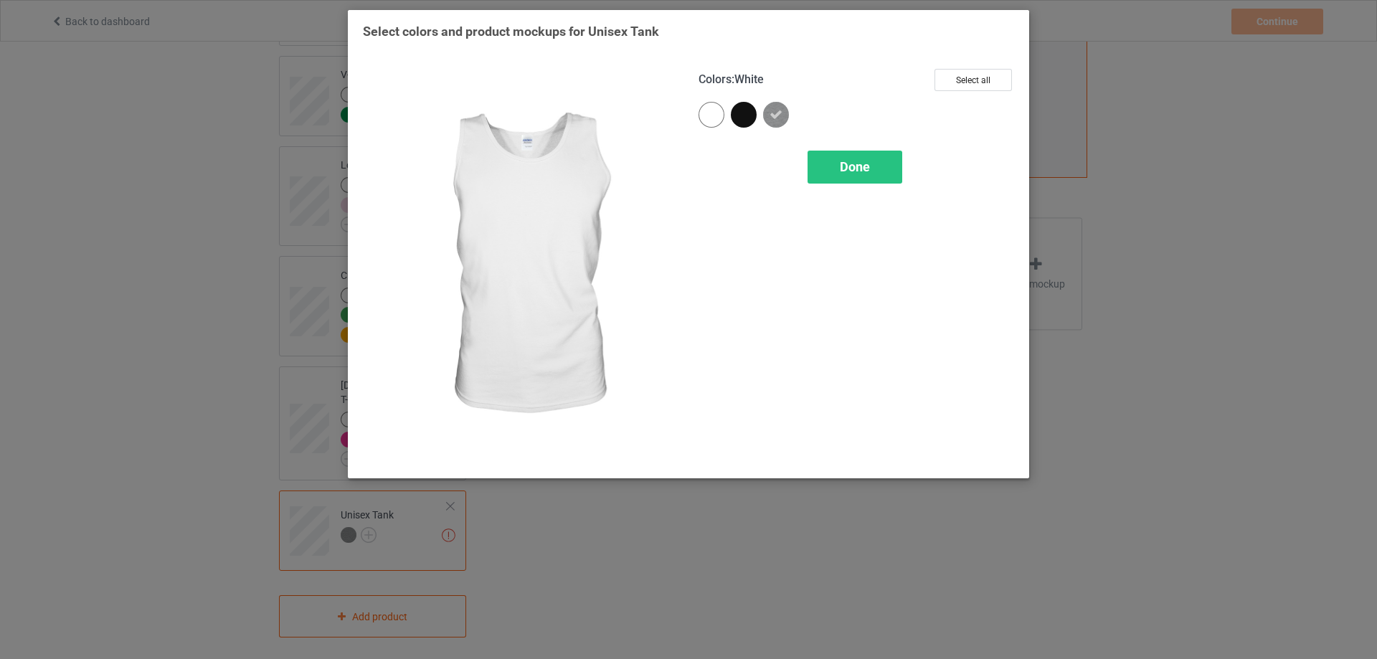
click at [713, 116] on div at bounding box center [711, 115] width 26 height 26
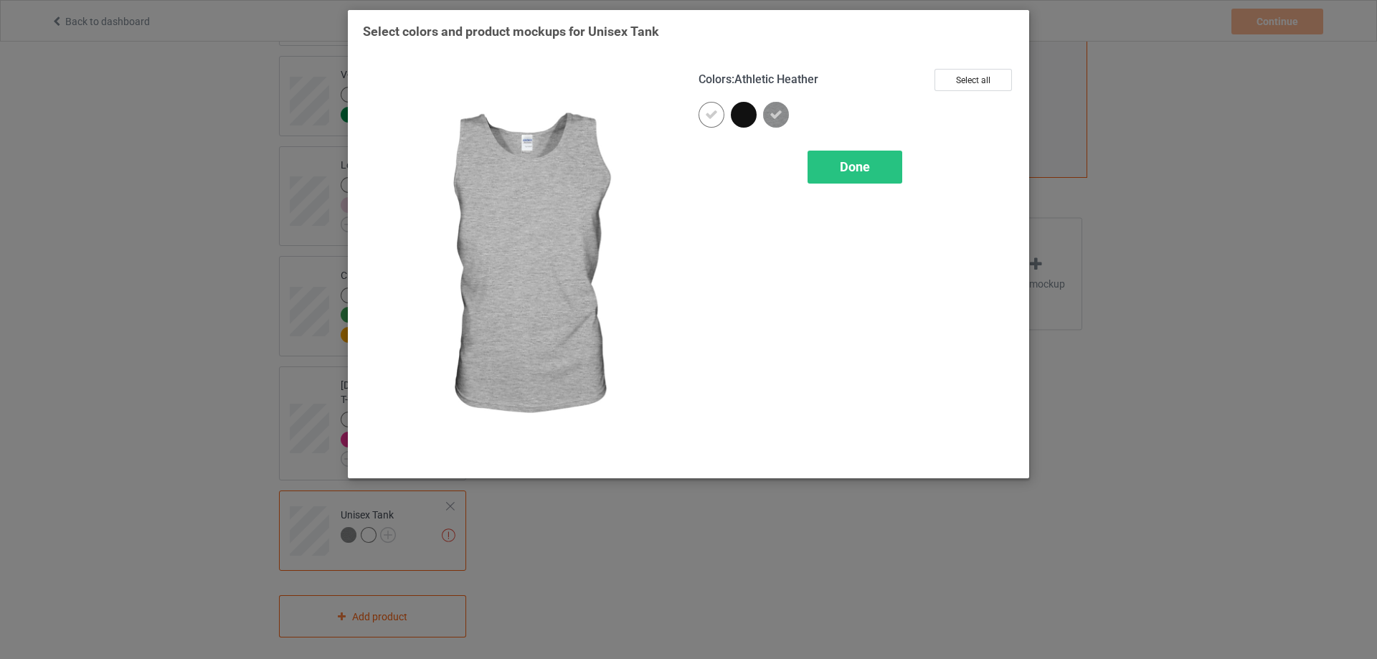
click at [772, 118] on icon at bounding box center [775, 114] width 13 height 13
click at [772, 118] on img at bounding box center [776, 115] width 26 height 26
click at [832, 159] on div "Done" at bounding box center [854, 167] width 95 height 33
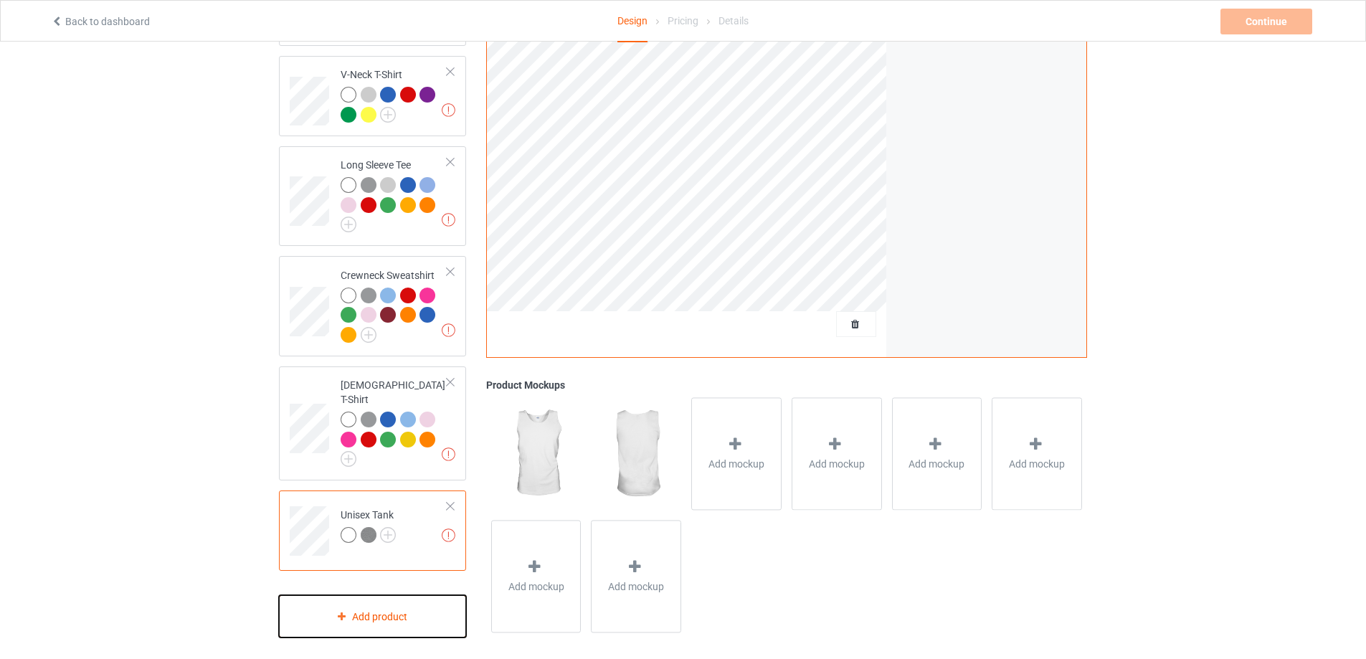
click at [391, 607] on div "Add product" at bounding box center [372, 616] width 187 height 42
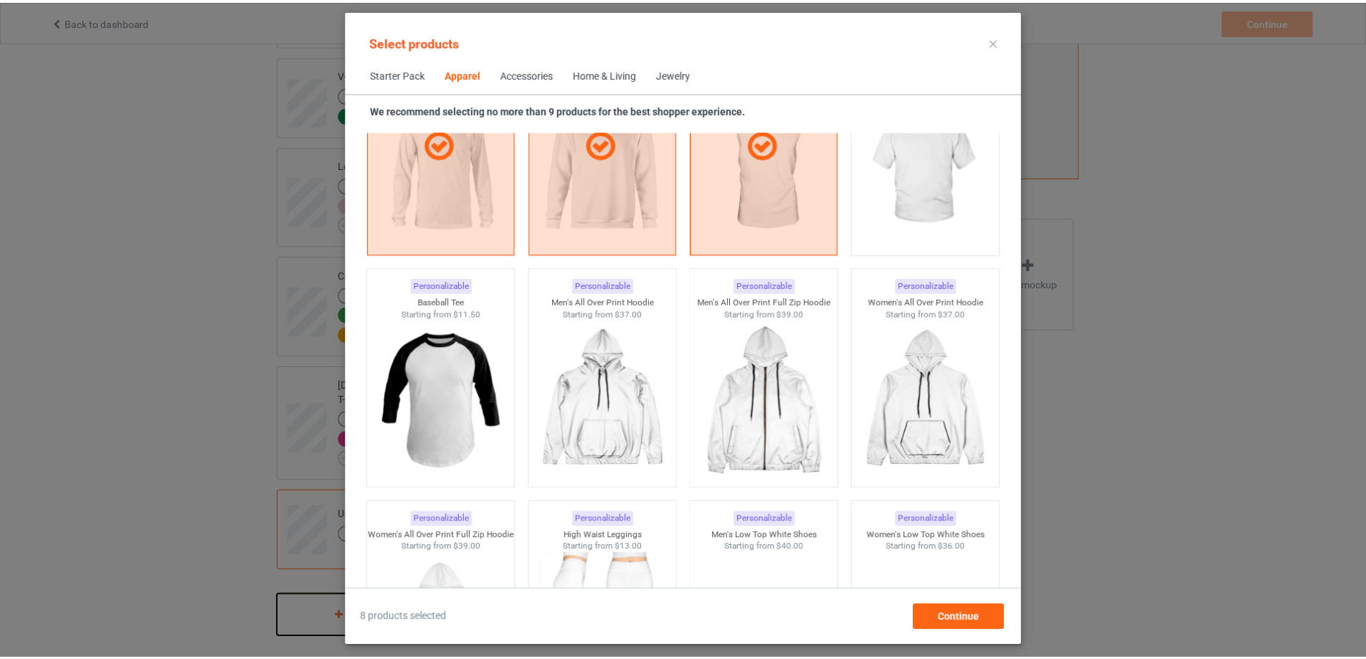
scroll to position [1131, 0]
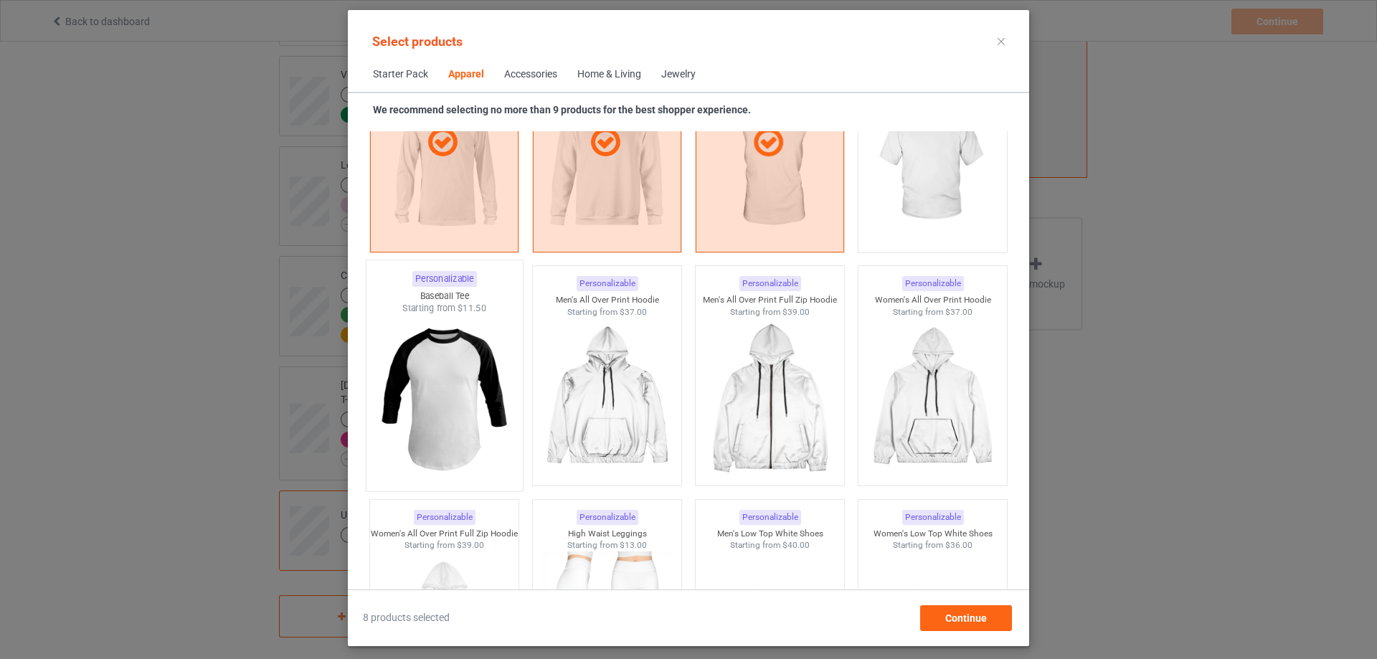
click at [472, 447] on img at bounding box center [443, 399] width 135 height 168
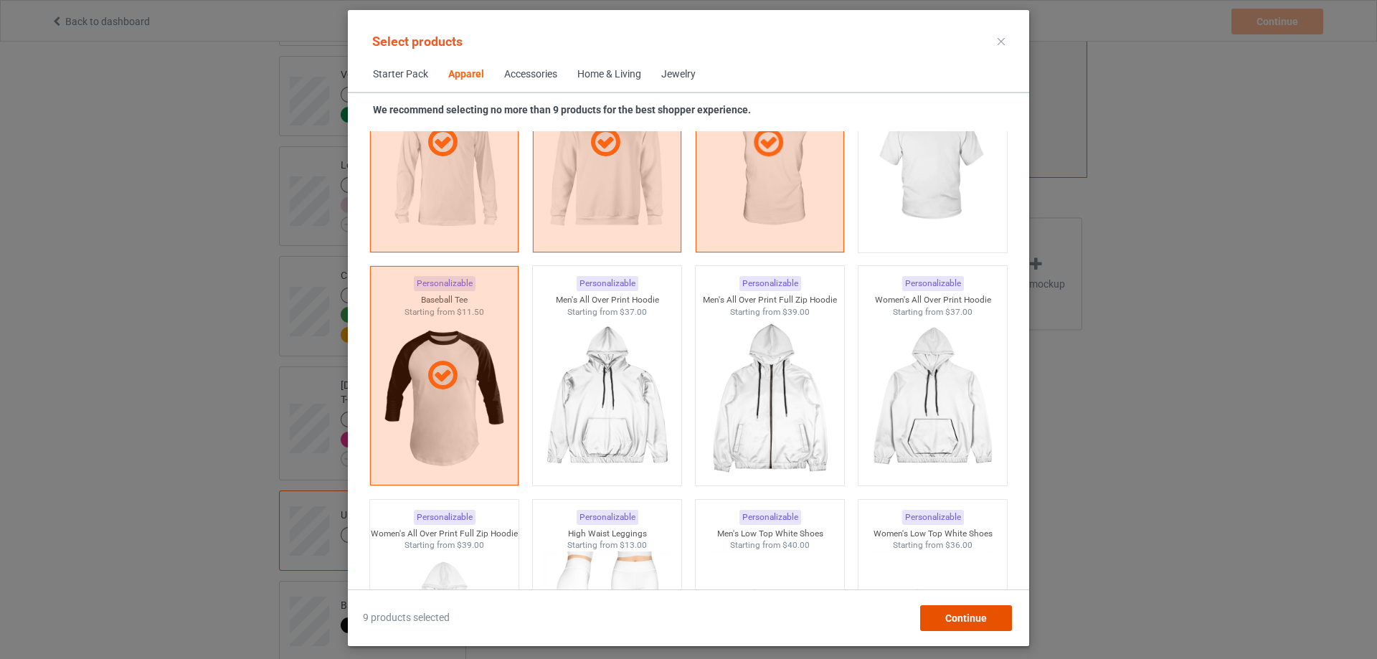
click at [944, 616] on div "Continue" at bounding box center [966, 618] width 92 height 26
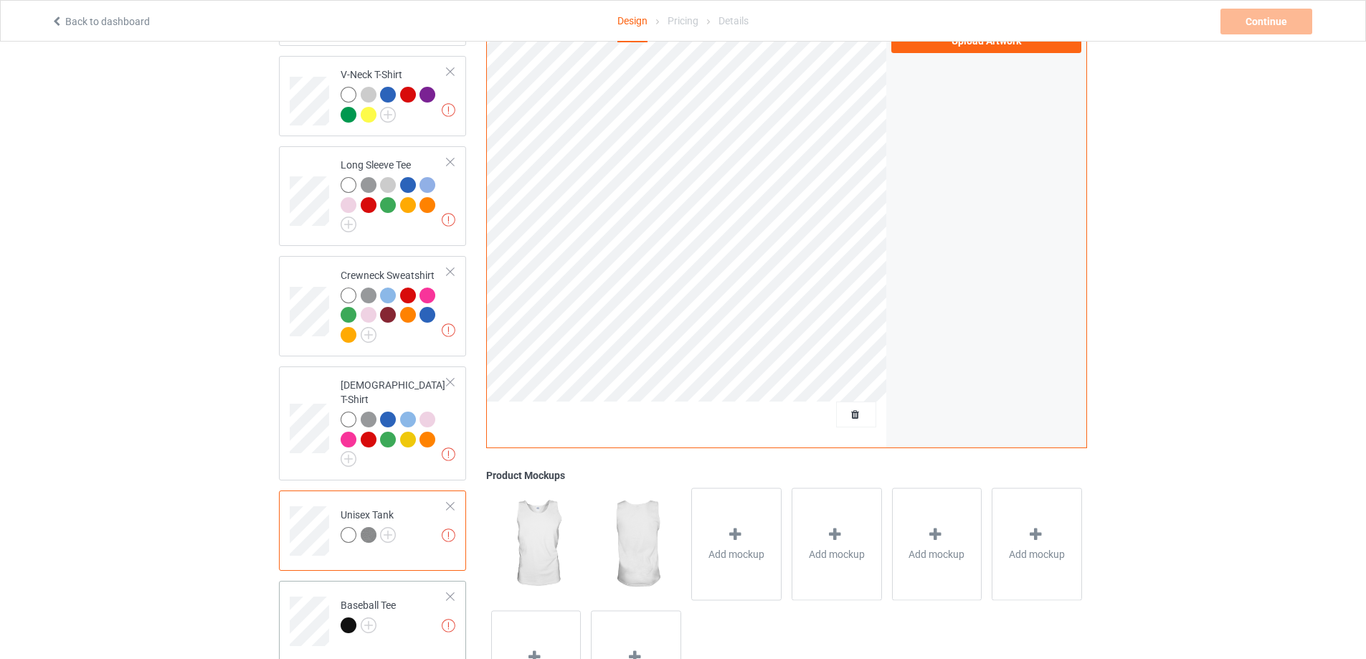
click at [376, 617] on div at bounding box center [368, 627] width 55 height 20
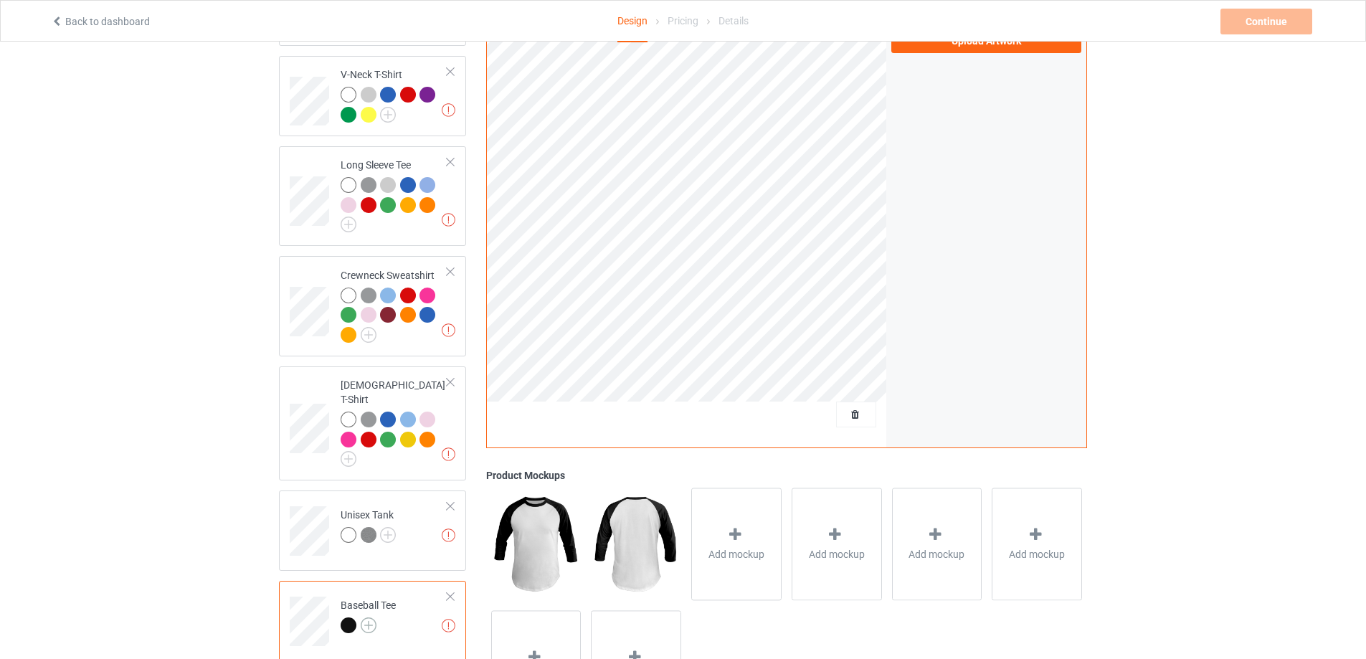
click at [366, 617] on img at bounding box center [369, 625] width 16 height 16
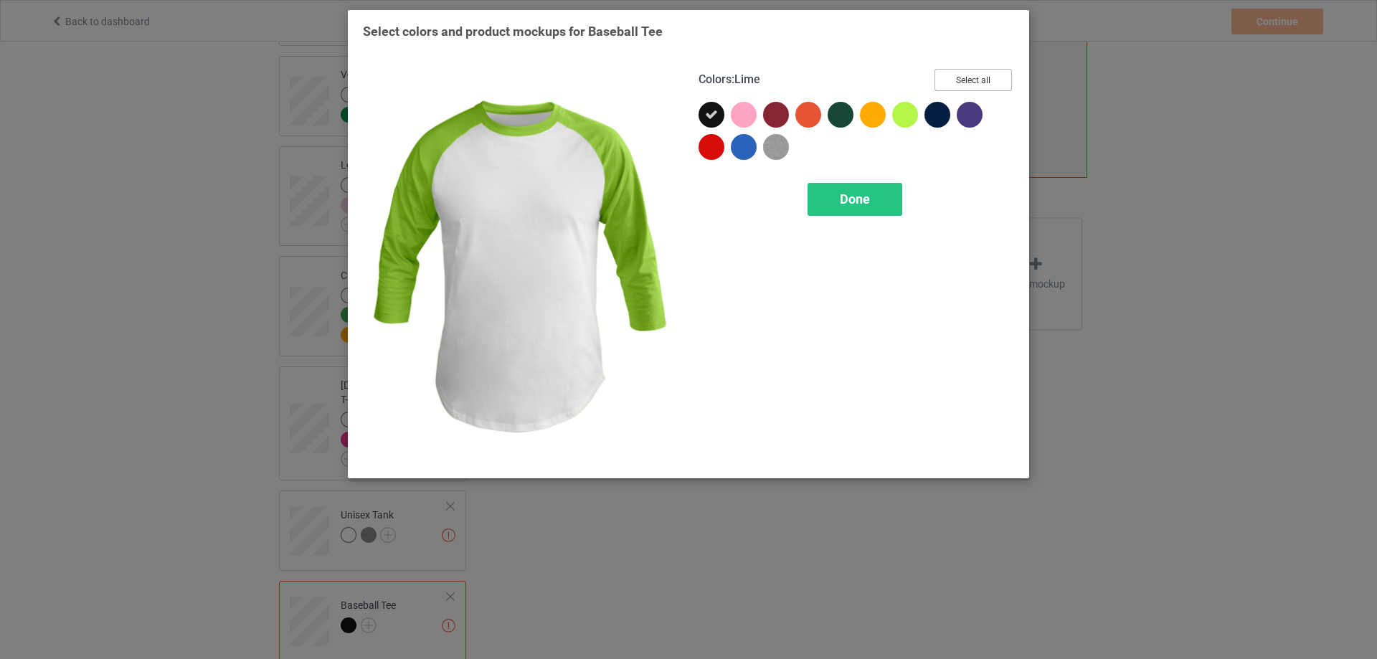
click at [969, 81] on button "Select all" at bounding box center [972, 80] width 77 height 22
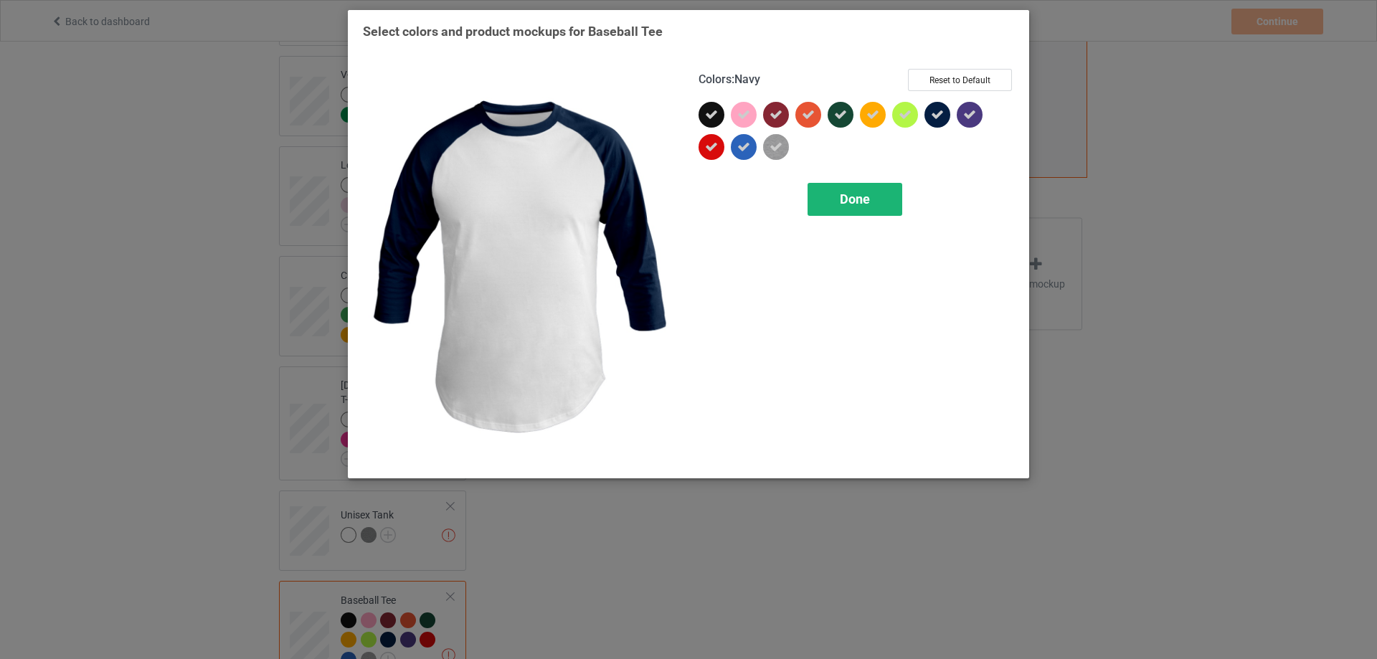
click at [875, 199] on div "Done" at bounding box center [854, 199] width 95 height 33
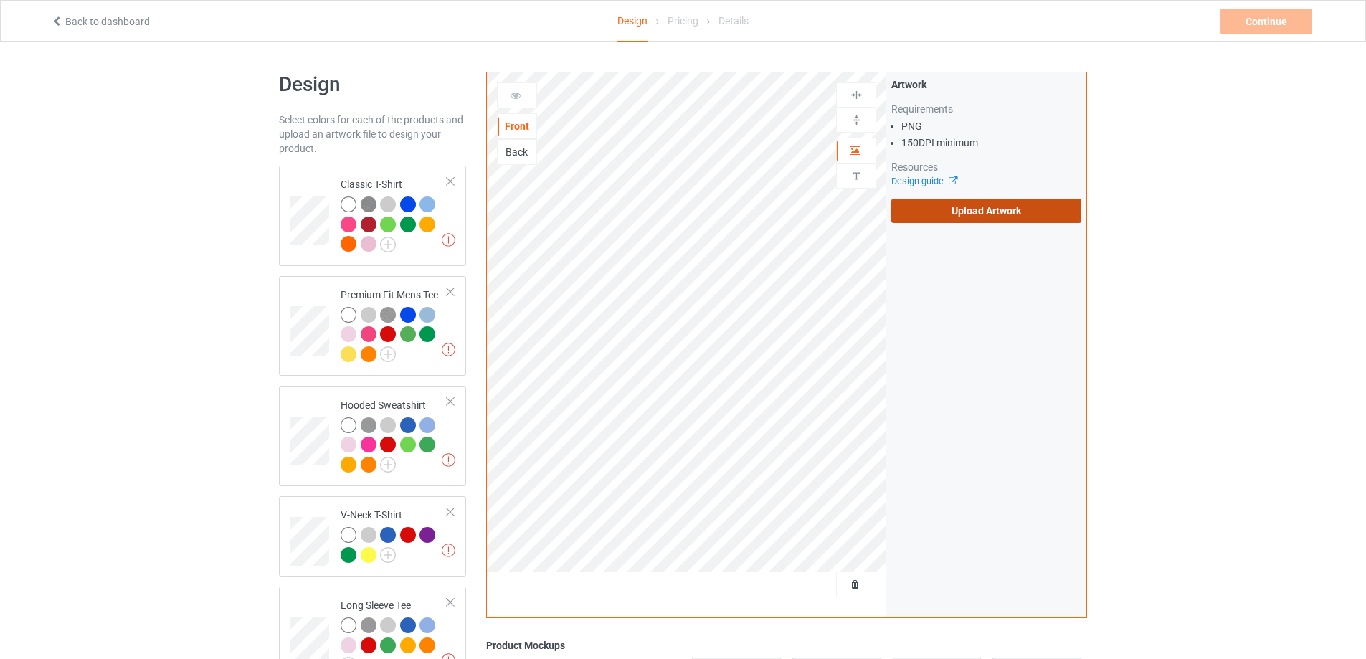
click at [984, 209] on label "Upload Artwork" at bounding box center [986, 211] width 190 height 24
click at [0, 0] on input "Upload Artwork" at bounding box center [0, 0] width 0 height 0
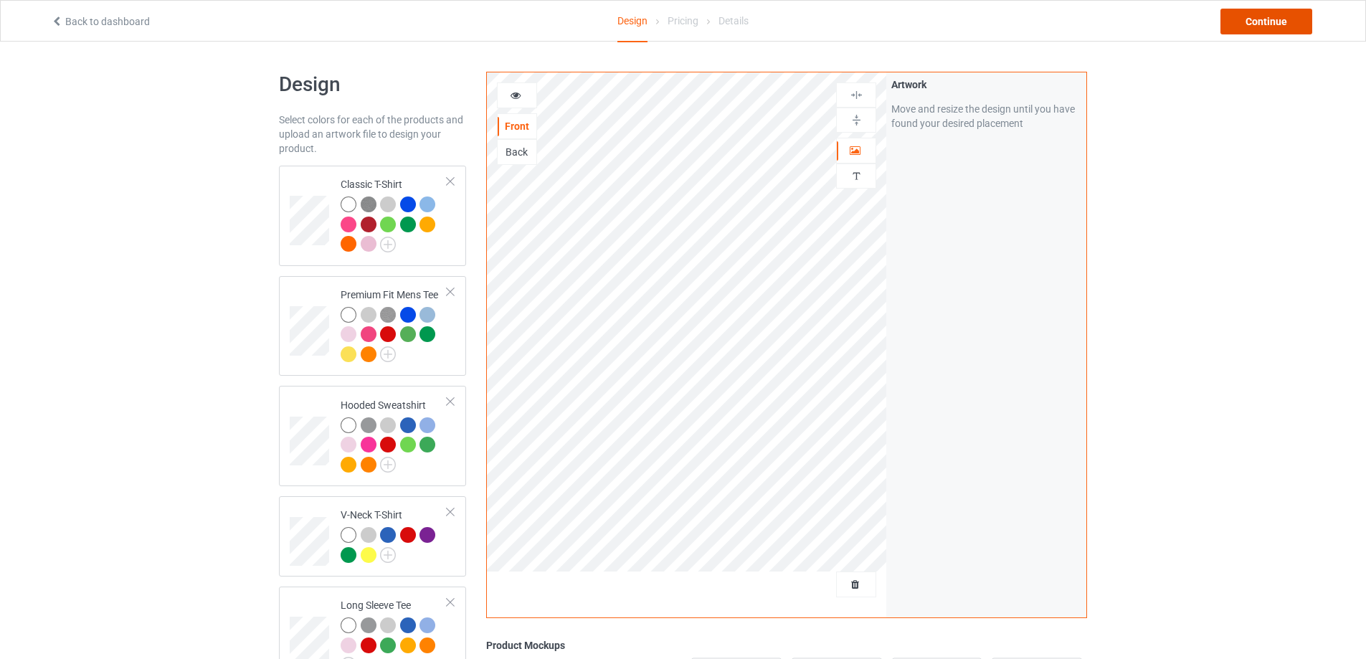
click at [1259, 30] on div "Continue" at bounding box center [1266, 22] width 92 height 26
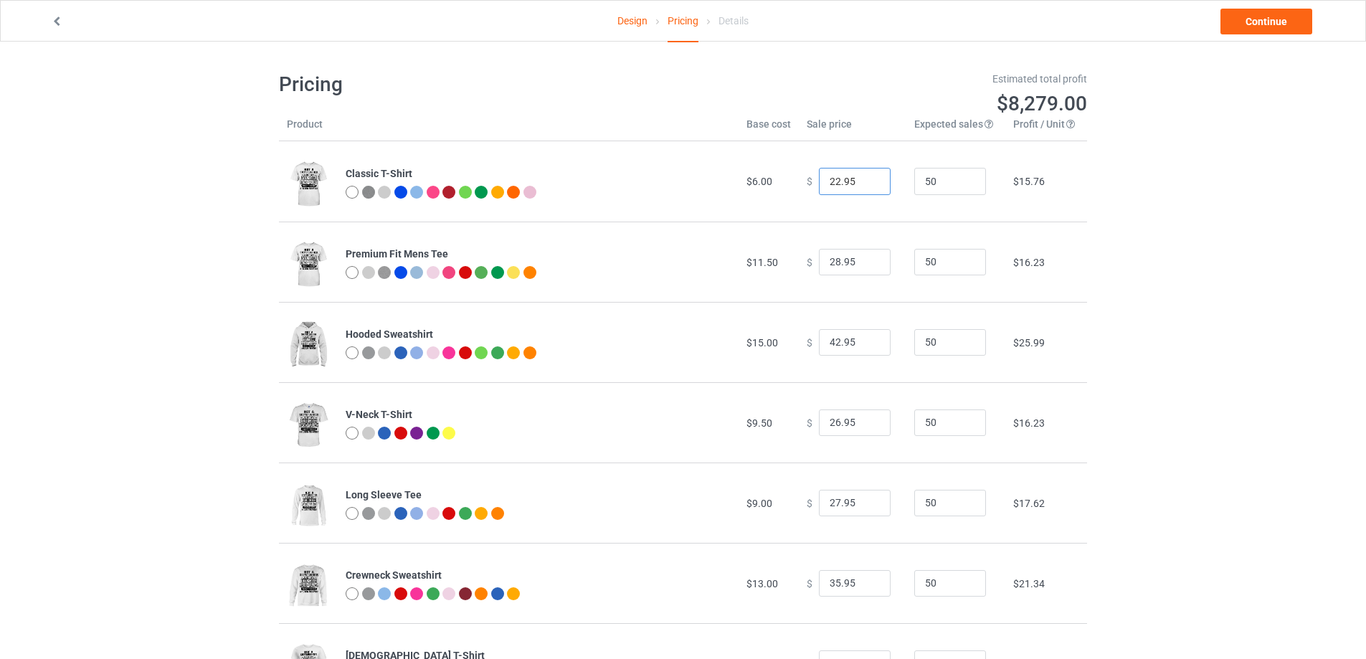
drag, startPoint x: 847, startPoint y: 184, endPoint x: 759, endPoint y: 184, distance: 88.2
click at [759, 184] on tr "Classic T-Shirt $6.00 $ 22.95 50 $15.76" at bounding box center [683, 181] width 808 height 80
type input "24.99"
drag, startPoint x: 833, startPoint y: 262, endPoint x: 809, endPoint y: 265, distance: 24.5
click at [809, 265] on div "$ 28.95" at bounding box center [853, 262] width 92 height 27
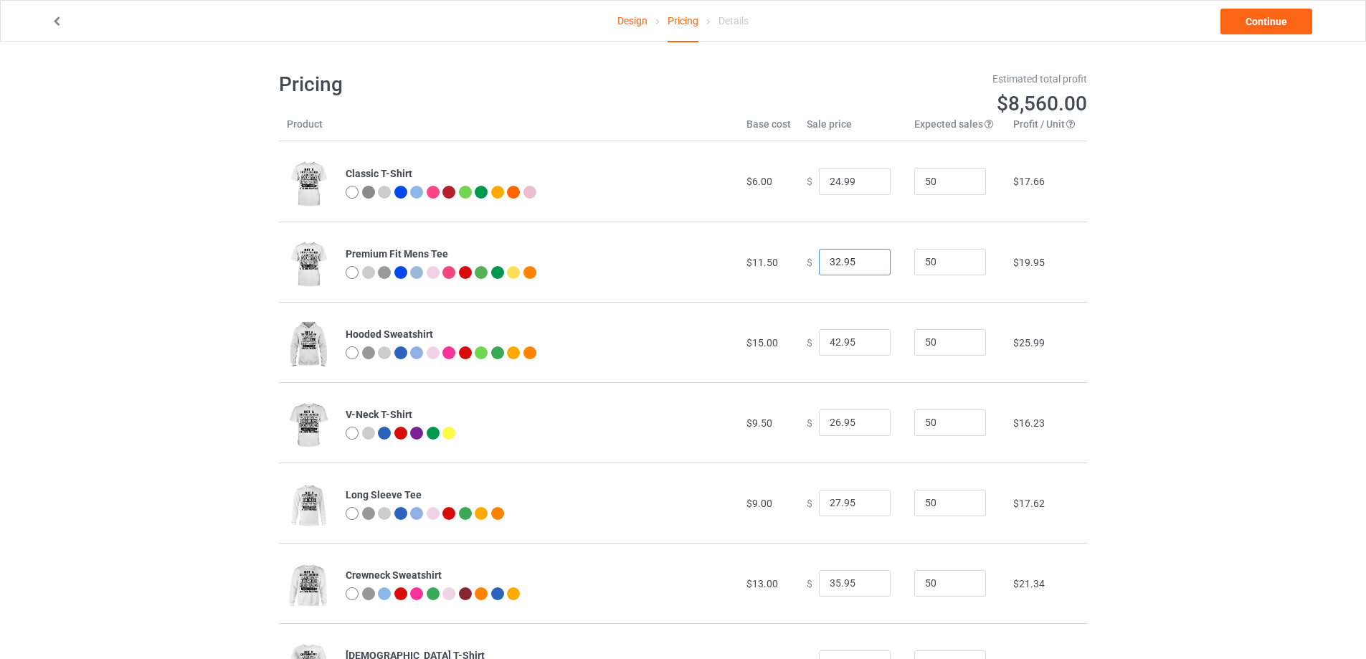
type input "32.95"
click at [834, 346] on input "42.95" at bounding box center [855, 342] width 72 height 27
type input "46.95"
drag, startPoint x: 831, startPoint y: 418, endPoint x: 822, endPoint y: 422, distance: 9.6
click at [822, 422] on input "26.95" at bounding box center [855, 422] width 72 height 27
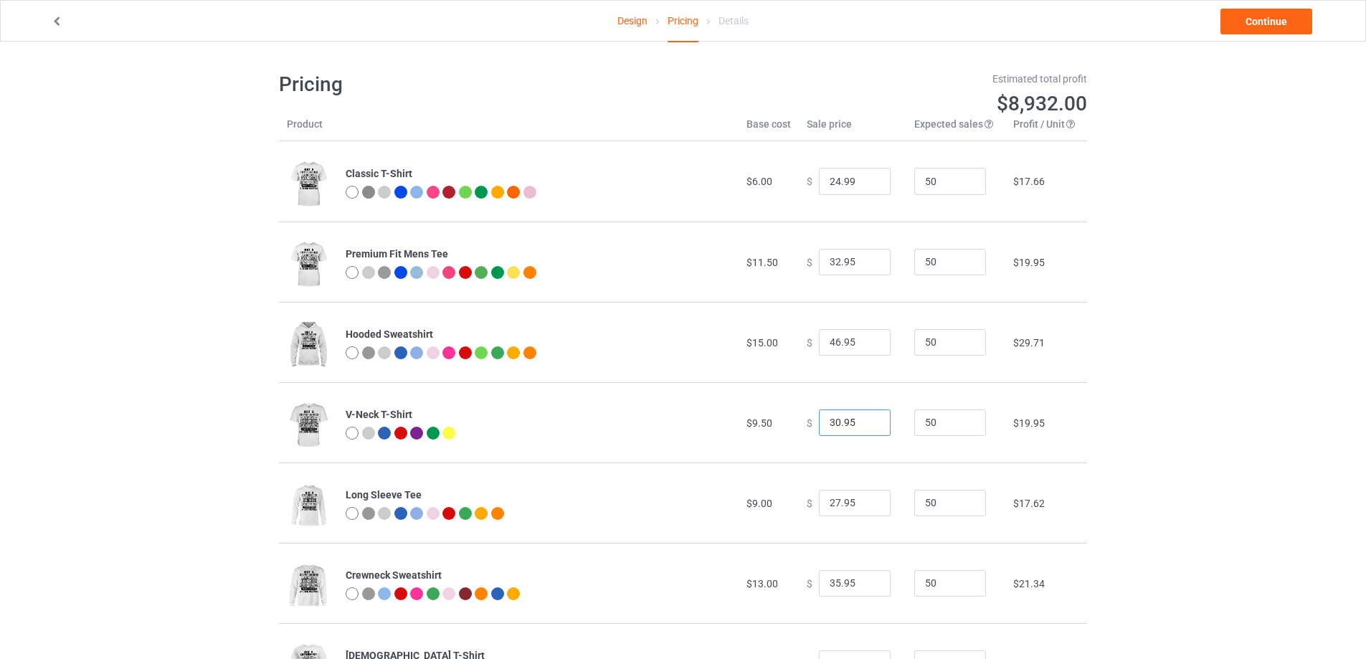
type input "30.95"
drag, startPoint x: 832, startPoint y: 501, endPoint x: 793, endPoint y: 501, distance: 39.4
click at [799, 501] on td "$ 27.95" at bounding box center [853, 502] width 108 height 80
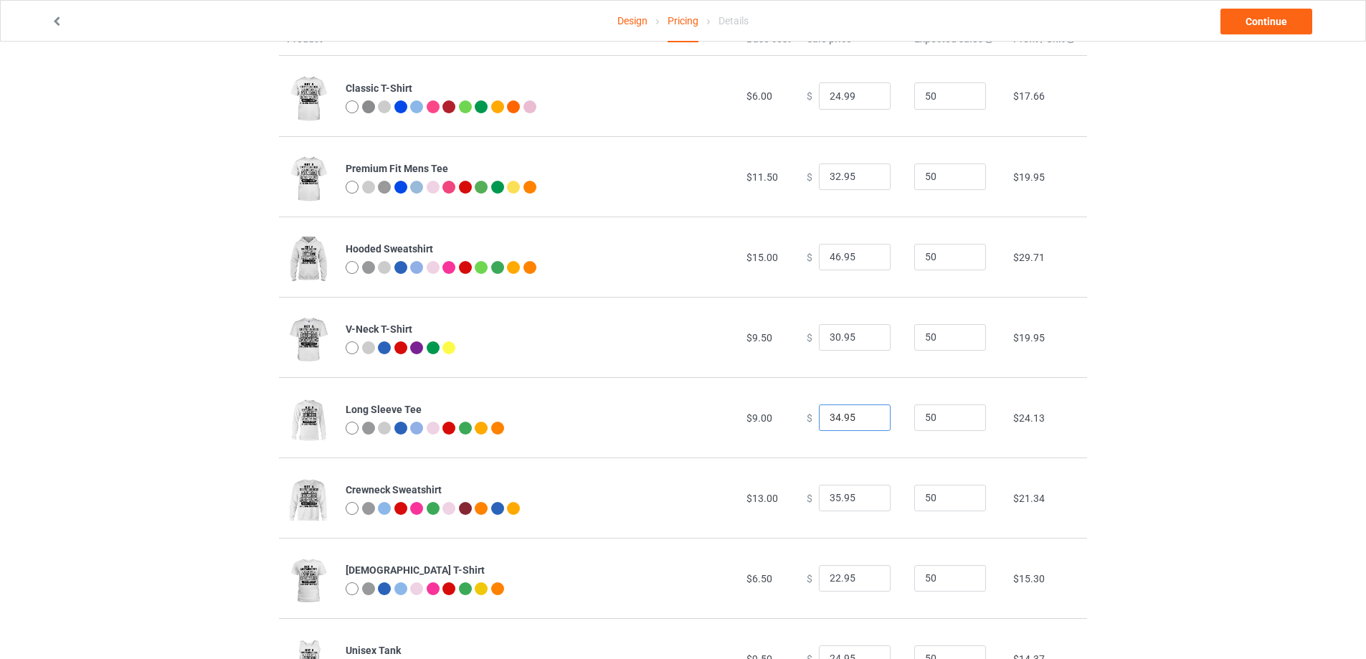
scroll to position [120, 0]
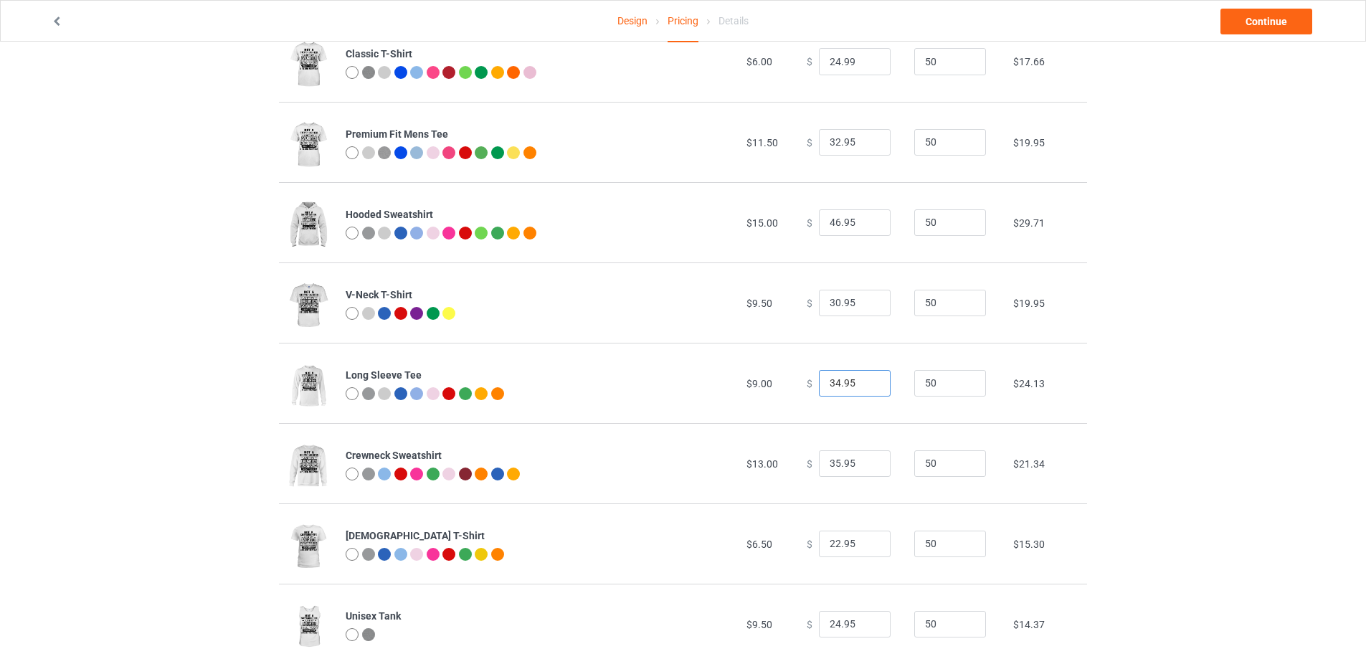
type input "34.95"
click at [833, 465] on input "35.95" at bounding box center [855, 463] width 72 height 27
type input "39.95"
drag, startPoint x: 833, startPoint y: 538, endPoint x: 794, endPoint y: 547, distance: 39.7
click at [799, 547] on td "$ 22.95" at bounding box center [853, 543] width 108 height 80
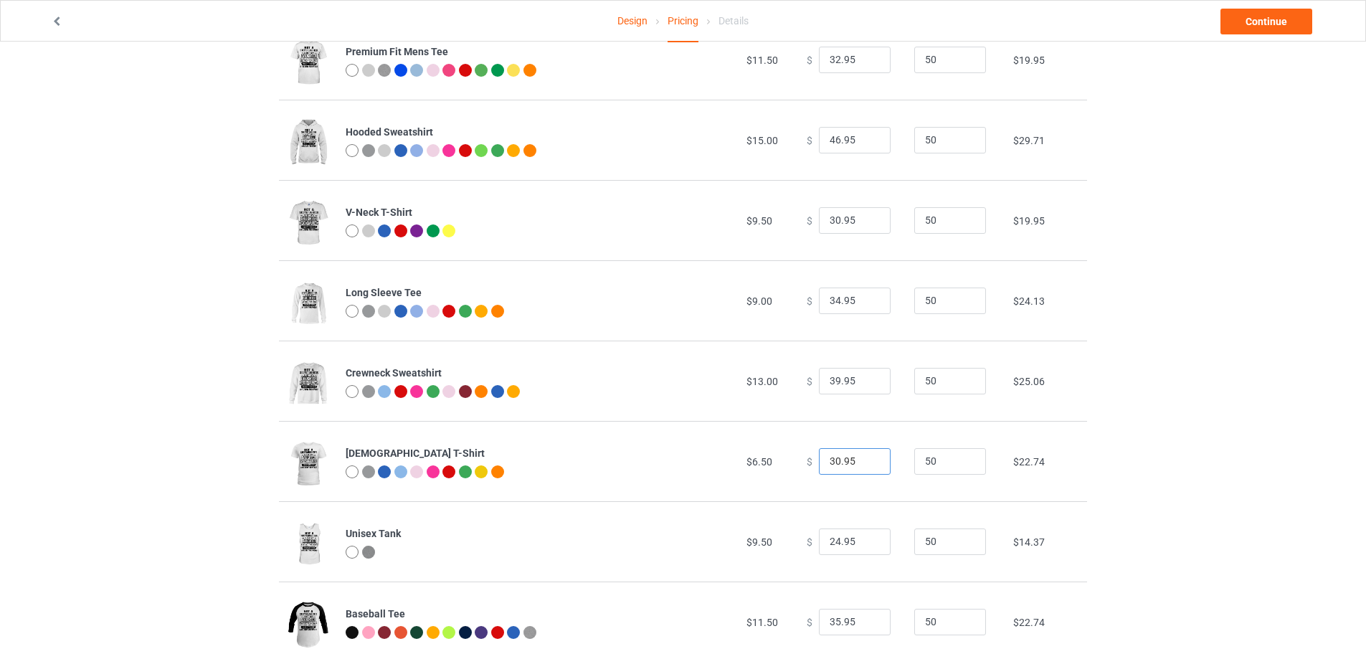
scroll to position [236, 0]
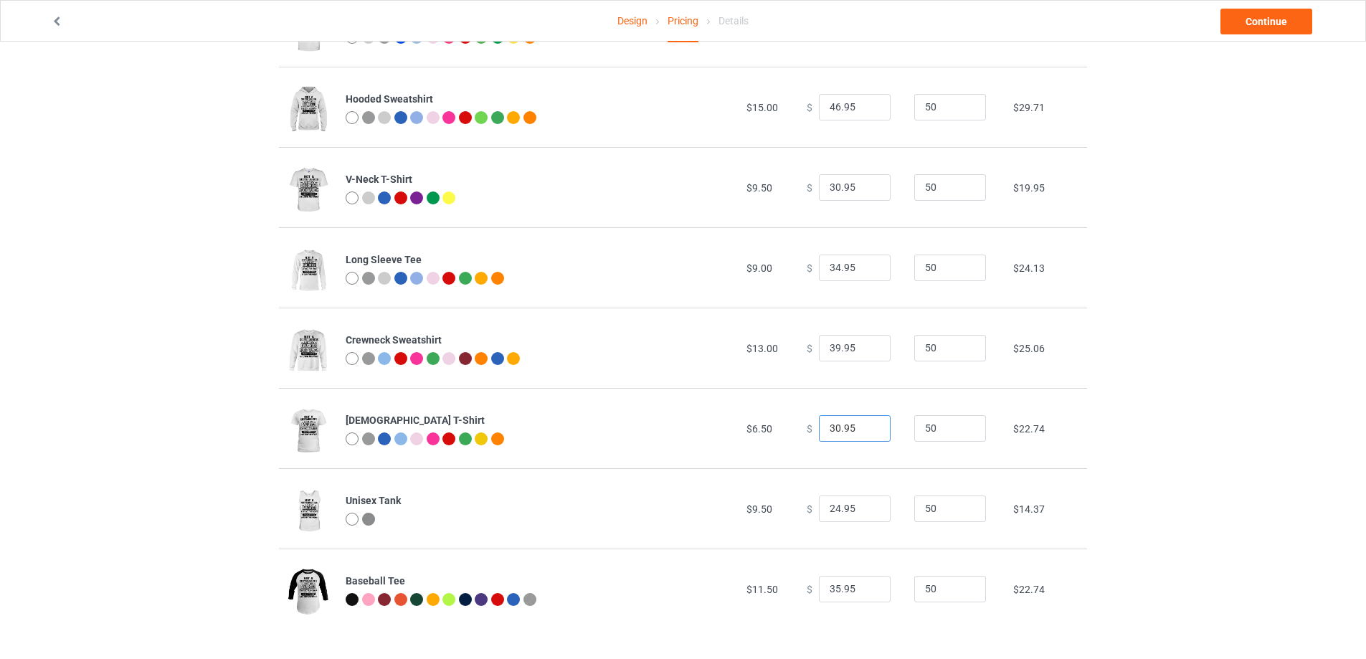
type input "30.95"
drag, startPoint x: 833, startPoint y: 508, endPoint x: 792, endPoint y: 508, distance: 40.9
click at [799, 508] on td "$ 24.95" at bounding box center [853, 508] width 108 height 80
type input "30.95"
click at [832, 588] on input "35.95" at bounding box center [855, 589] width 72 height 27
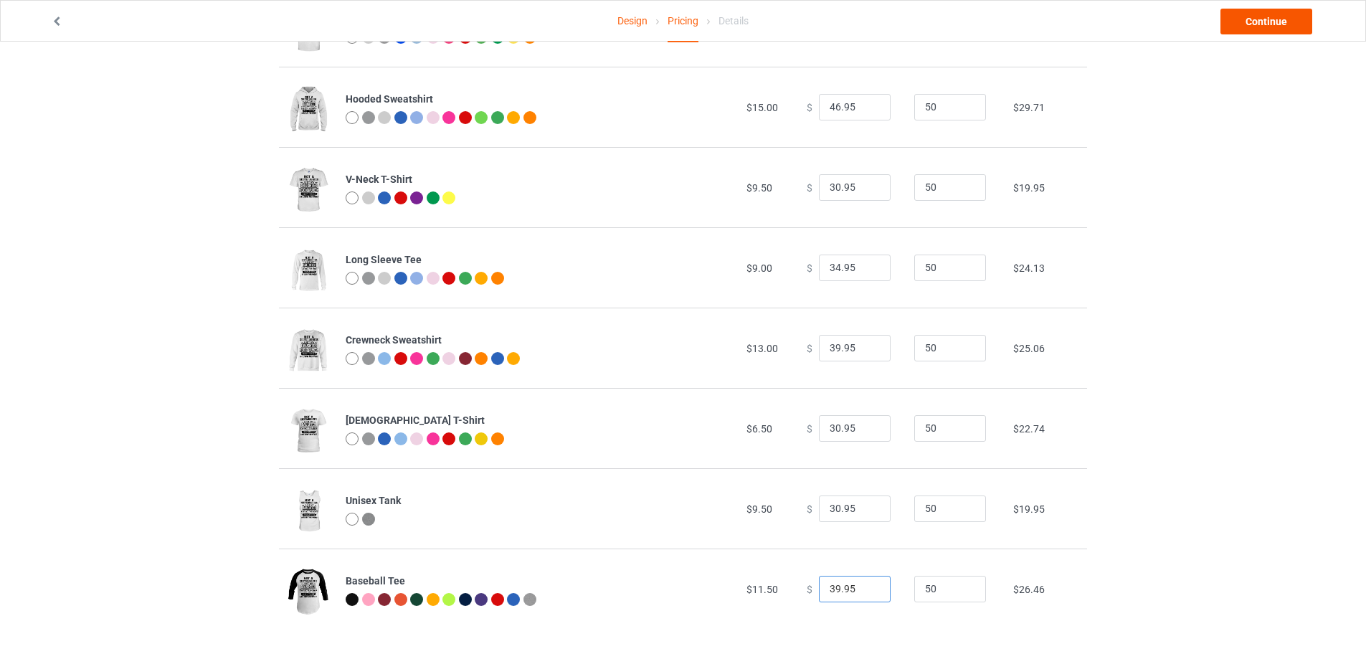
type input "39.95"
click at [1247, 23] on link "Continue" at bounding box center [1266, 22] width 92 height 26
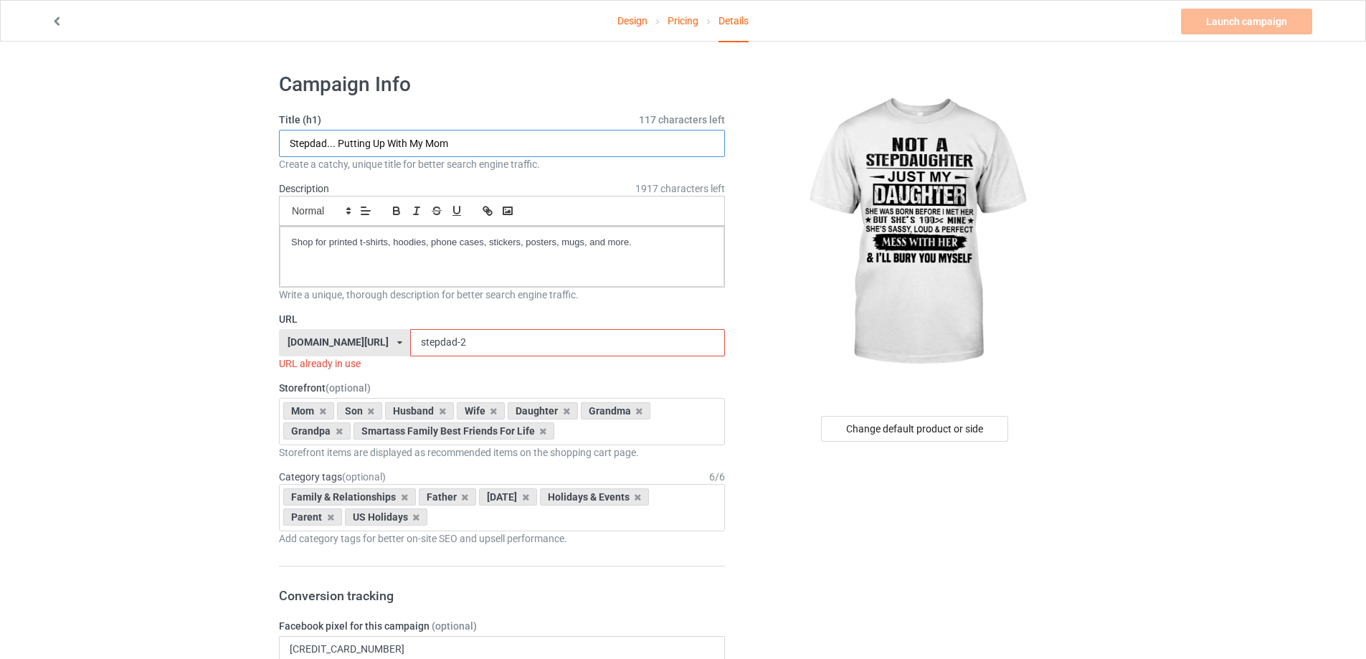
drag, startPoint x: 462, startPoint y: 147, endPoint x: 209, endPoint y: 156, distance: 253.9
paste input "Not A Stepdaughter Just My Daughter Shirt – Funny Bonus Dad Gift"
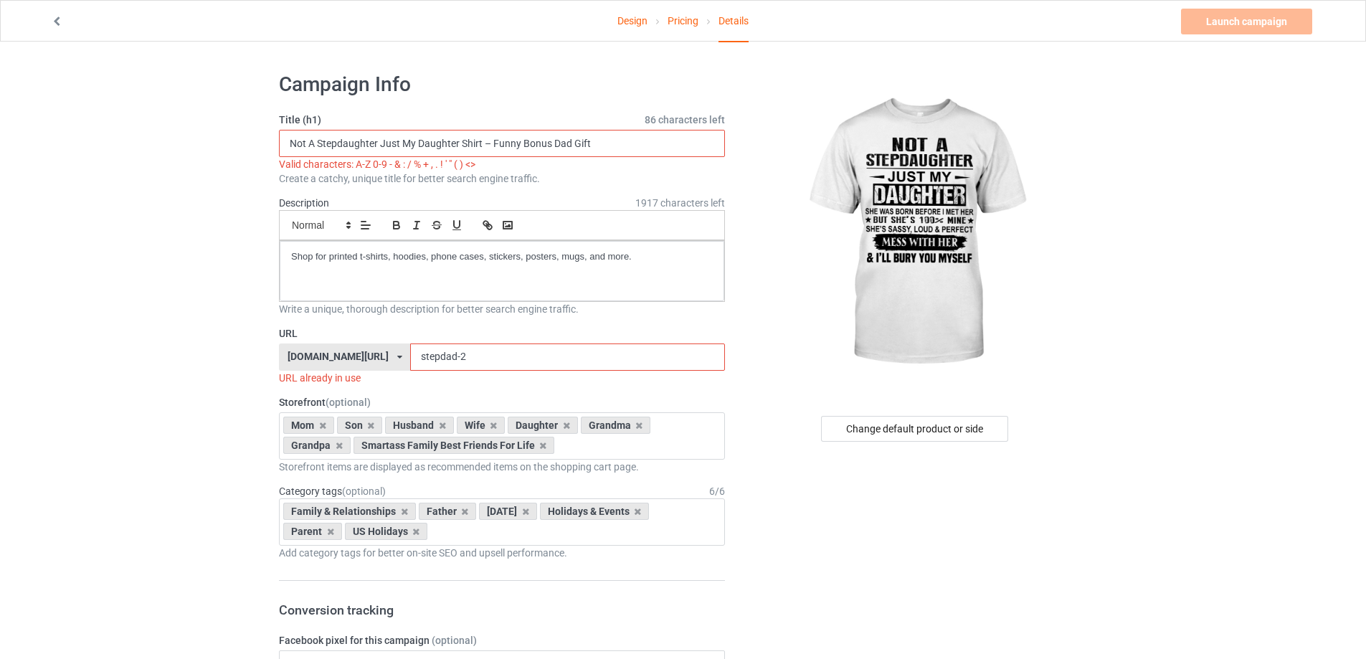
click at [489, 141] on input "Not A Stepdaughter Just My Daughter Shirt – Funny Bonus Dad Gift" at bounding box center [502, 143] width 446 height 27
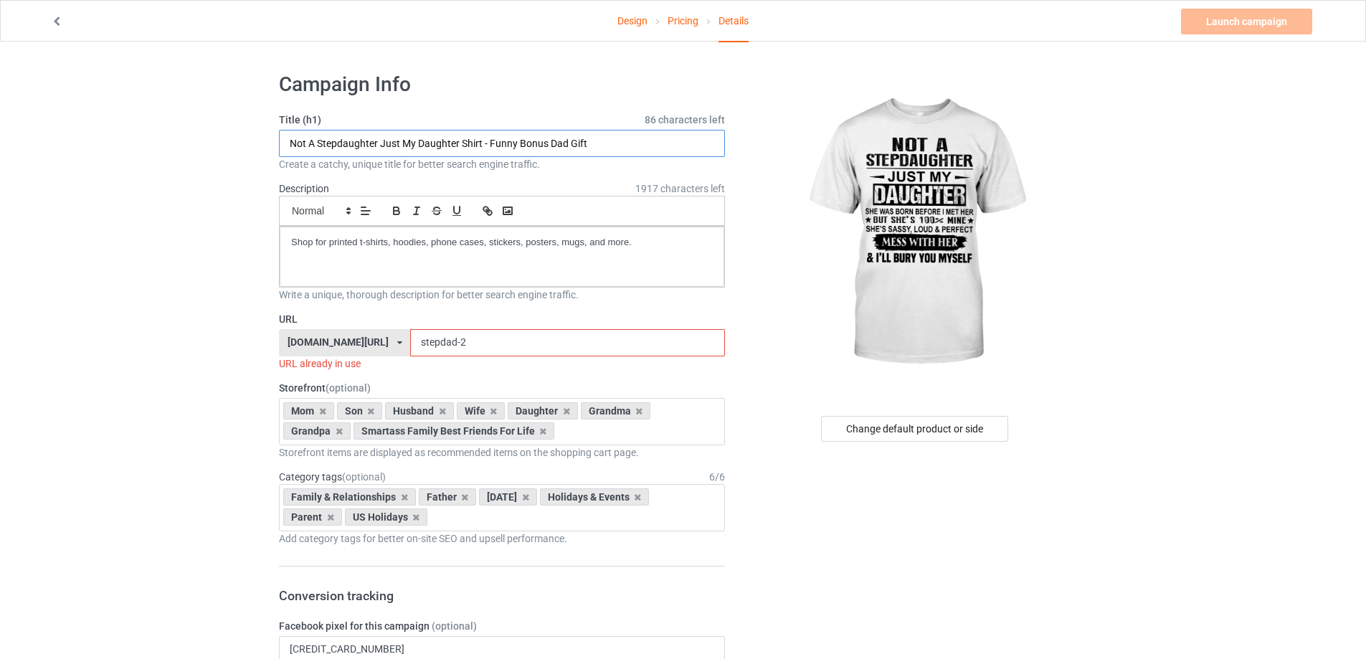
drag, startPoint x: 379, startPoint y: 142, endPoint x: 459, endPoint y: 152, distance: 80.9
click at [459, 152] on input "Not A Stepdaughter Just My Daughter Shirt - Funny Bonus Dad Gift" at bounding box center [502, 143] width 446 height 27
drag, startPoint x: 520, startPoint y: 142, endPoint x: 592, endPoint y: 146, distance: 72.5
click at [592, 146] on input "Not A Stepdaughter Just My Daughter Shirt - Funny Bonus Dad Gift" at bounding box center [502, 143] width 446 height 27
type input "Not A Stepdaughter Just My Daughter Shirt - Funny Bonus Dad Gift"
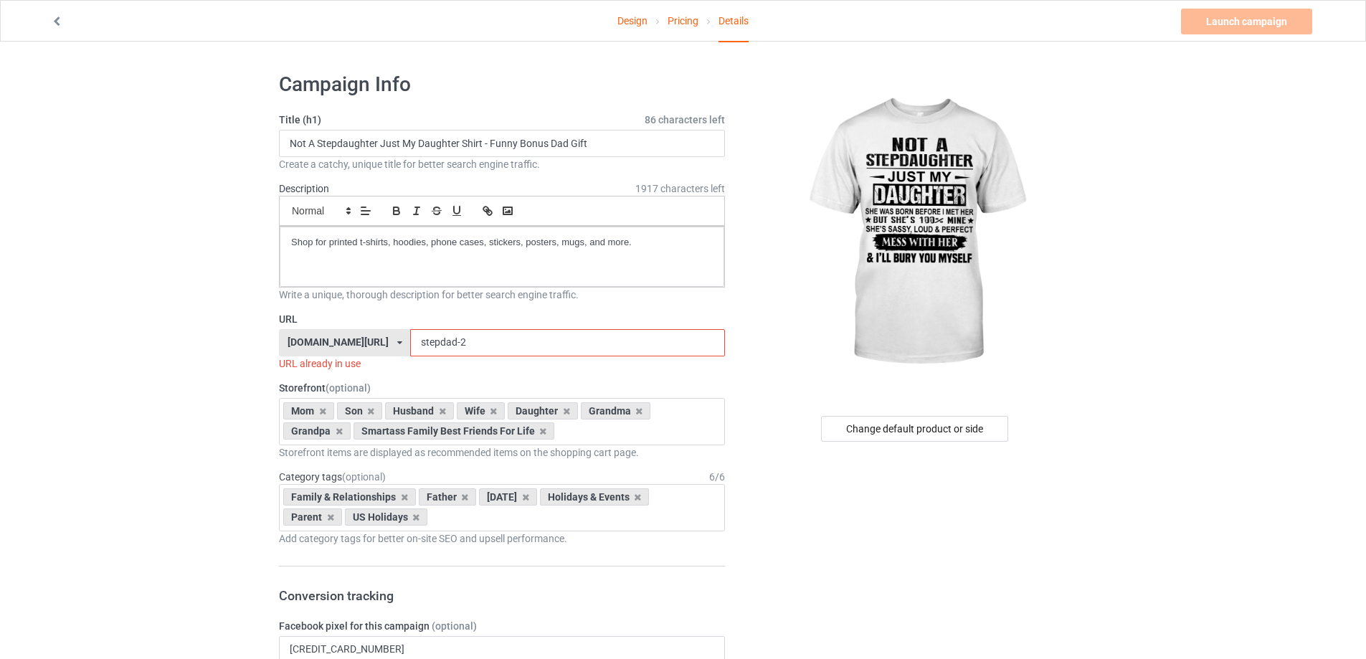
drag, startPoint x: 432, startPoint y: 342, endPoint x: 316, endPoint y: 342, distance: 115.4
click at [316, 342] on div "[DOMAIN_NAME][URL] [DOMAIN_NAME][URL] [DOMAIN_NAME][URL] [DOMAIN_NAME][URL] 5f8…" at bounding box center [502, 342] width 446 height 27
paste input "Bonus Dad Gift"
click at [412, 341] on input "Bonus Dad Gift" at bounding box center [567, 342] width 314 height 27
click at [432, 343] on input "Bonus-Dad Gift" at bounding box center [567, 342] width 314 height 27
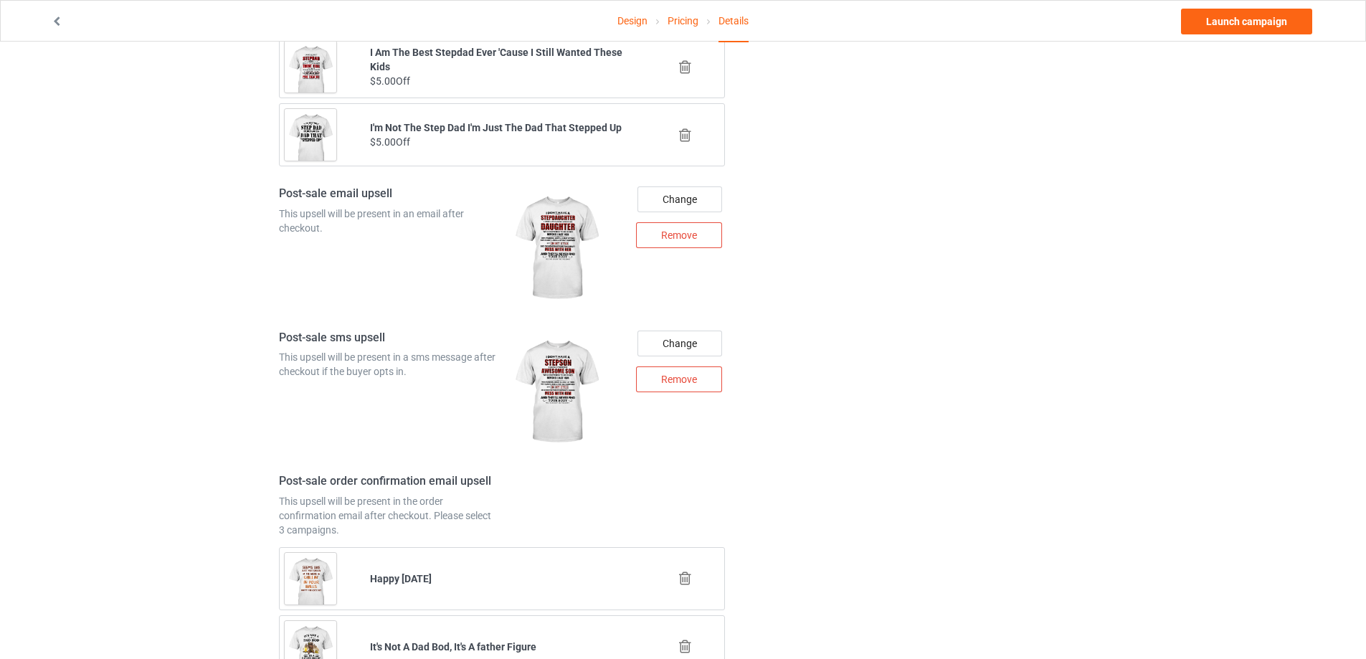
scroll to position [1756, 0]
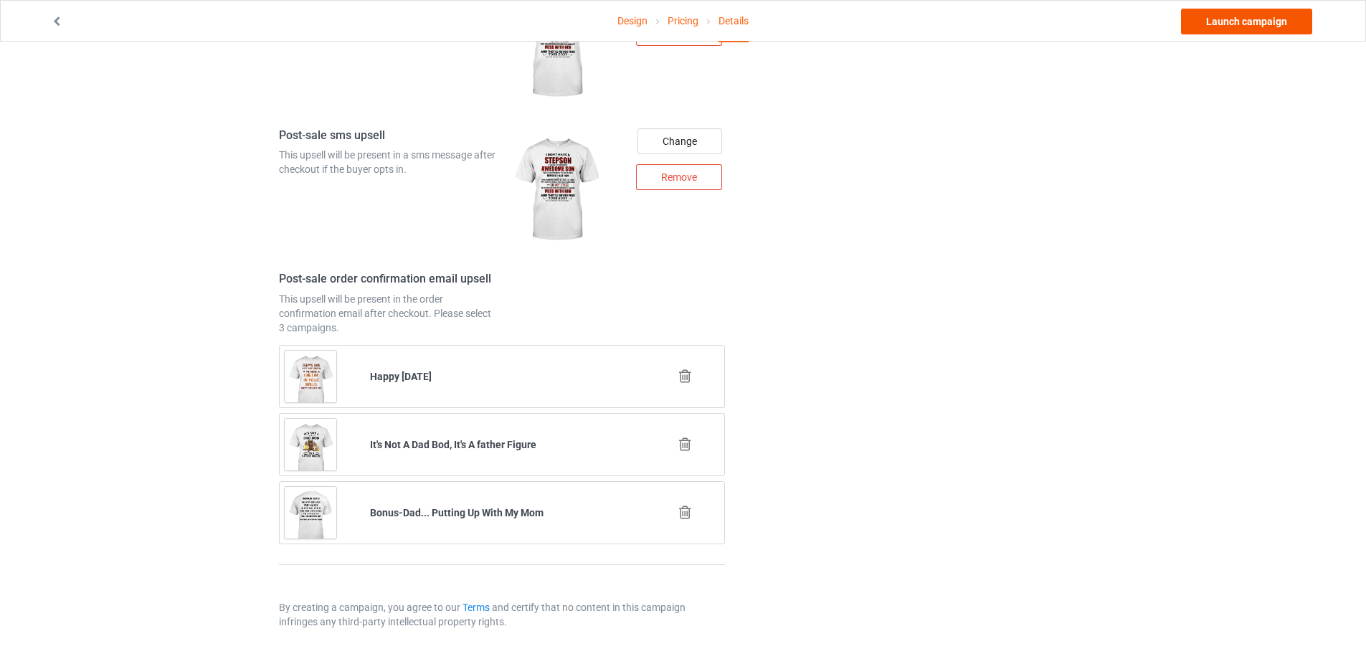
type input "Bonus-Dad-Gift"
click at [1237, 22] on link "Launch campaign" at bounding box center [1246, 22] width 131 height 26
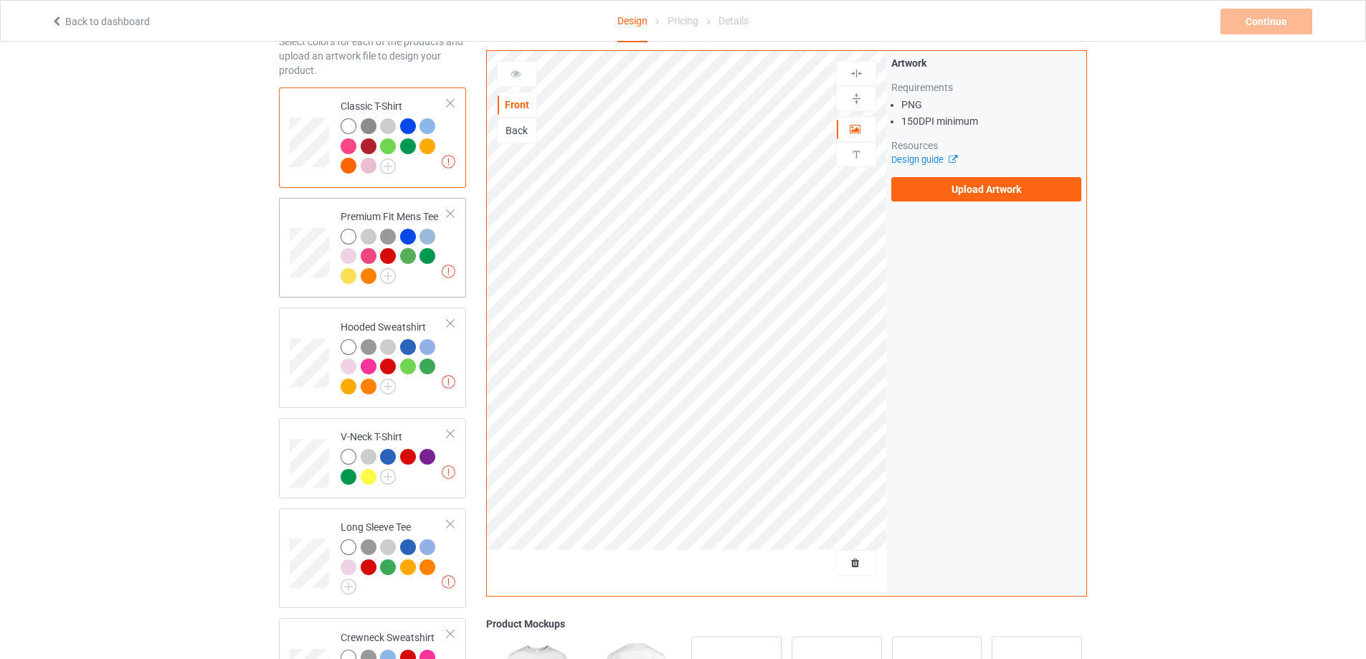
scroll to position [73, 0]
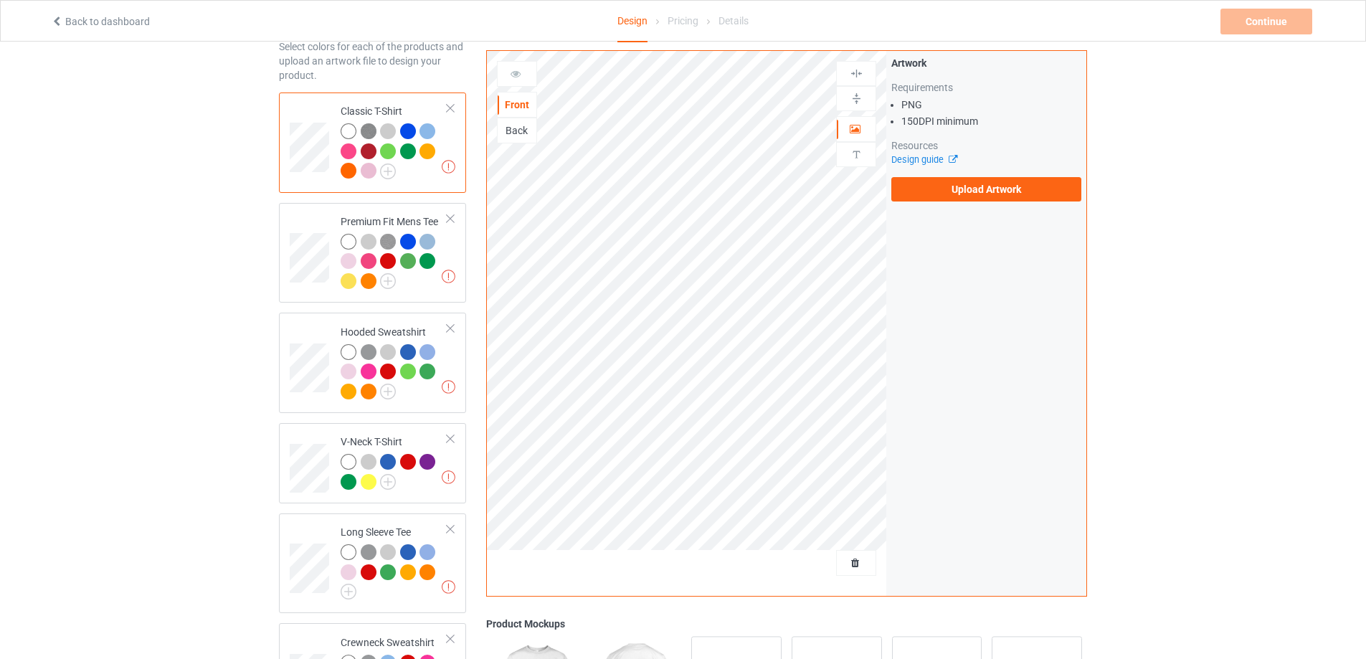
click at [505, 136] on div "Back" at bounding box center [517, 130] width 39 height 14
click at [959, 185] on label "Upload Artwork" at bounding box center [986, 189] width 190 height 24
click at [0, 0] on input "Upload Artwork" at bounding box center [0, 0] width 0 height 0
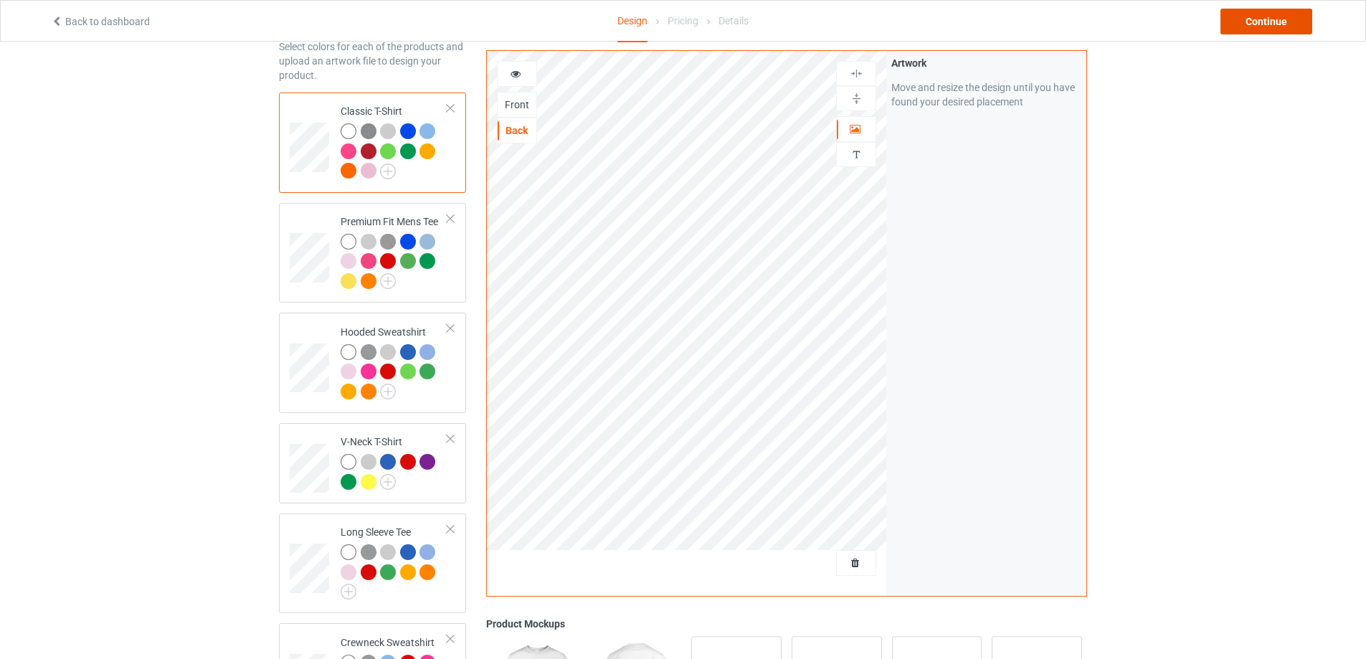
click at [1246, 27] on div "Continue" at bounding box center [1266, 22] width 92 height 26
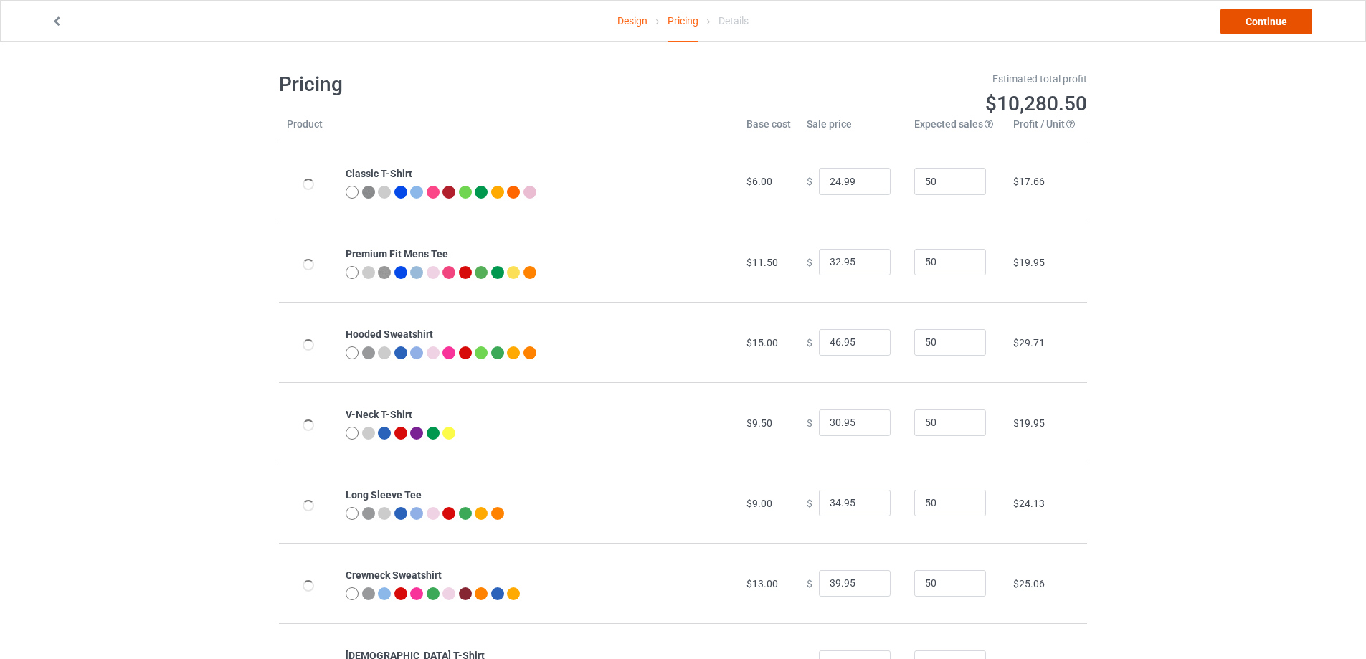
click at [1246, 27] on link "Continue" at bounding box center [1266, 22] width 92 height 26
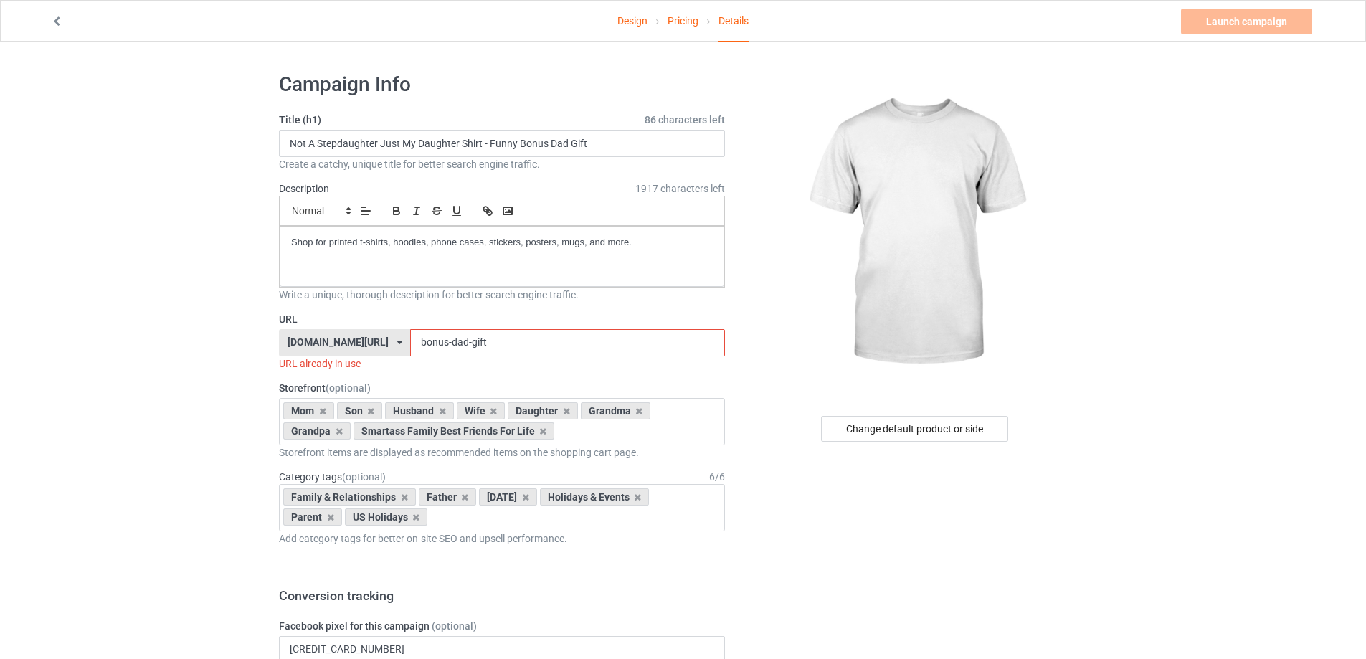
click at [462, 338] on input "bonus-dad-gift" at bounding box center [567, 342] width 314 height 27
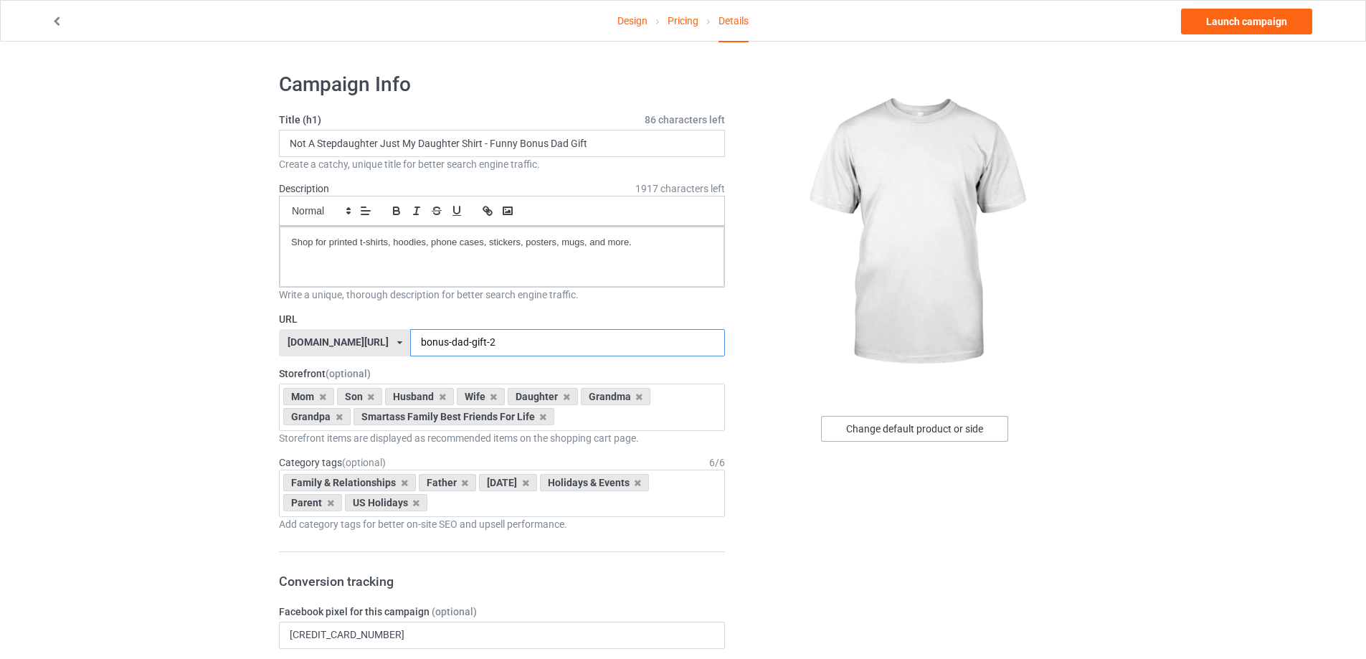
type input "bonus-dad-gift-2"
click at [927, 429] on div "Change default product or side" at bounding box center [914, 429] width 187 height 26
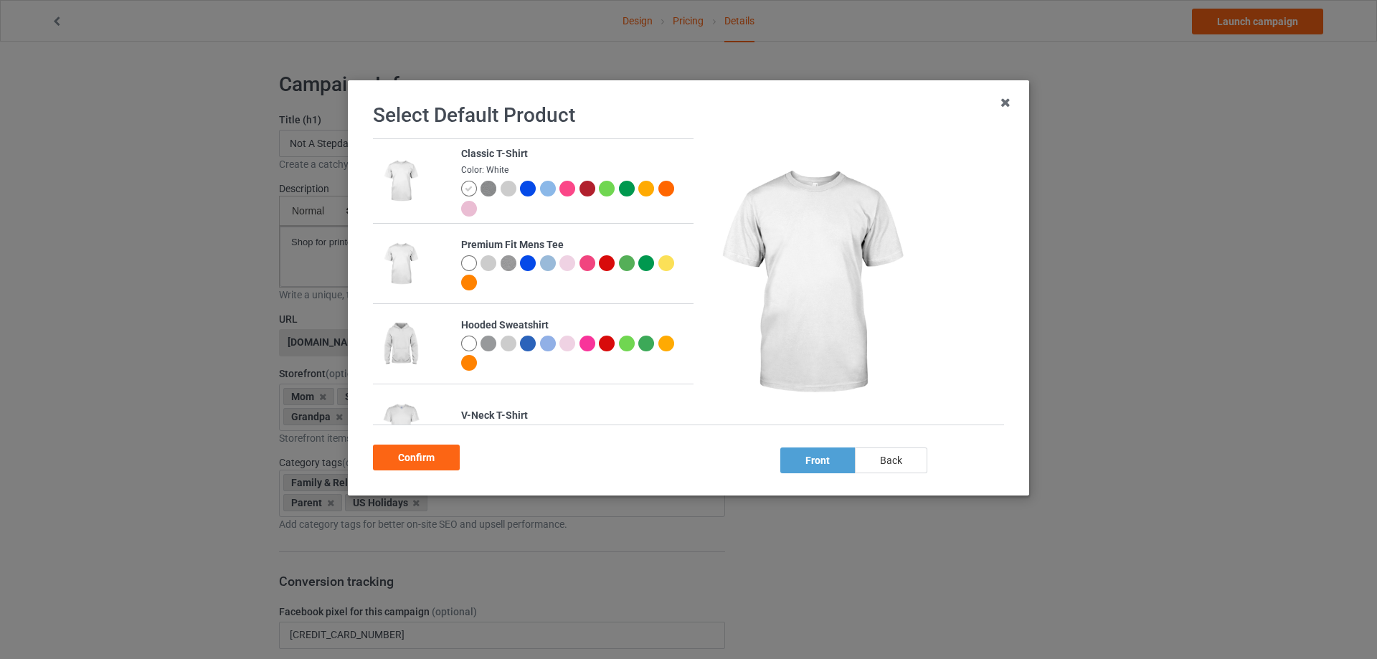
click at [905, 462] on div "back" at bounding box center [891, 460] width 72 height 26
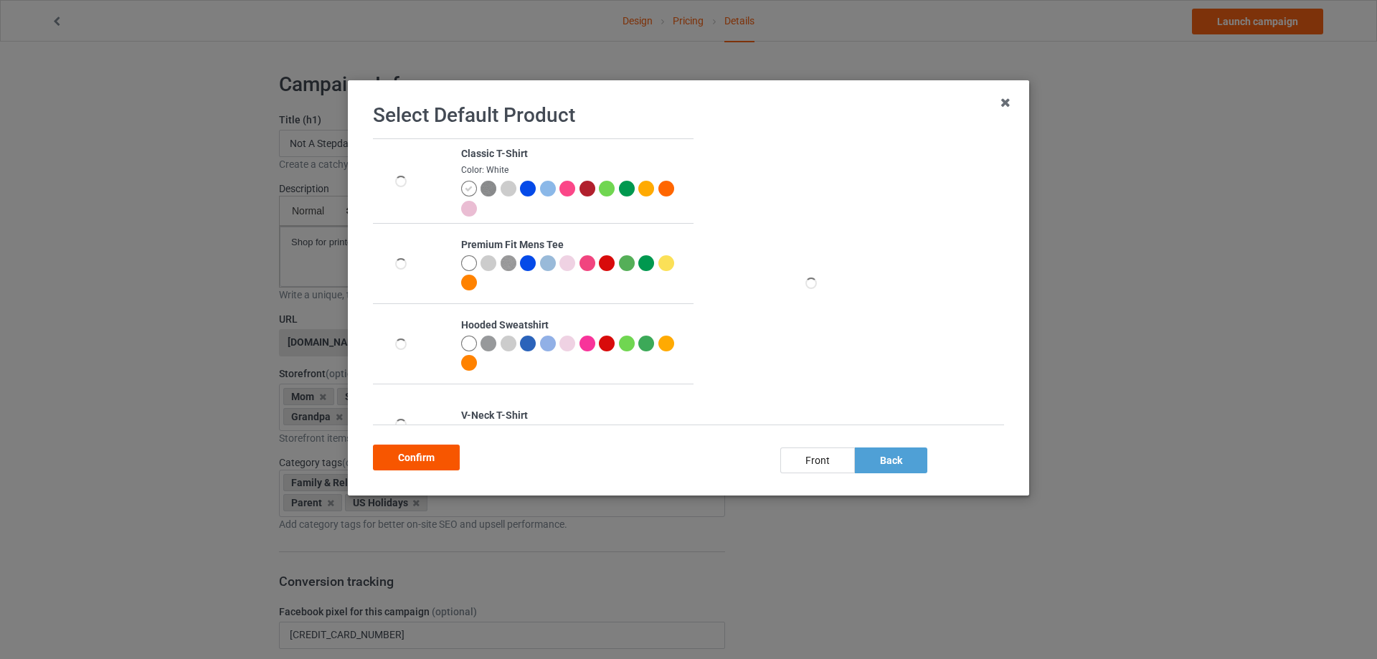
click at [409, 458] on div "Confirm" at bounding box center [416, 457] width 87 height 26
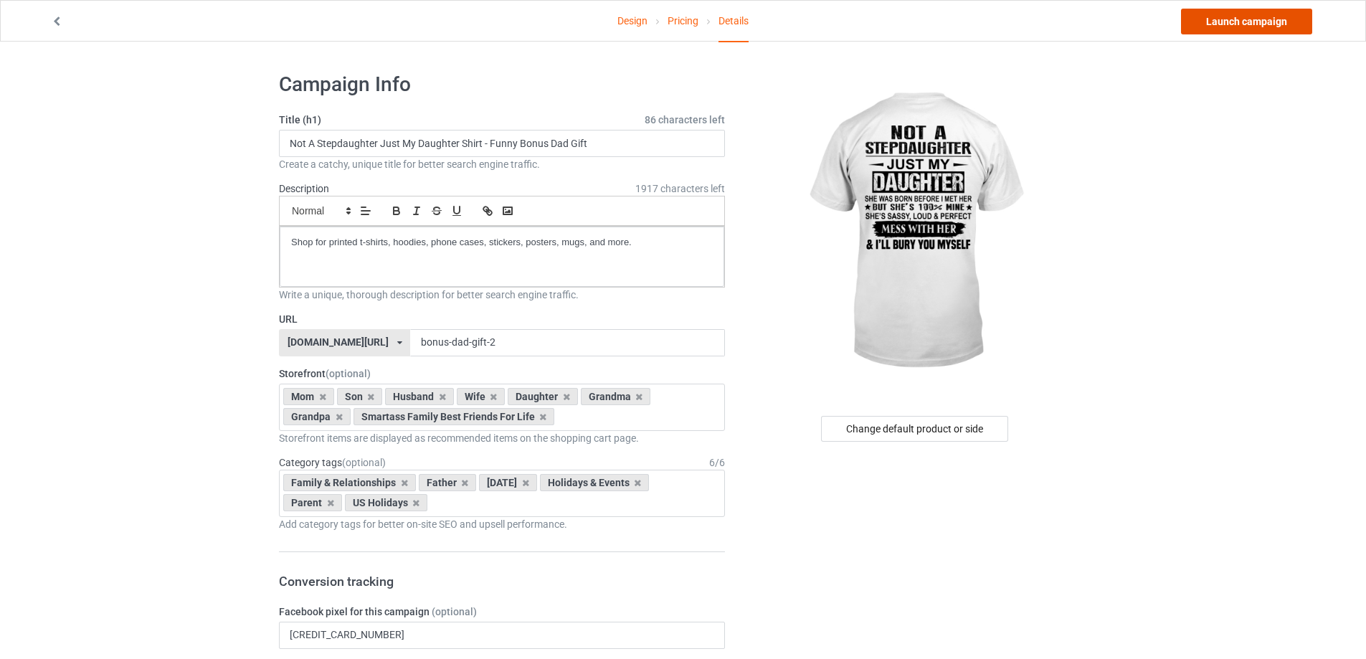
click at [1257, 22] on link "Launch campaign" at bounding box center [1246, 22] width 131 height 26
